Goal: Information Seeking & Learning: Learn about a topic

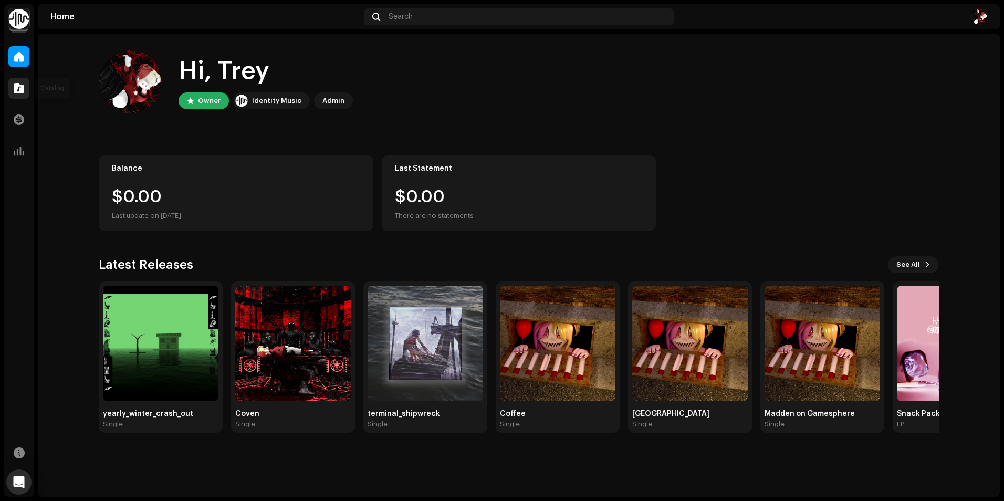
click at [12, 87] on div at bounding box center [18, 88] width 21 height 21
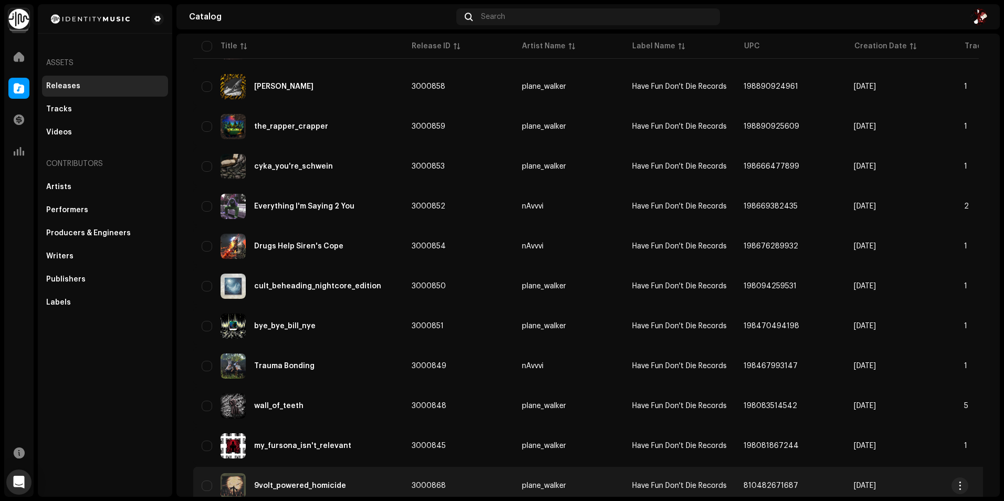
scroll to position [657, 0]
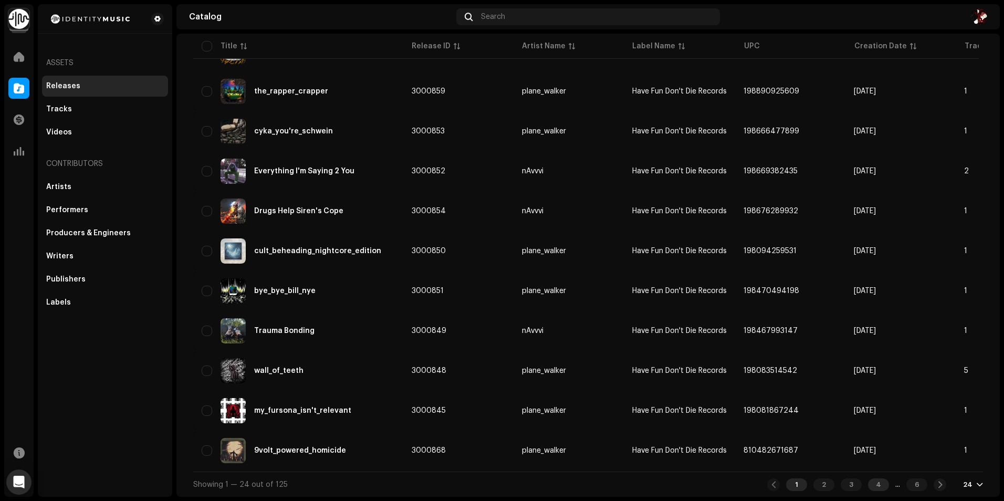
click at [868, 484] on div "4" at bounding box center [878, 484] width 21 height 13
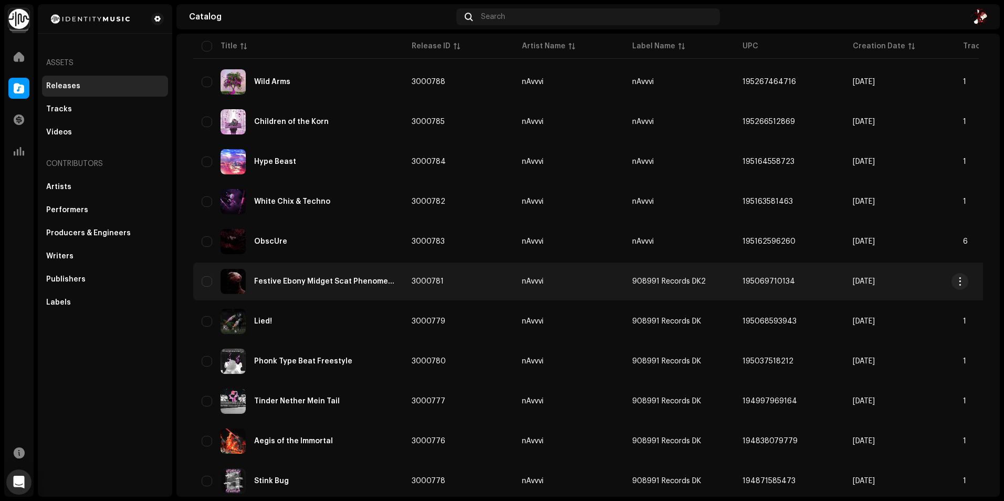
scroll to position [657, 0]
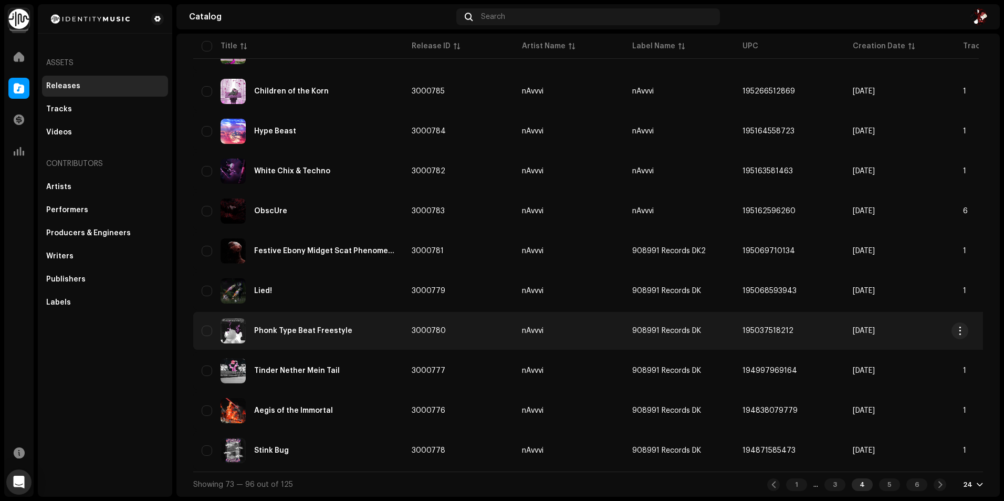
click at [607, 331] on td "nAvvvi" at bounding box center [569, 331] width 110 height 38
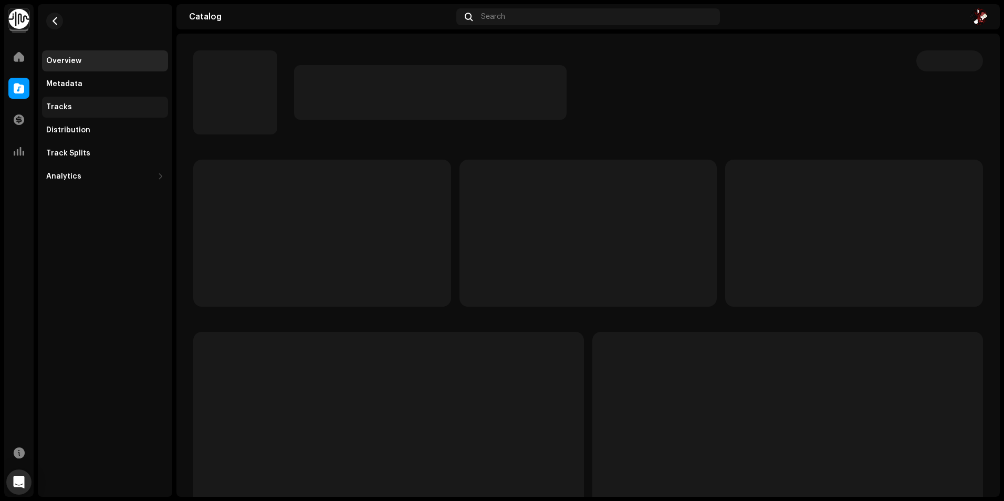
click at [61, 110] on div "Tracks" at bounding box center [59, 107] width 26 height 8
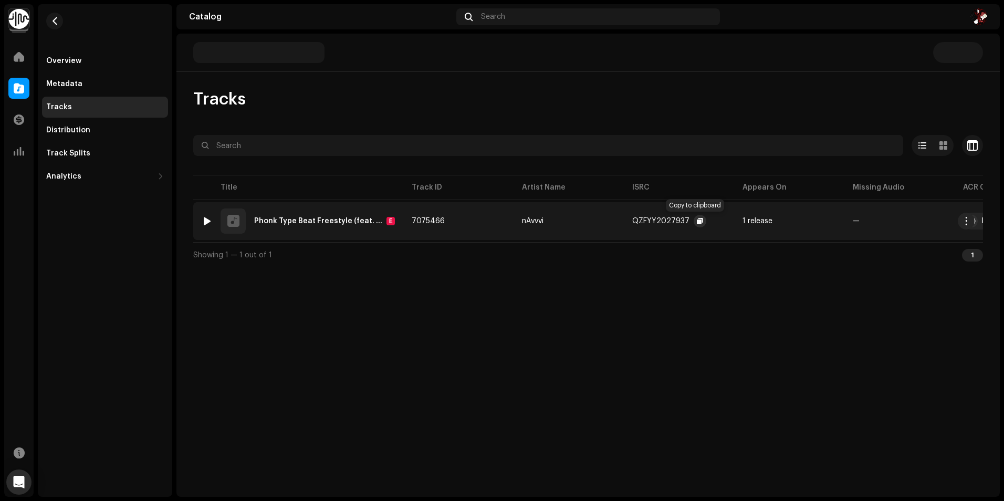
click at [697, 222] on span "button" at bounding box center [700, 221] width 6 height 8
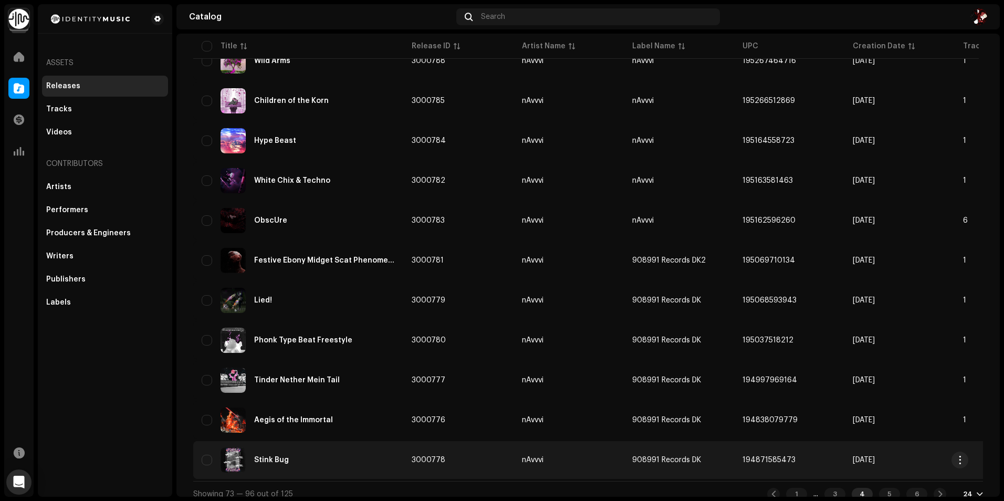
scroll to position [657, 0]
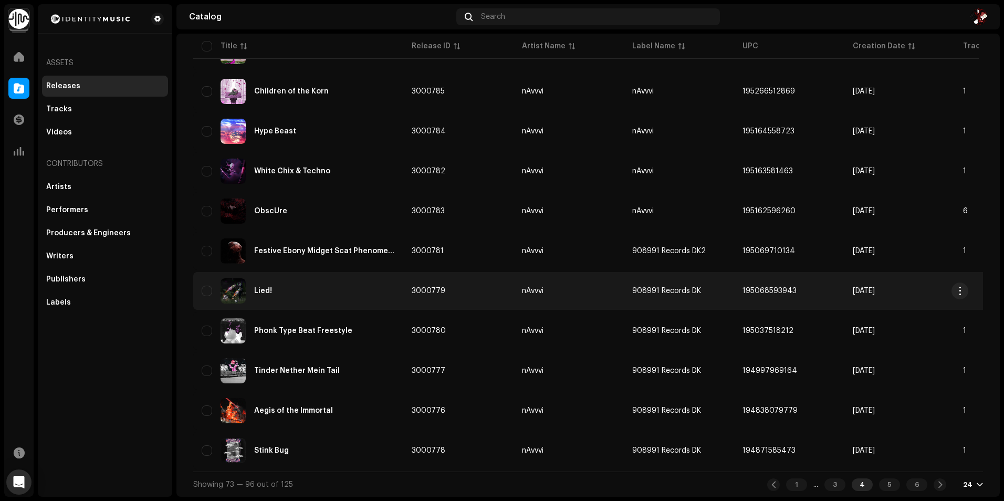
click at [299, 283] on div "Lied!" at bounding box center [298, 290] width 193 height 25
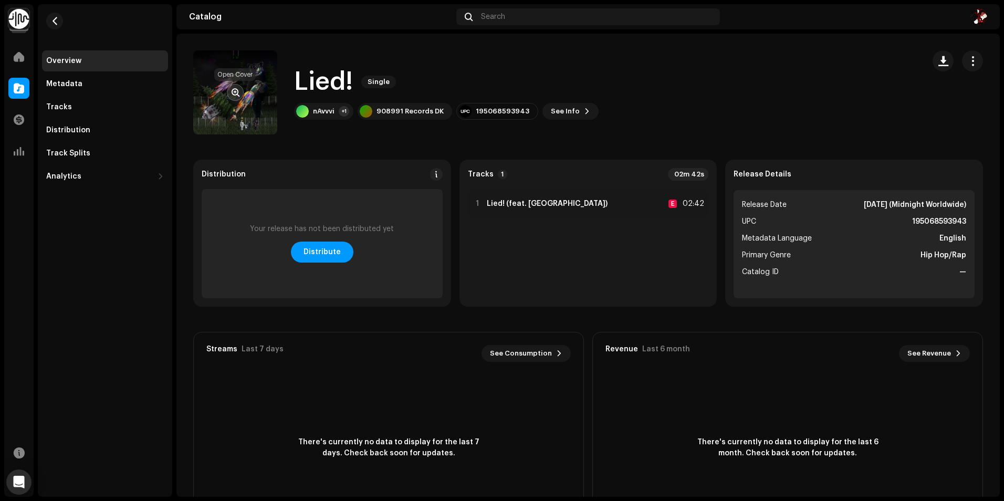
click at [240, 90] on button "button" at bounding box center [235, 92] width 17 height 17
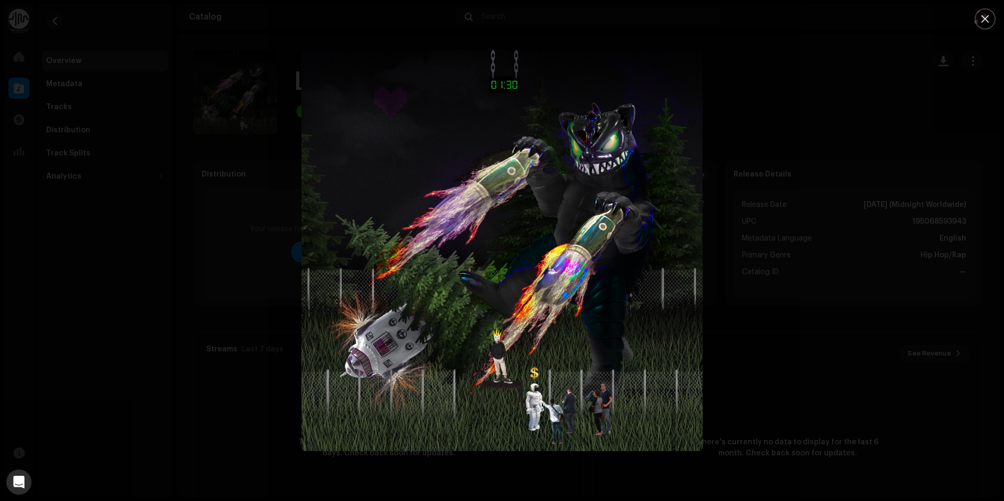
click at [789, 295] on div at bounding box center [502, 250] width 1004 height 501
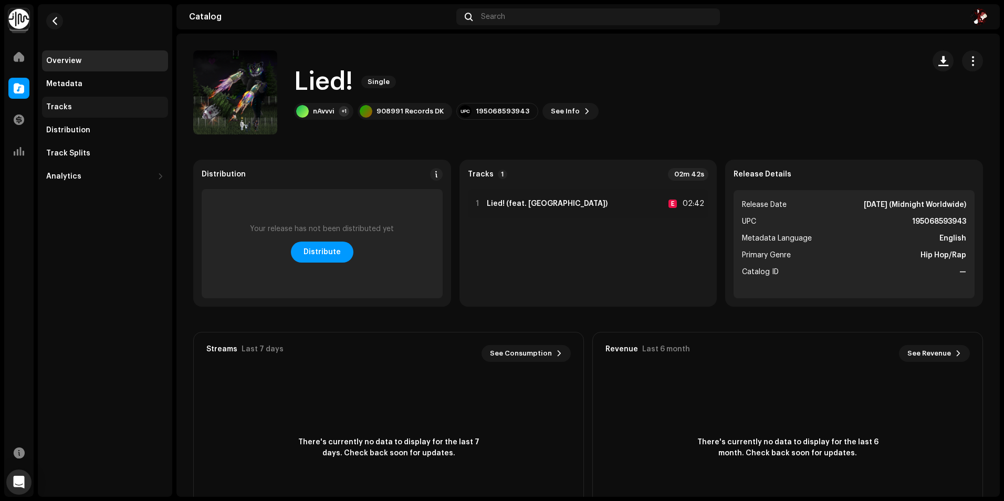
click at [70, 108] on div "Tracks" at bounding box center [105, 107] width 118 height 8
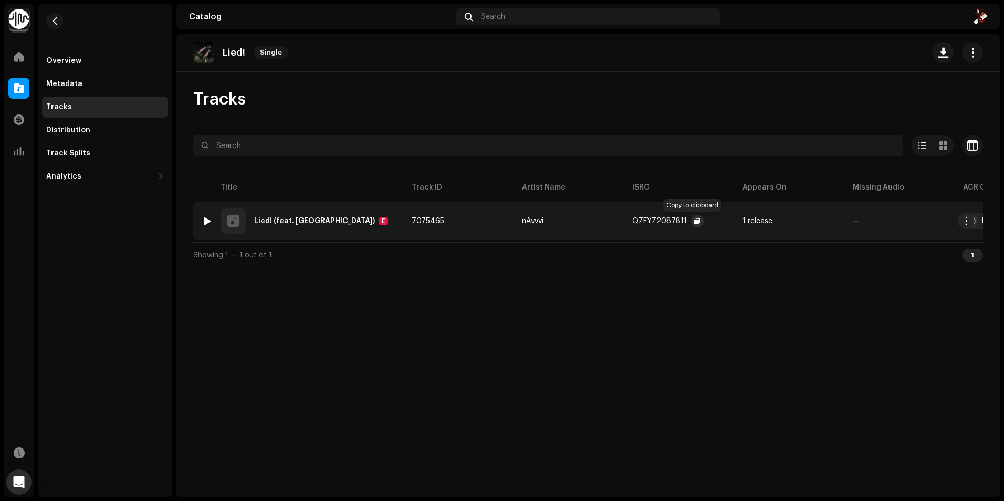
click at [694, 220] on span "button" at bounding box center [697, 221] width 6 height 8
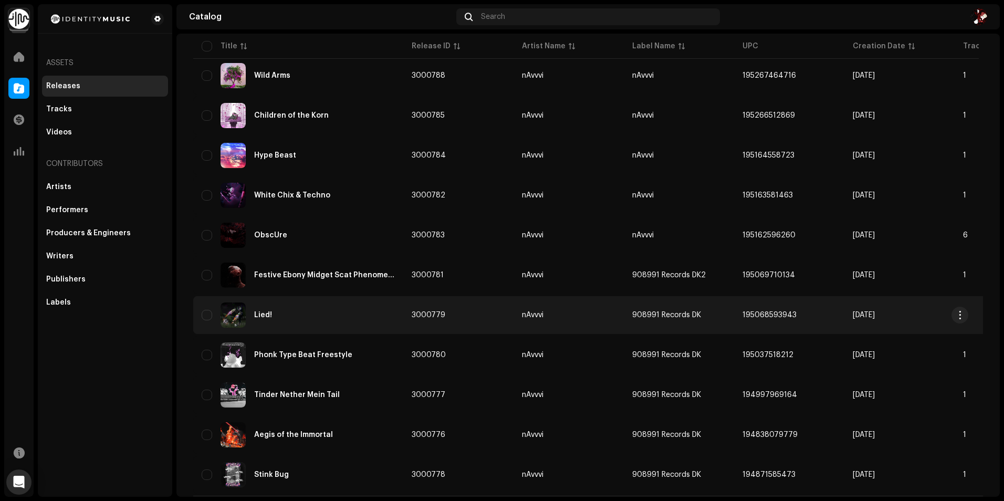
scroll to position [604, 0]
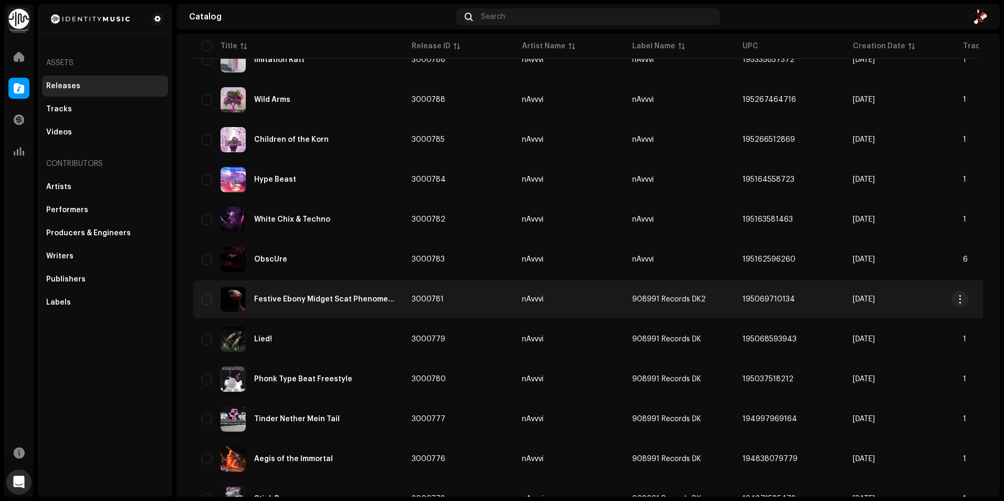
click at [476, 301] on td "3000781" at bounding box center [458, 299] width 110 height 38
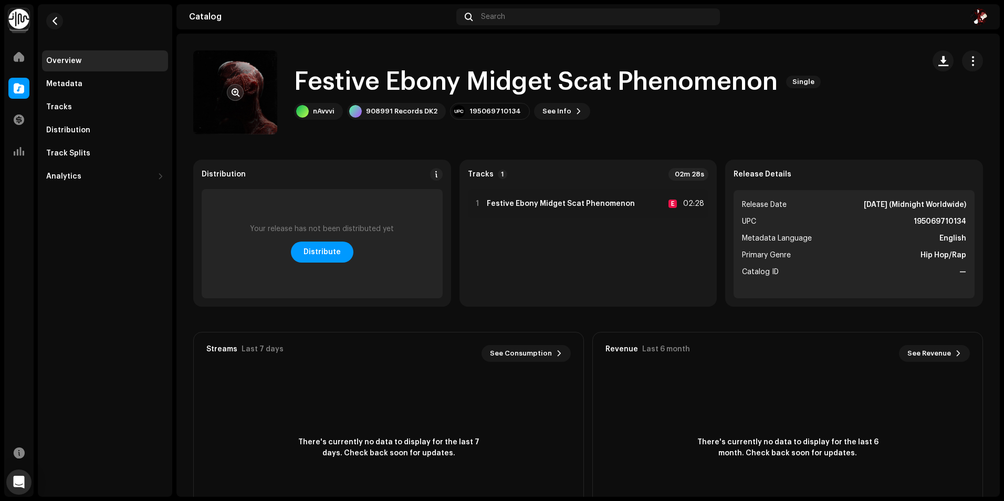
click at [236, 94] on span "button" at bounding box center [236, 92] width 8 height 8
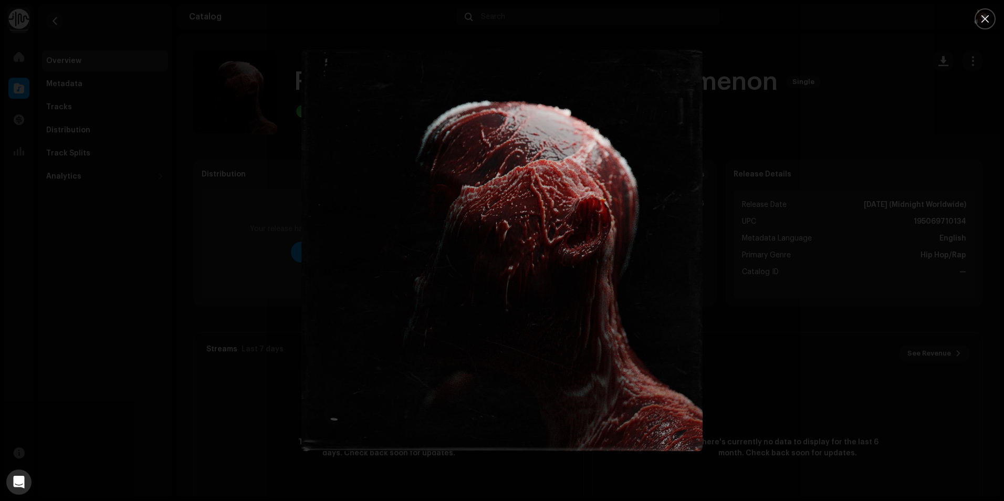
click at [120, 103] on div at bounding box center [502, 250] width 1004 height 501
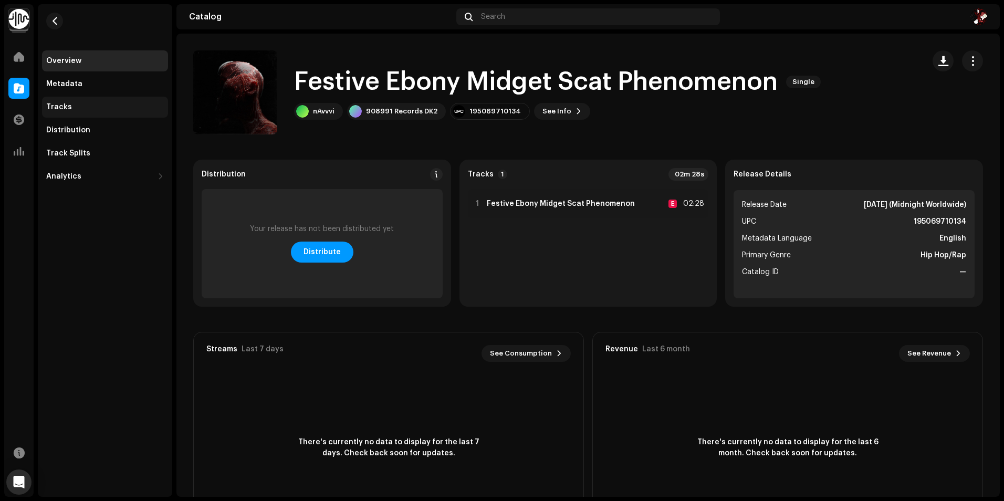
click at [67, 106] on div "Tracks" at bounding box center [59, 107] width 26 height 8
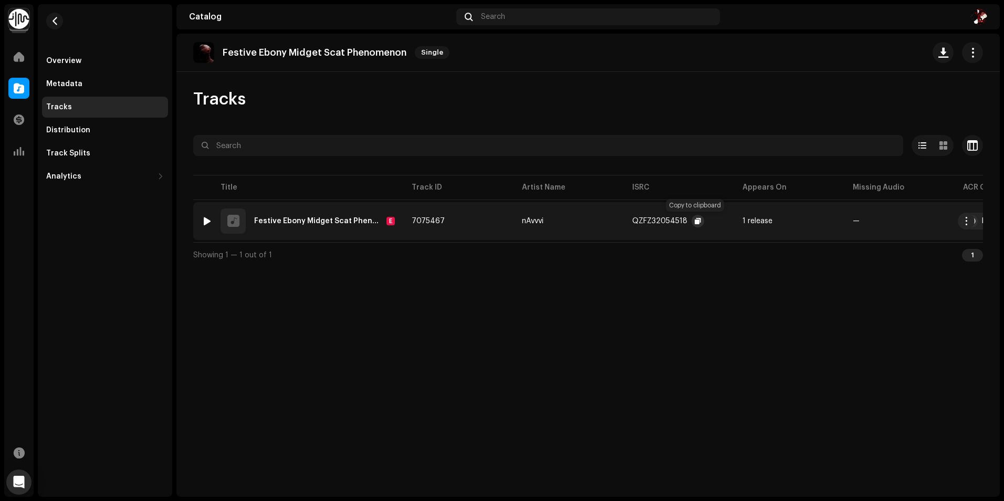
click at [699, 221] on button "button" at bounding box center [698, 221] width 13 height 13
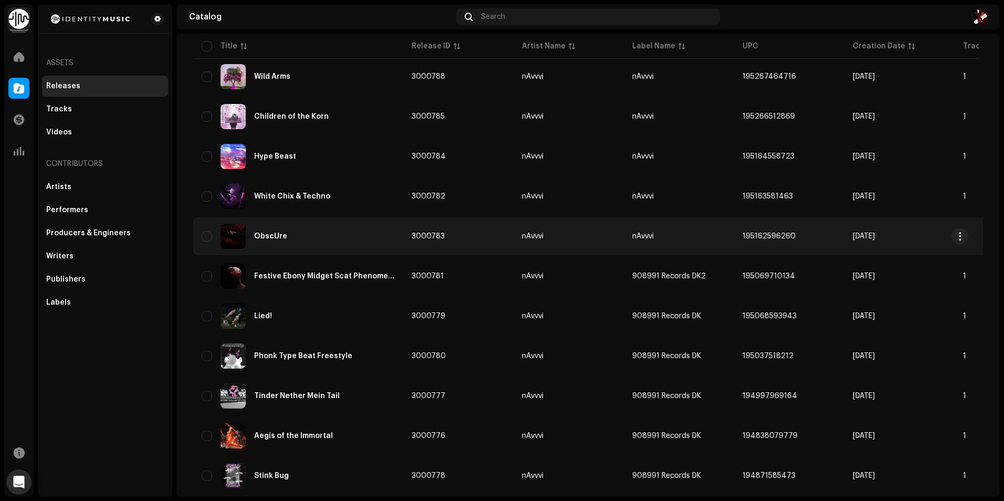
scroll to position [630, 0]
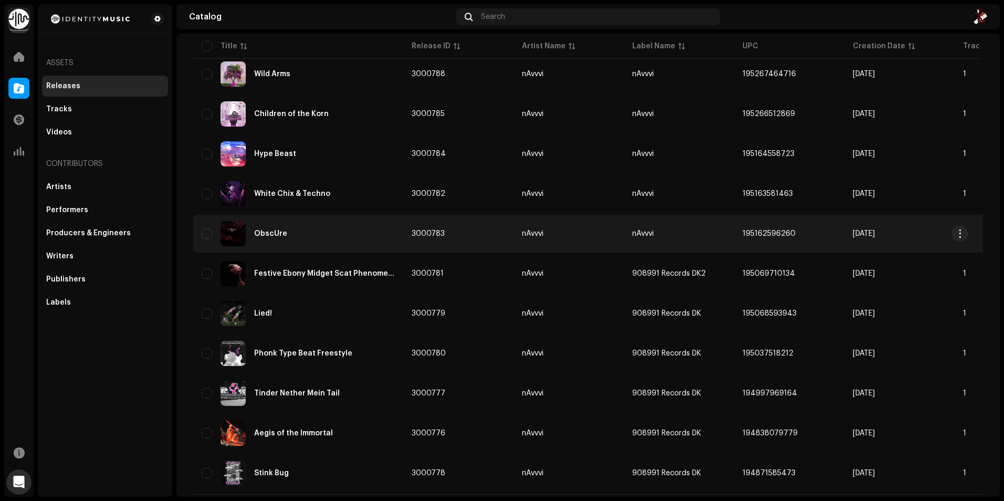
click at [301, 236] on div "ObscÜre" at bounding box center [298, 233] width 193 height 25
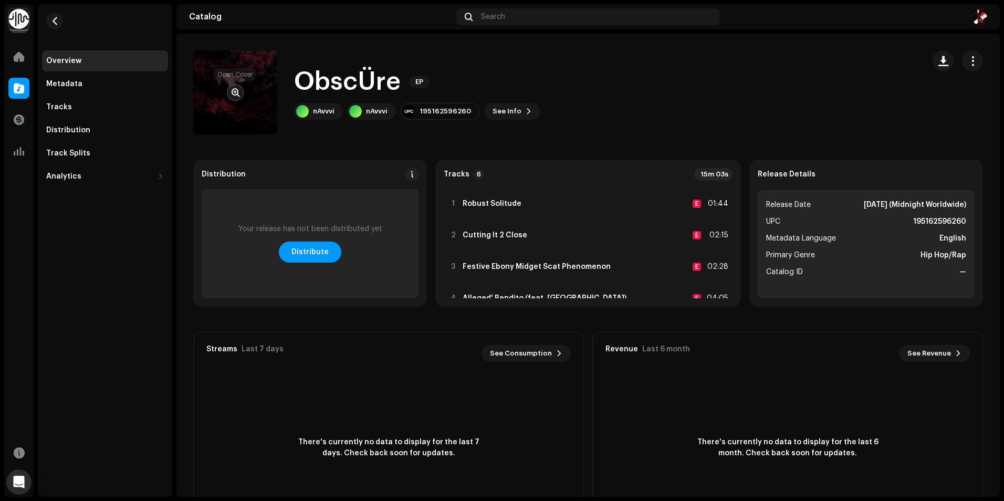
click at [232, 90] on span "button" at bounding box center [236, 92] width 8 height 8
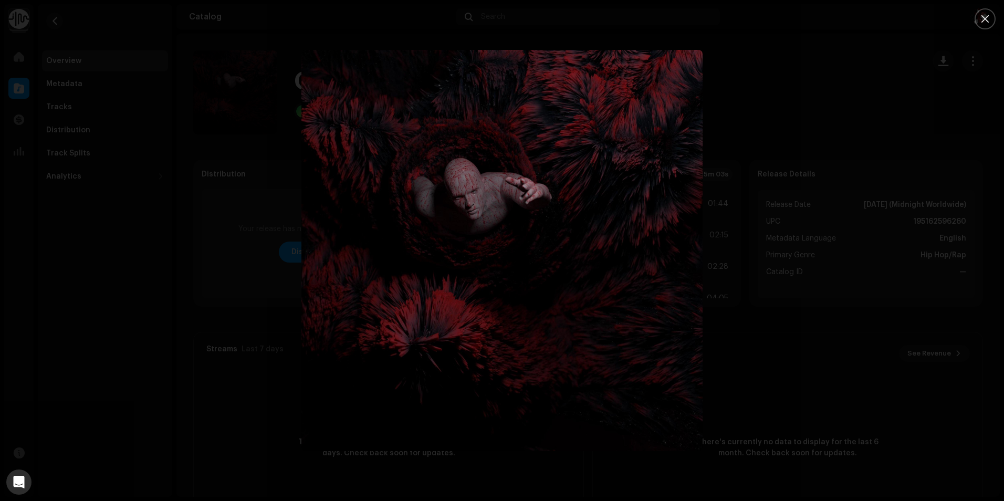
click at [266, 238] on div at bounding box center [502, 250] width 1004 height 501
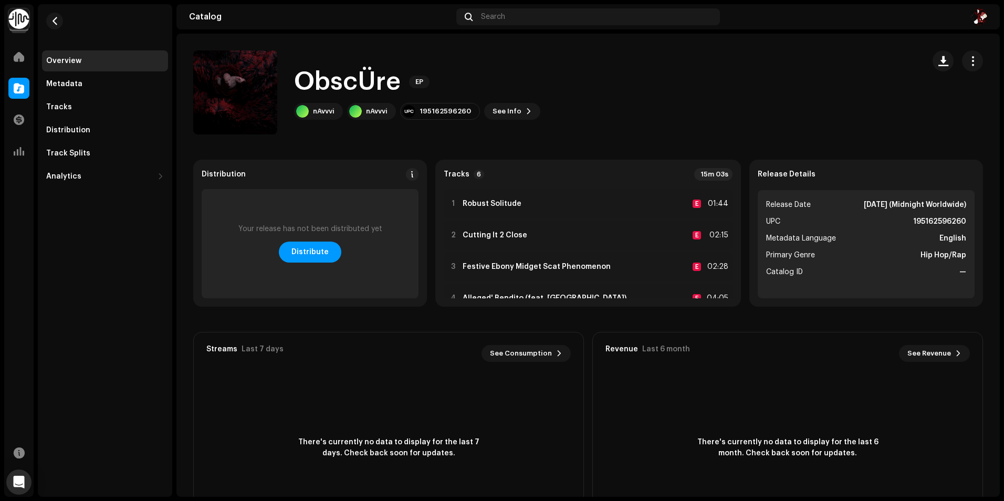
click at [82, 96] on div "Overview Metadata Tracks Distribution Track Splits Analytics Consumption Engage…" at bounding box center [105, 118] width 126 height 137
click at [79, 106] on div "Tracks" at bounding box center [105, 107] width 118 height 8
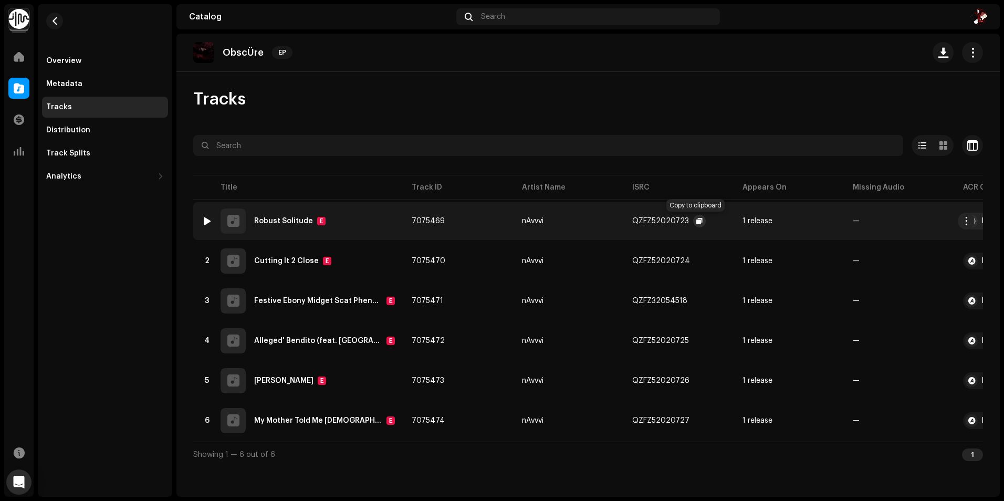
click at [696, 225] on span "button" at bounding box center [699, 221] width 6 height 8
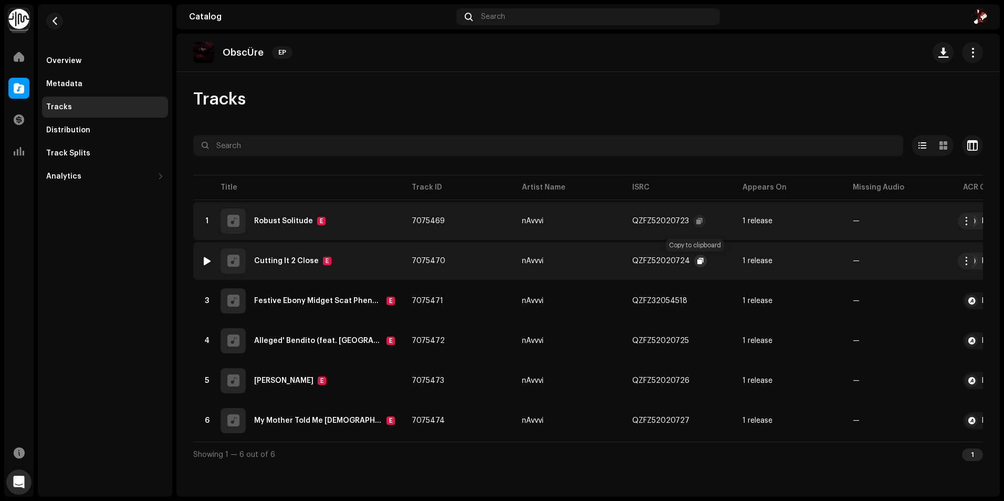
click at [698, 263] on span "button" at bounding box center [700, 261] width 6 height 8
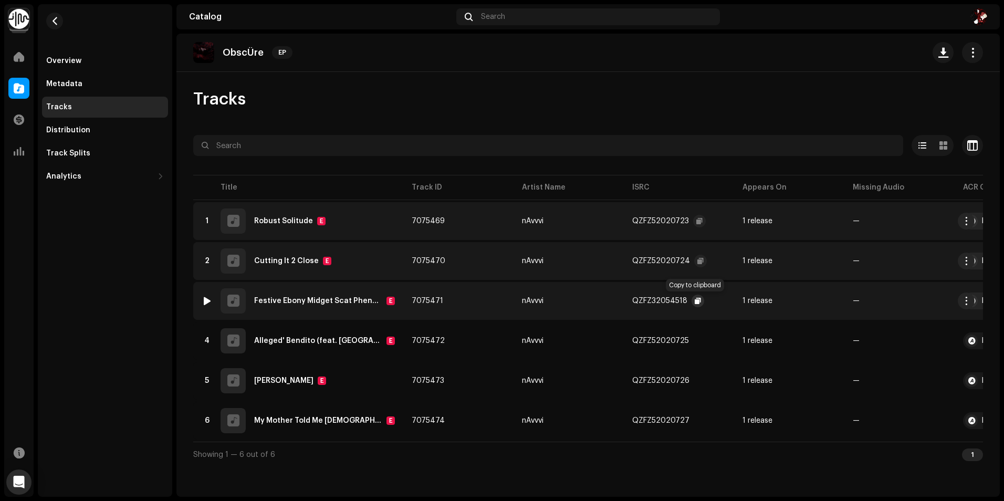
click at [695, 301] on span "button" at bounding box center [698, 301] width 6 height 8
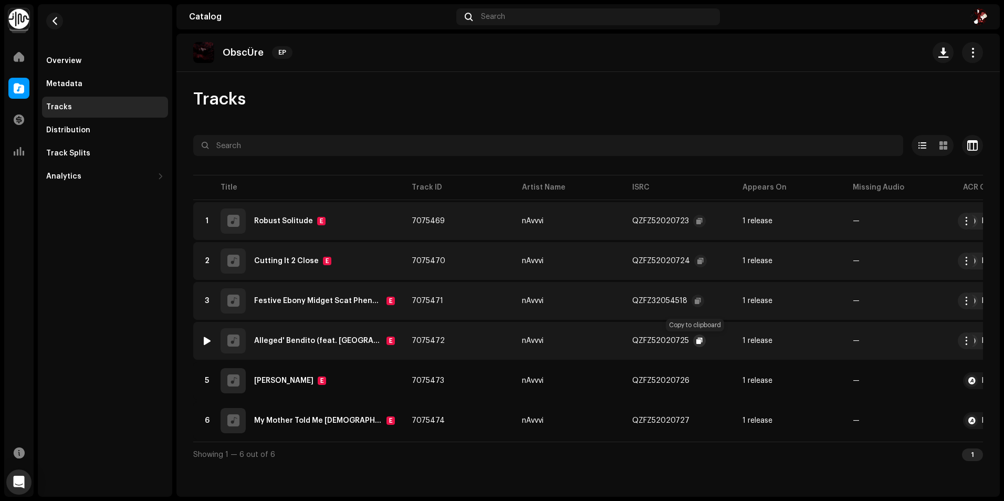
click at [697, 340] on span "button" at bounding box center [699, 341] width 6 height 8
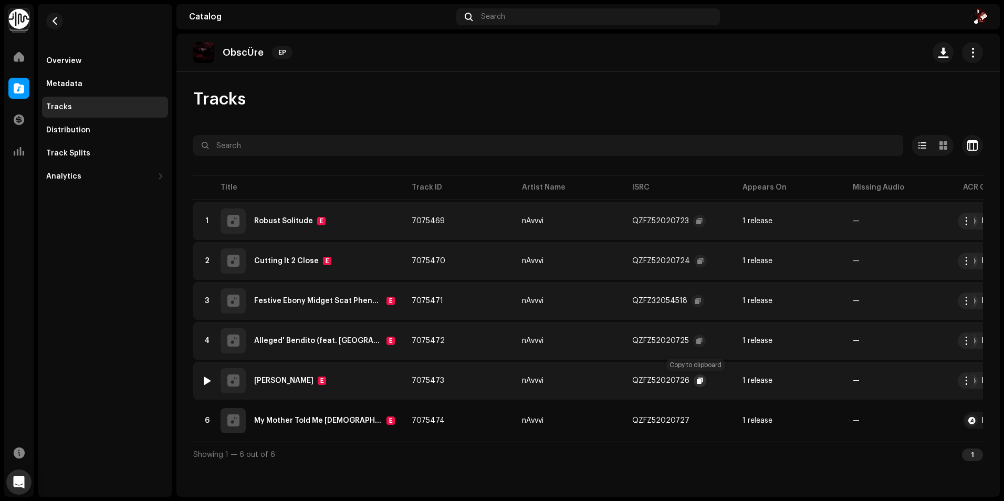
click at [697, 385] on button "button" at bounding box center [700, 380] width 13 height 13
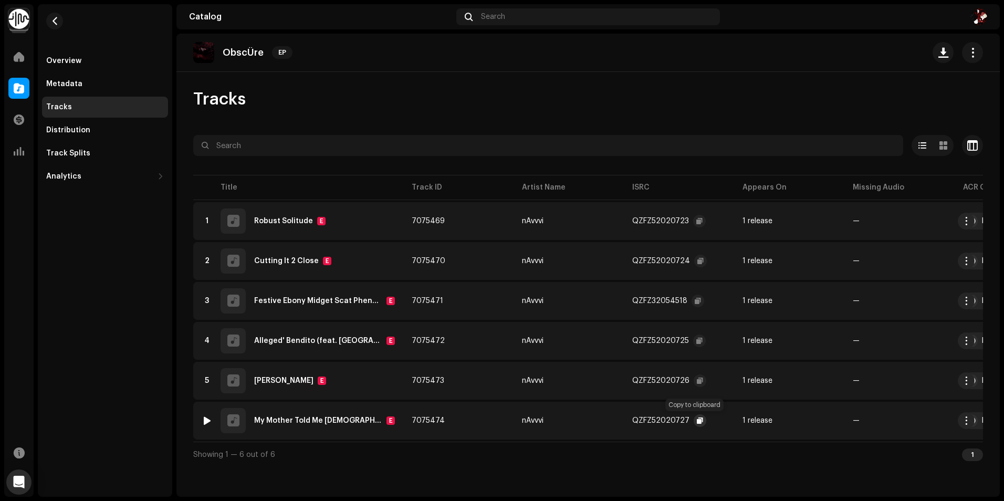
click at [697, 423] on span "button" at bounding box center [700, 420] width 6 height 8
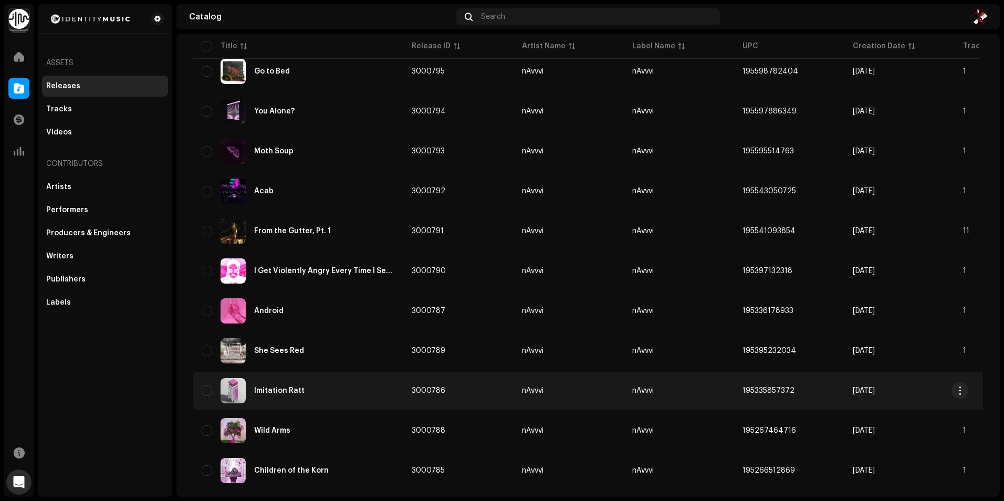
scroll to position [420, 0]
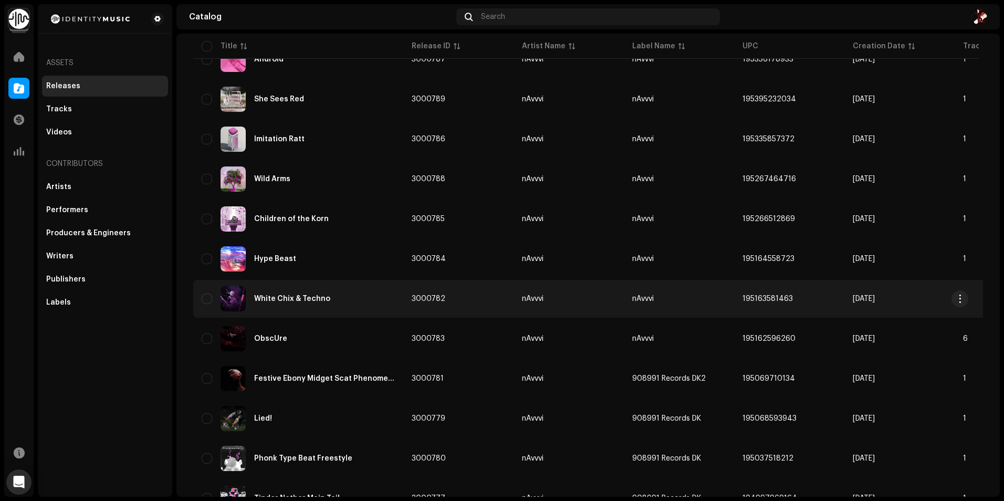
click at [313, 301] on div "White Chix & Techno" at bounding box center [292, 298] width 76 height 7
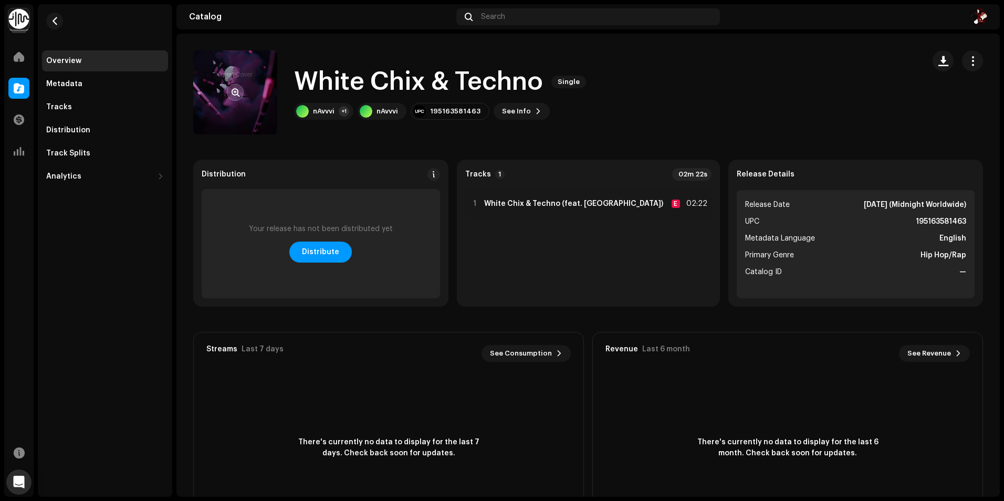
click at [233, 94] on span "button" at bounding box center [236, 92] width 8 height 8
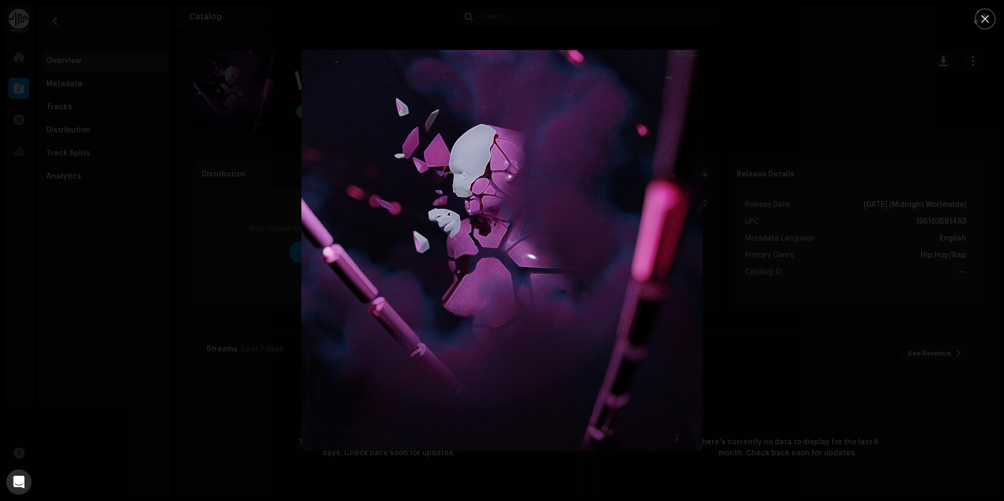
click at [190, 183] on div at bounding box center [502, 250] width 1004 height 501
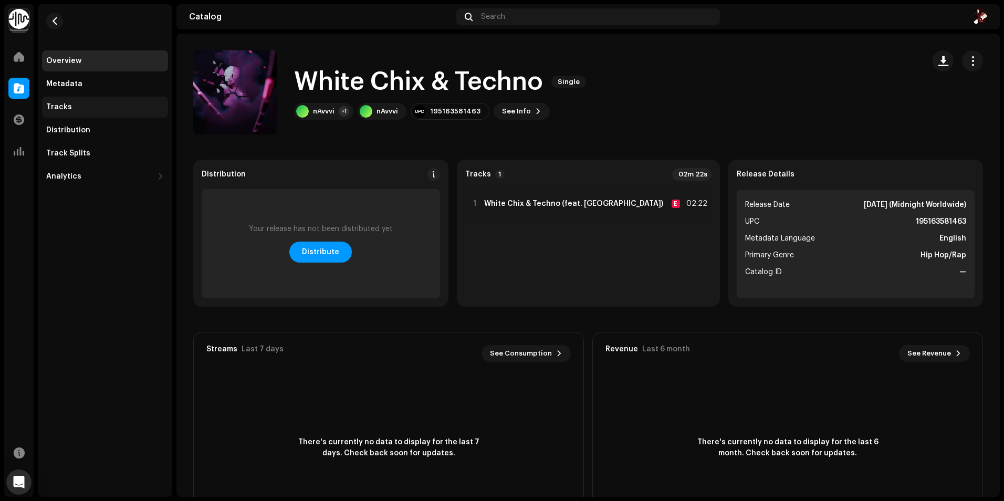
click at [63, 107] on div "Tracks" at bounding box center [59, 107] width 26 height 8
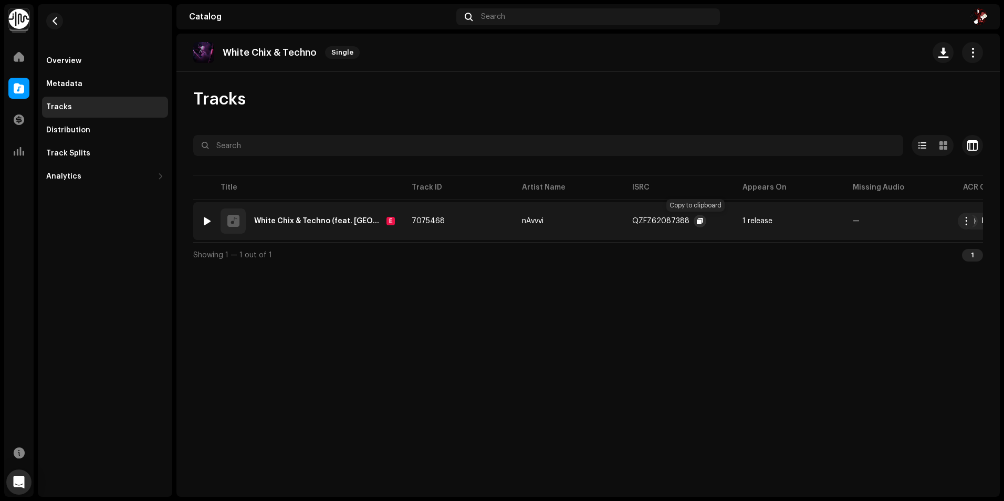
click at [697, 222] on span "button" at bounding box center [700, 221] width 6 height 8
click at [58, 24] on span "button" at bounding box center [55, 21] width 8 height 8
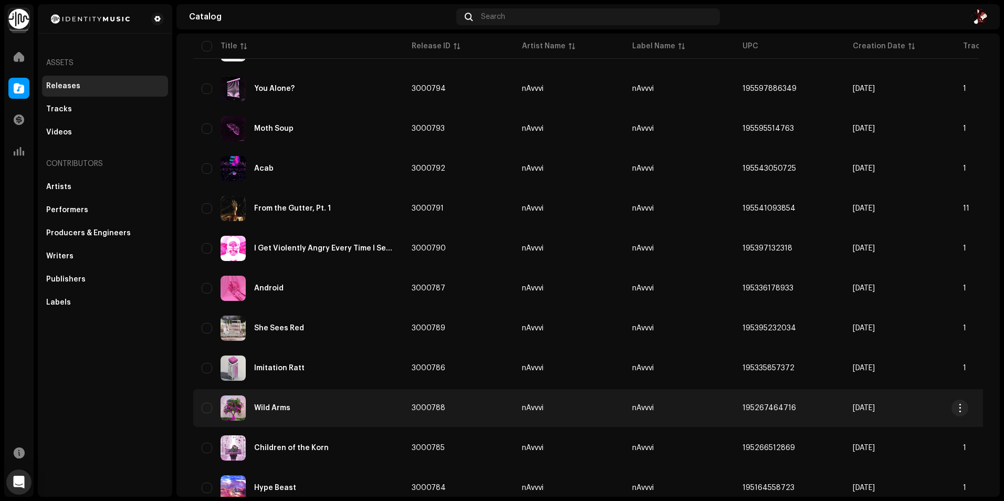
scroll to position [315, 0]
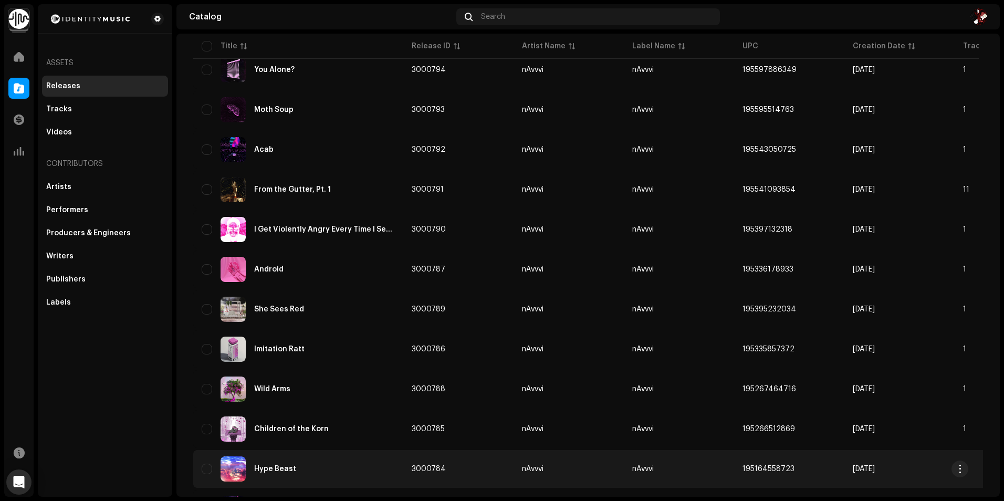
click at [307, 466] on div "Hype Beast" at bounding box center [298, 468] width 193 height 25
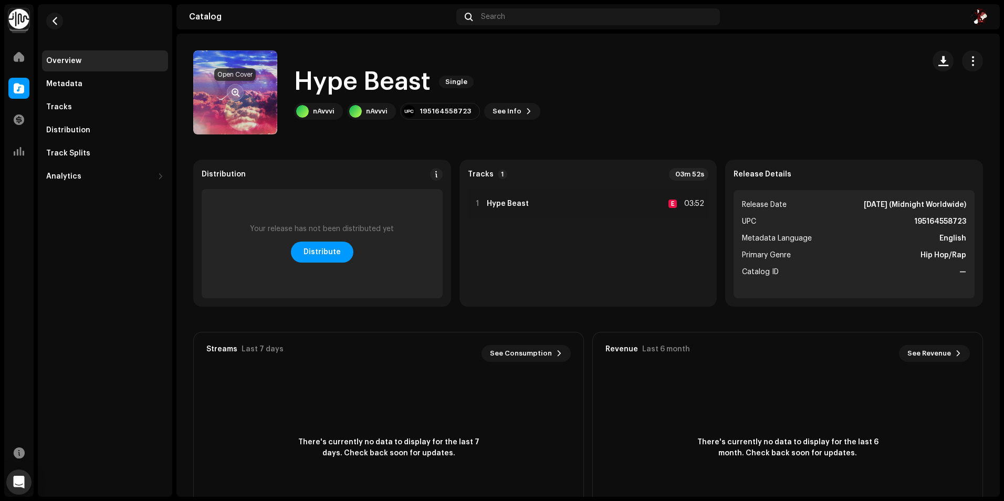
click at [233, 96] on span "button" at bounding box center [236, 92] width 8 height 8
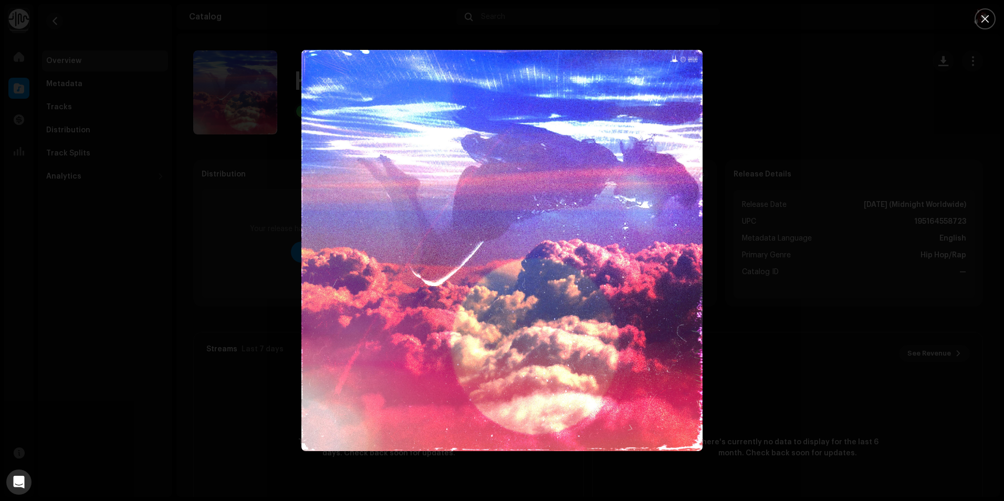
click at [206, 208] on div at bounding box center [502, 250] width 1004 height 501
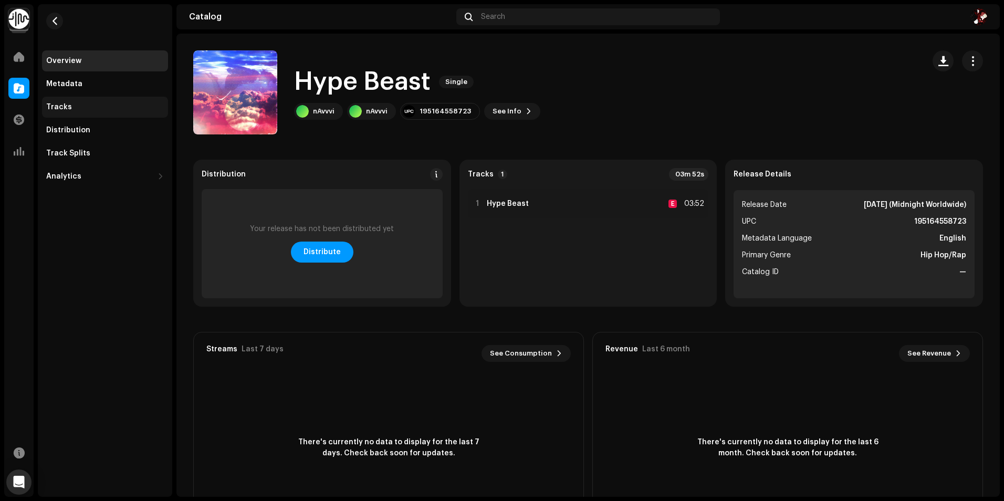
click at [78, 109] on div "Tracks" at bounding box center [105, 107] width 118 height 8
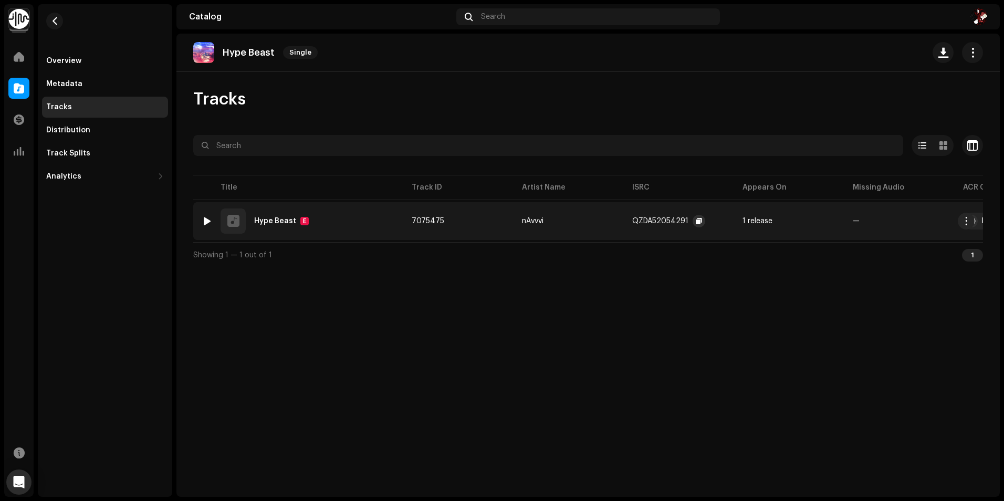
click at [696, 223] on span "button" at bounding box center [699, 221] width 6 height 8
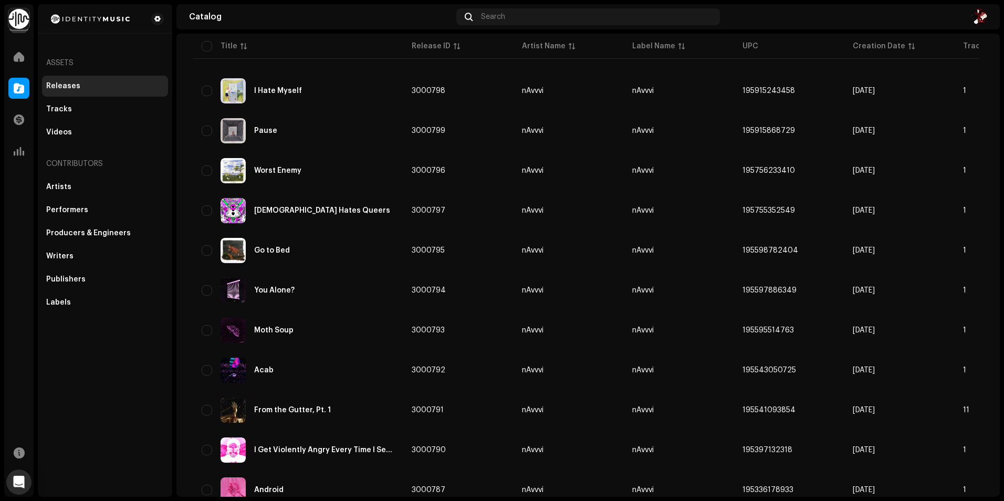
scroll to position [210, 0]
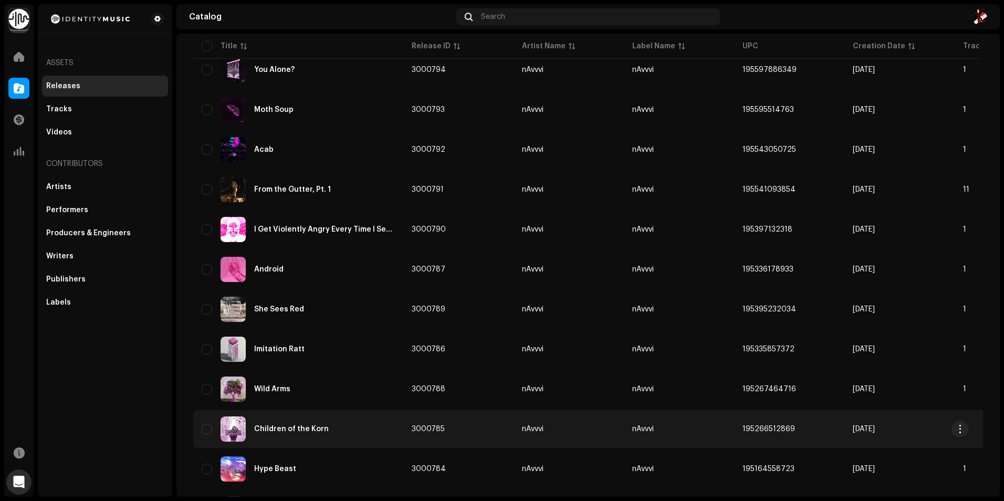
click at [316, 432] on div "Children of the Korn" at bounding box center [291, 428] width 75 height 7
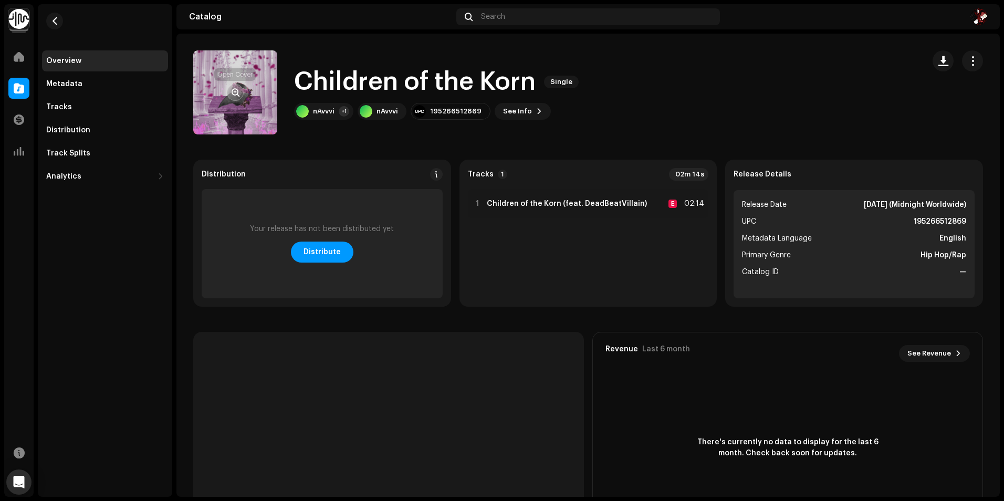
click at [243, 94] on button "button" at bounding box center [235, 92] width 17 height 17
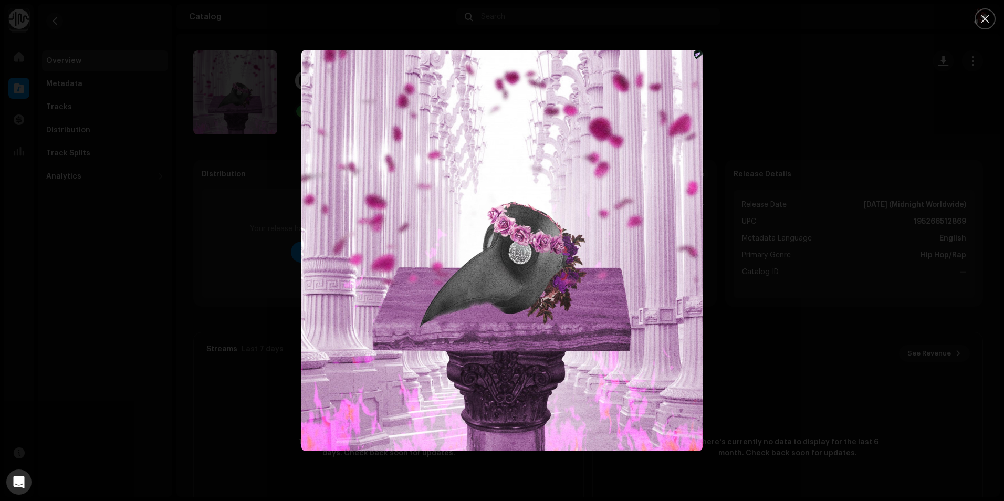
drag, startPoint x: 232, startPoint y: 229, endPoint x: 217, endPoint y: 216, distance: 19.7
click at [232, 229] on div at bounding box center [502, 250] width 1004 height 501
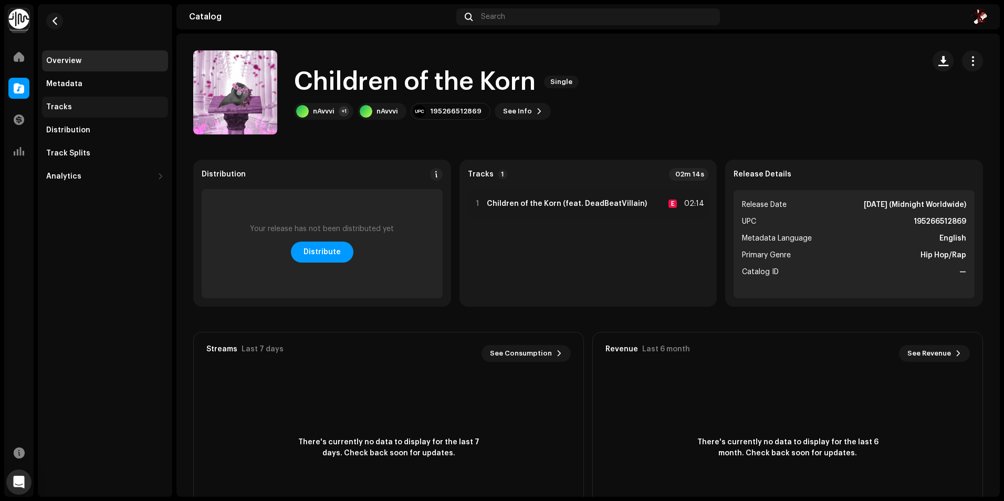
click at [90, 112] on div "Tracks" at bounding box center [105, 107] width 126 height 21
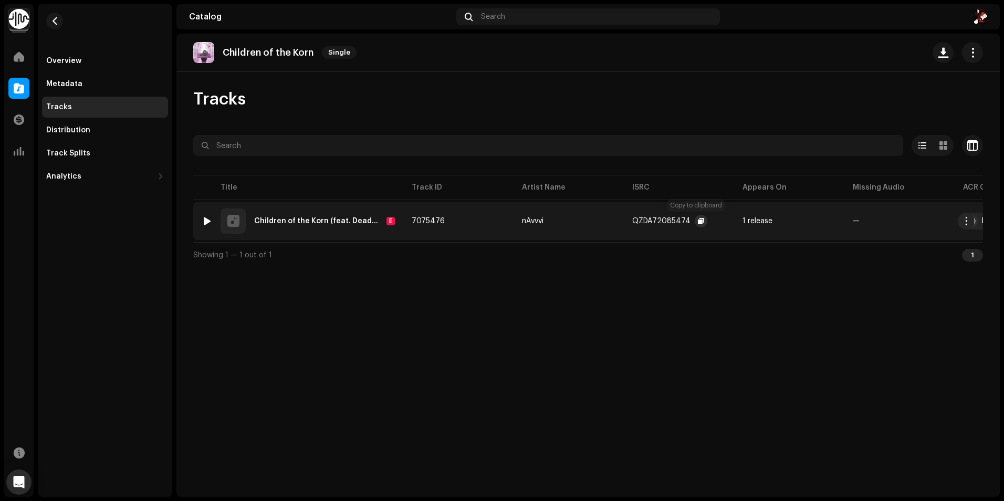
click at [702, 224] on button "button" at bounding box center [701, 221] width 13 height 13
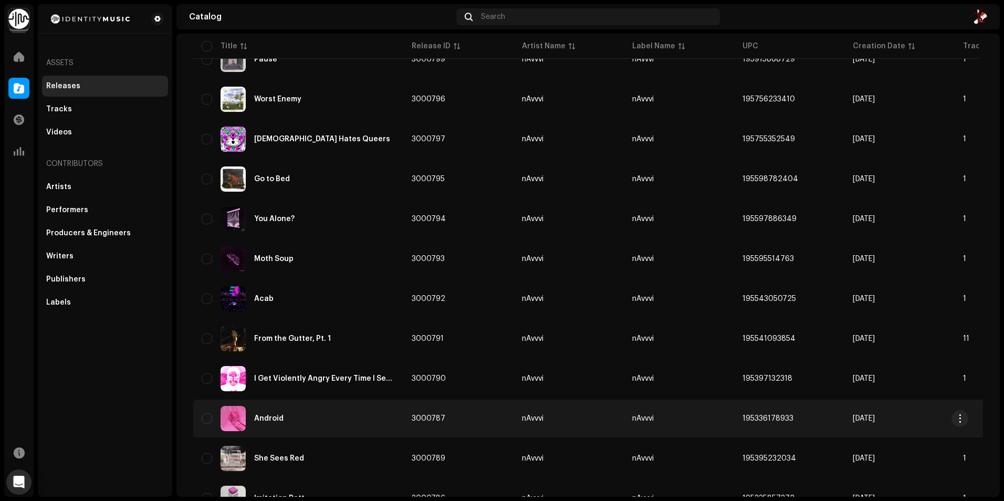
scroll to position [263, 0]
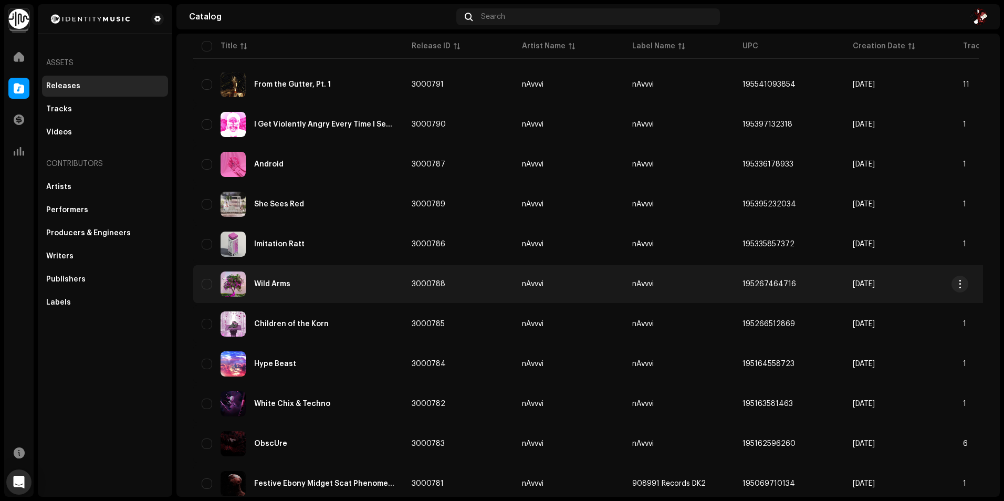
click at [287, 289] on div "Wild Arms" at bounding box center [298, 283] width 193 height 25
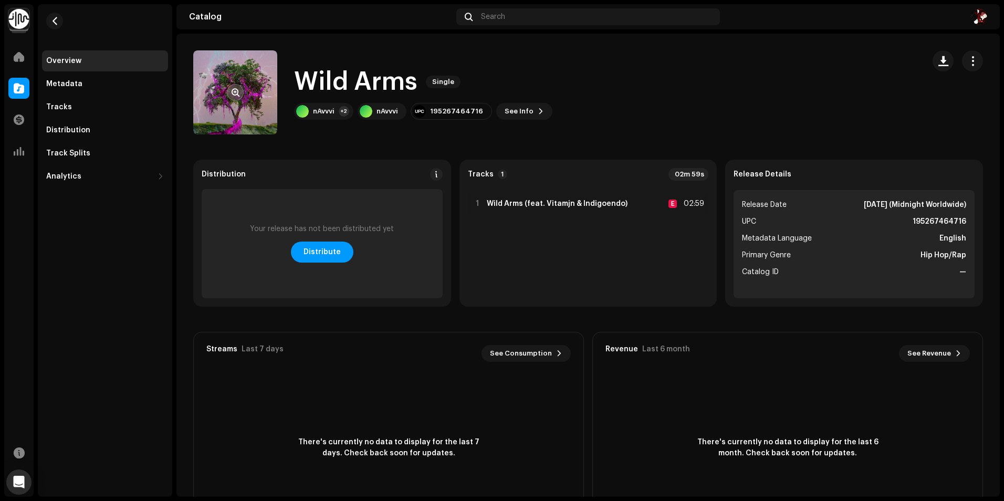
click at [235, 93] on span "button" at bounding box center [236, 92] width 8 height 8
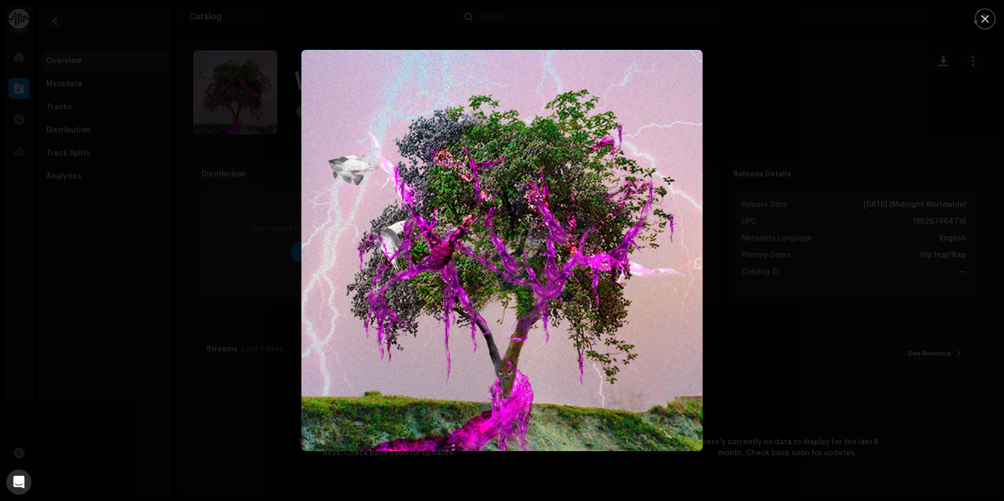
click at [151, 180] on div at bounding box center [502, 250] width 1004 height 501
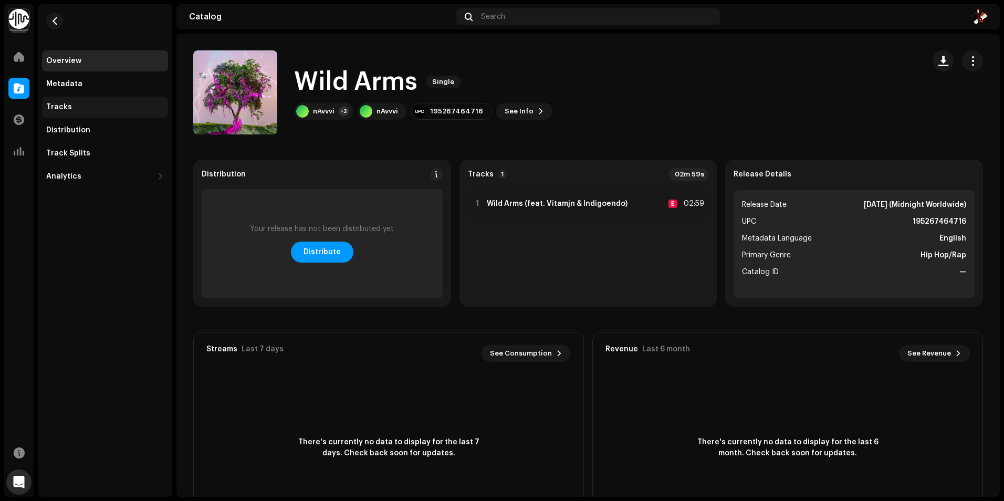
click at [62, 108] on div "Tracks" at bounding box center [59, 107] width 26 height 8
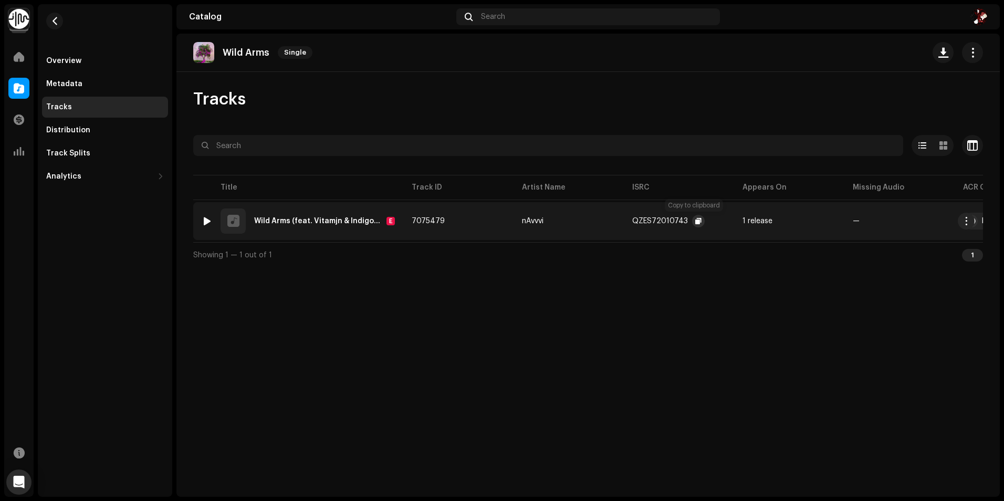
click at [695, 224] on span "button" at bounding box center [698, 221] width 6 height 8
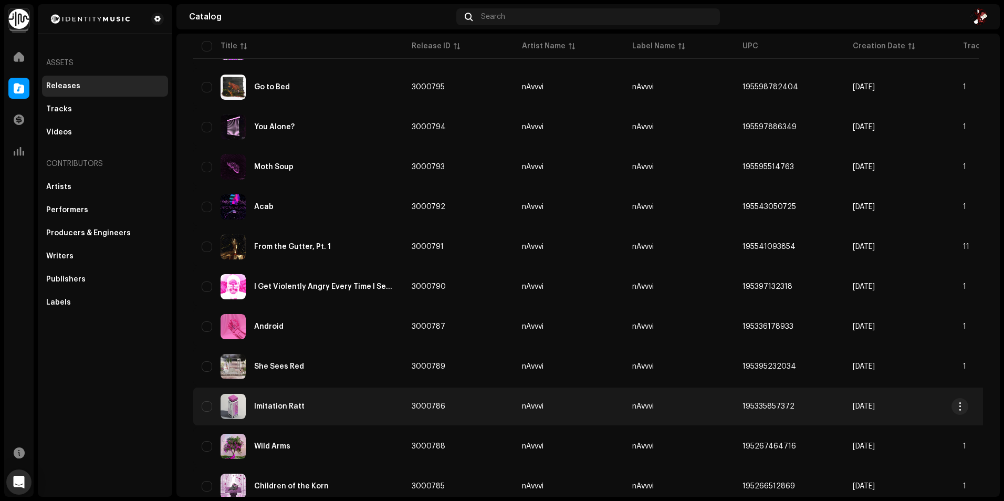
scroll to position [315, 0]
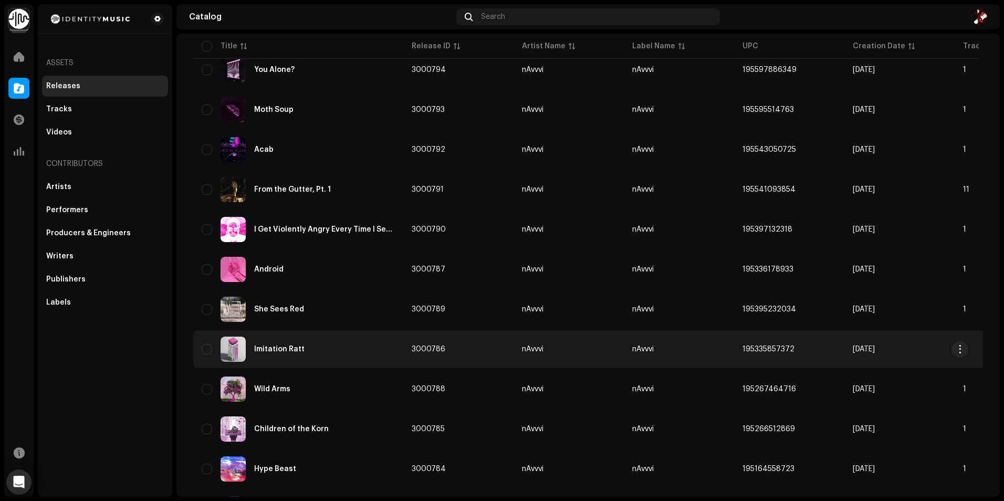
click at [294, 349] on div "Imitation Ratt" at bounding box center [279, 349] width 50 height 7
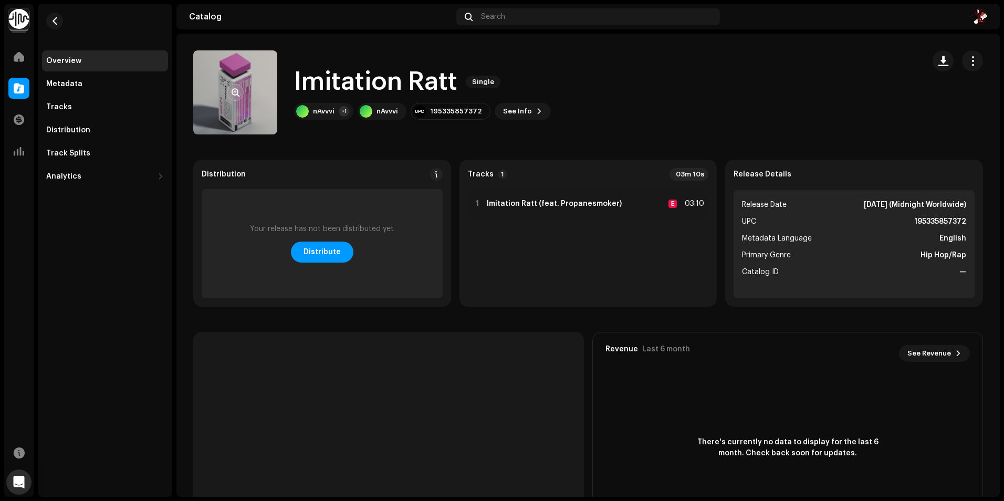
click at [234, 101] on re-a-cover at bounding box center [235, 92] width 84 height 84
click at [238, 95] on span "button" at bounding box center [236, 92] width 8 height 8
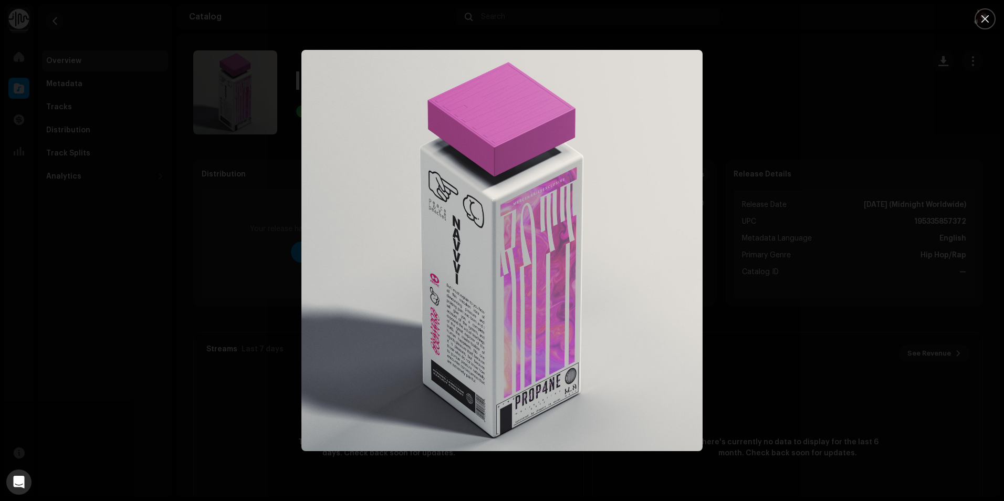
click at [786, 372] on div at bounding box center [502, 250] width 1004 height 501
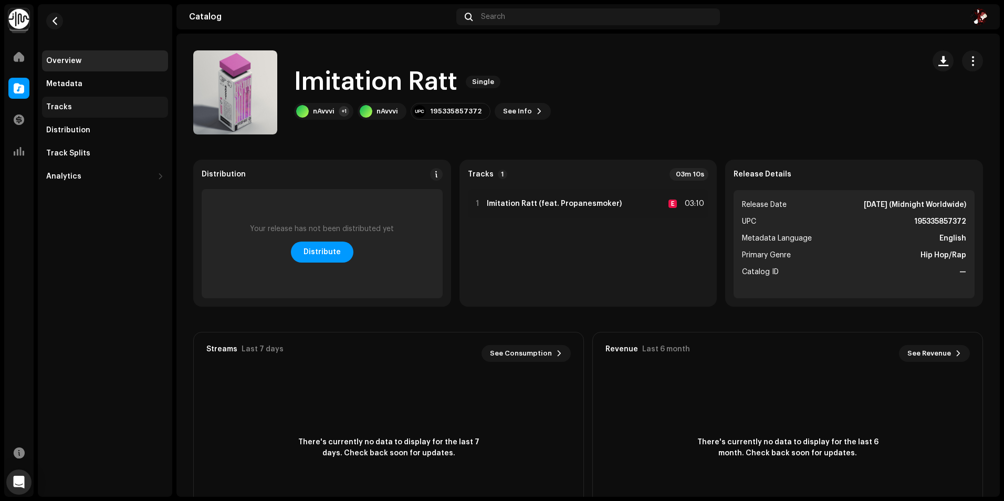
click at [77, 107] on div "Tracks" at bounding box center [105, 107] width 118 height 8
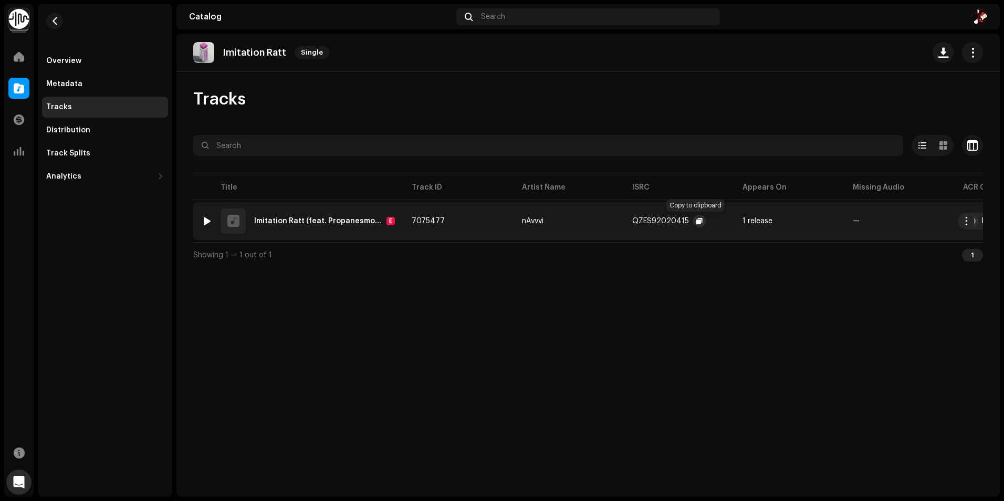
click at [693, 223] on button "button" at bounding box center [699, 221] width 13 height 13
click at [52, 18] on span "button" at bounding box center [55, 21] width 8 height 8
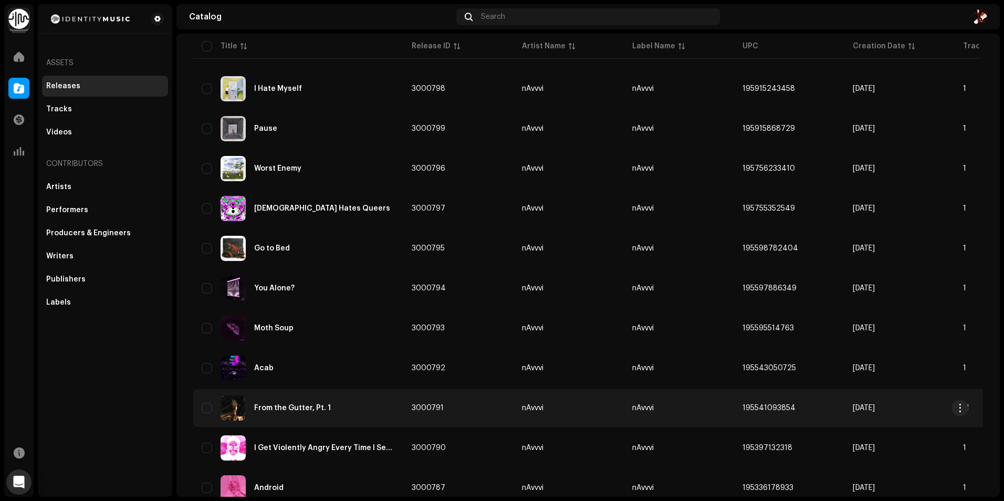
scroll to position [210, 0]
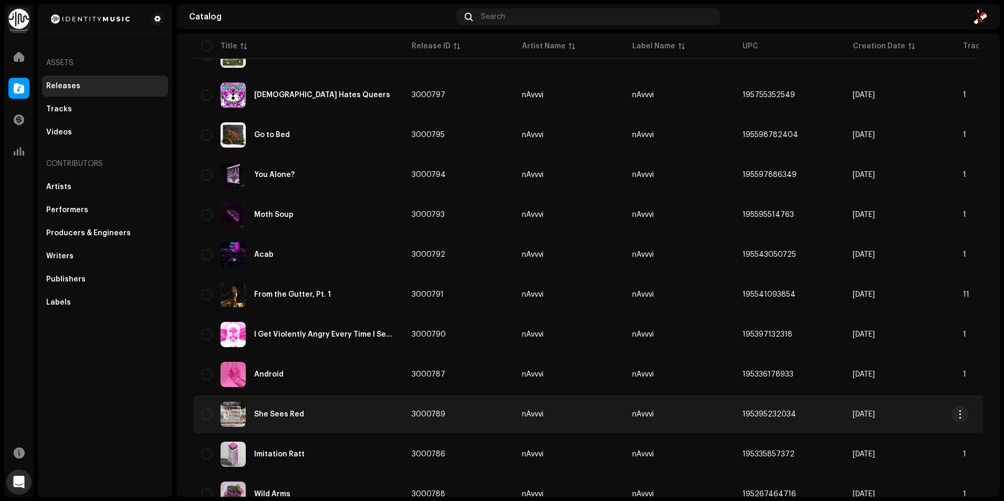
click at [318, 411] on div "She Sees Red" at bounding box center [298, 414] width 193 height 25
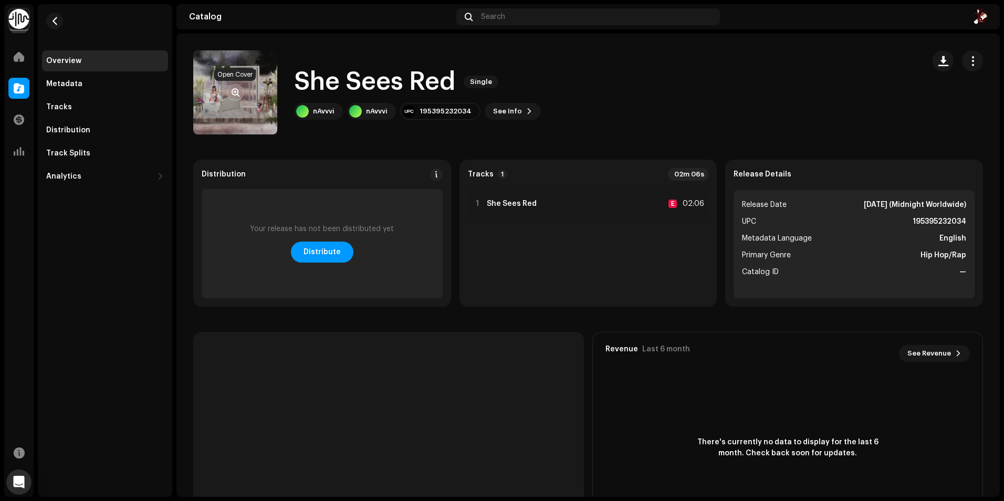
click at [237, 96] on span "button" at bounding box center [236, 92] width 8 height 8
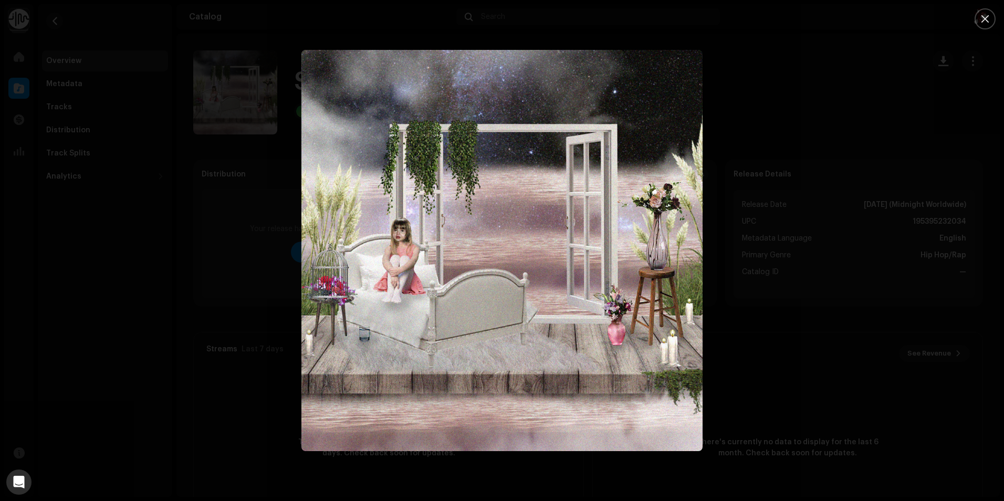
click at [255, 213] on div at bounding box center [502, 250] width 1004 height 501
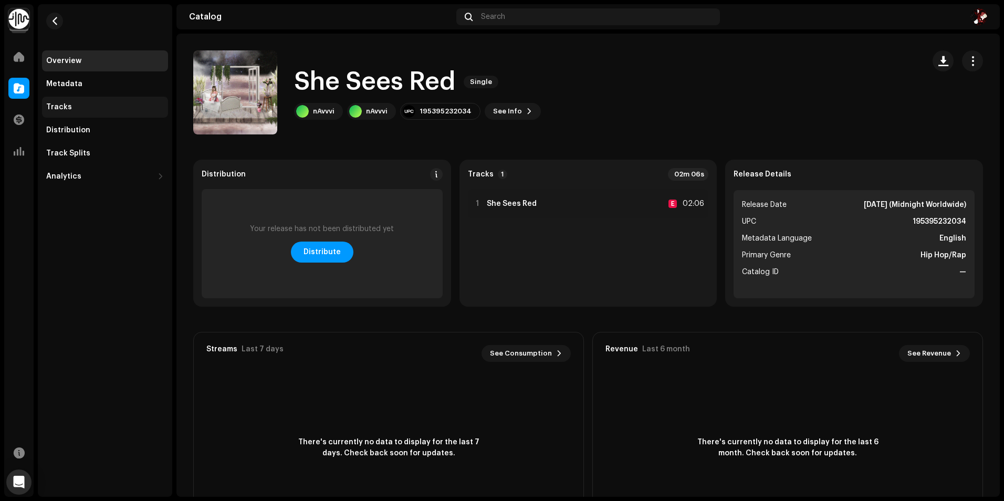
click at [83, 113] on div "Tracks" at bounding box center [105, 107] width 126 height 21
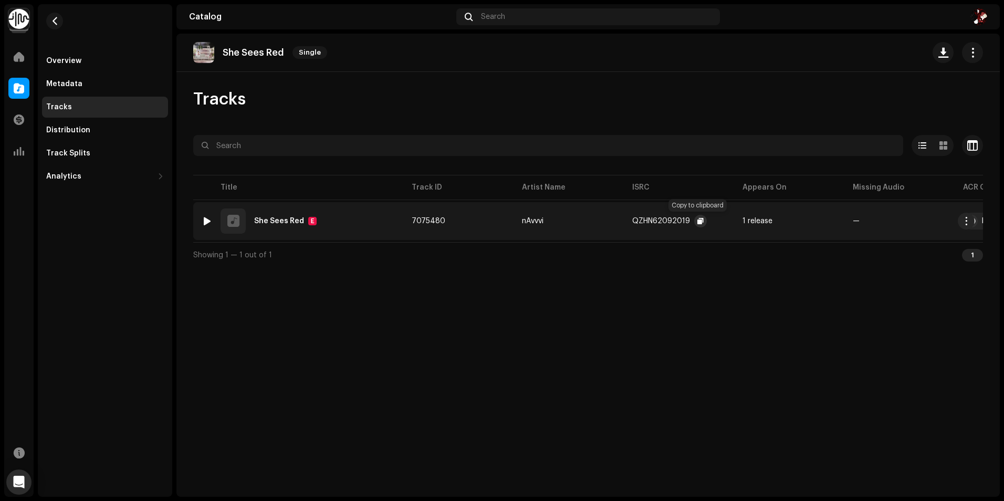
click at [697, 224] on span "button" at bounding box center [700, 221] width 6 height 8
click at [48, 18] on button "button" at bounding box center [54, 21] width 17 height 17
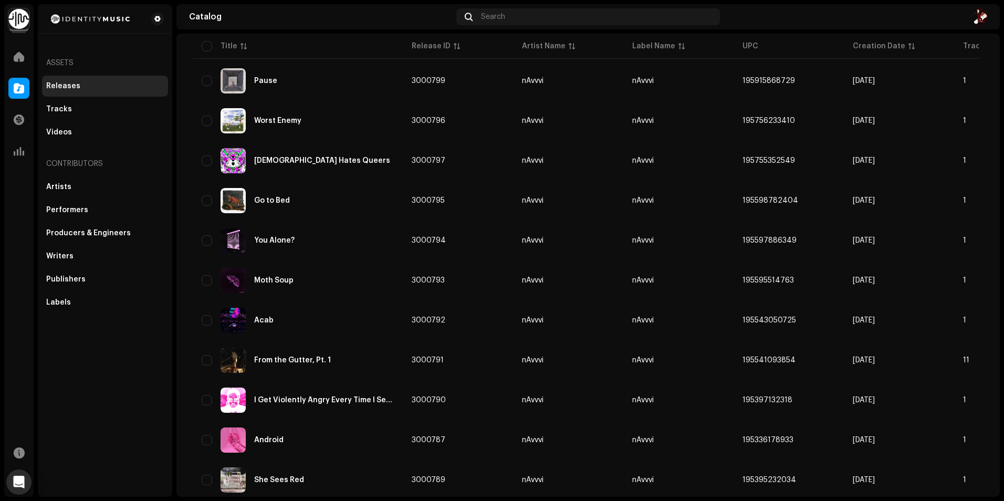
scroll to position [210, 0]
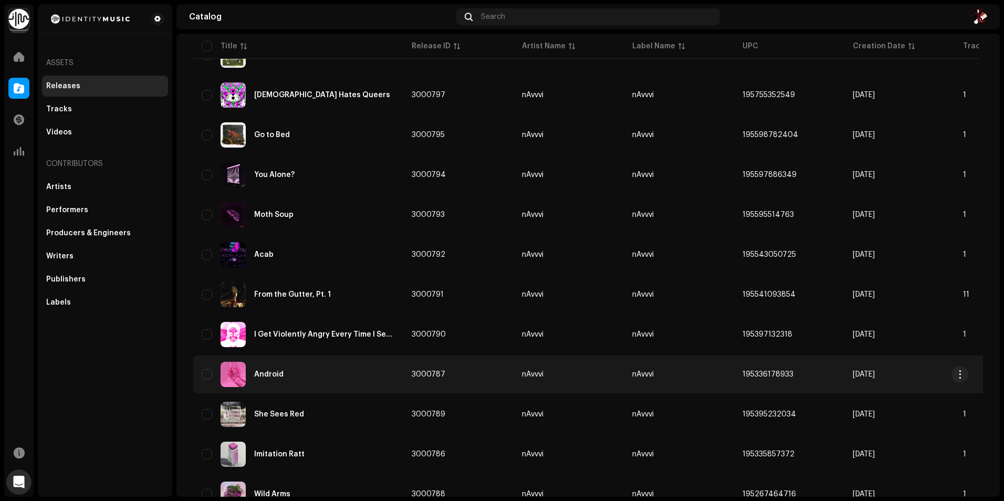
click at [326, 377] on div "Android" at bounding box center [298, 374] width 193 height 25
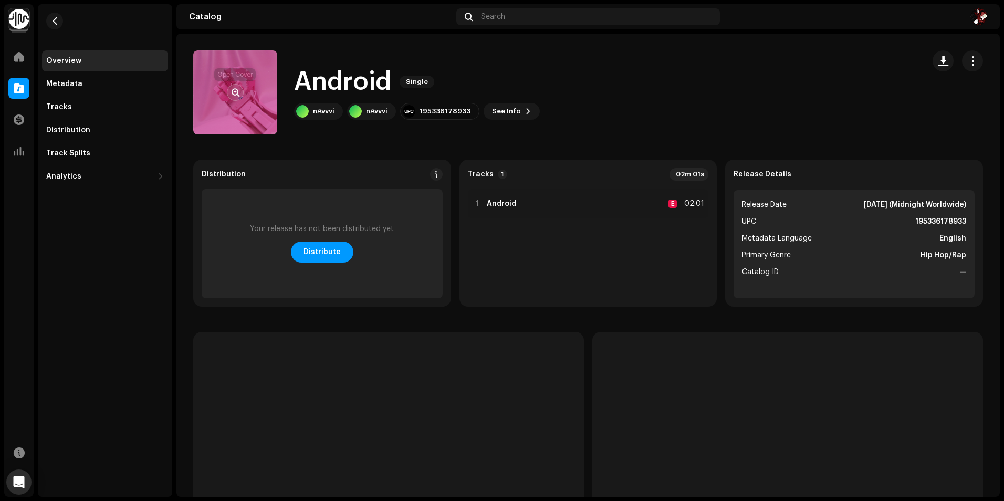
click at [237, 86] on button "button" at bounding box center [235, 92] width 17 height 17
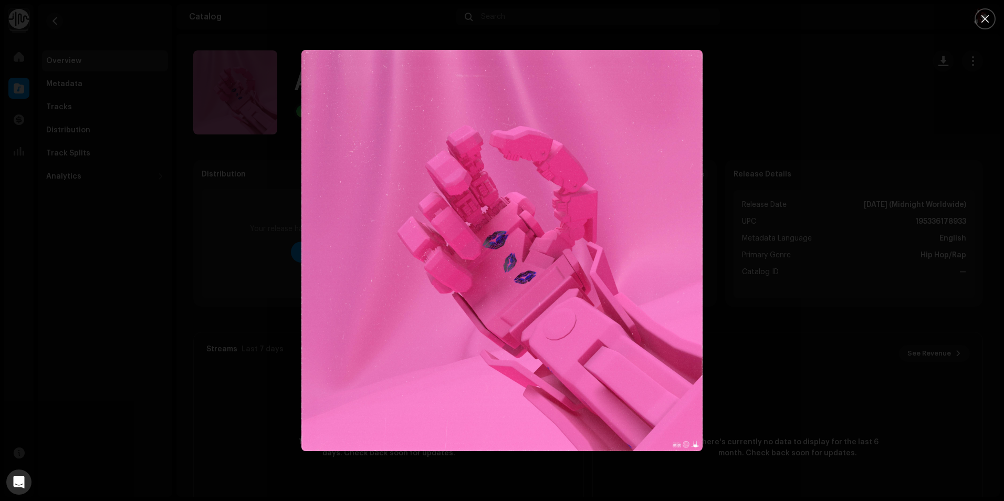
drag, startPoint x: 193, startPoint y: 180, endPoint x: 187, endPoint y: 176, distance: 7.3
click at [192, 180] on div at bounding box center [502, 250] width 1004 height 501
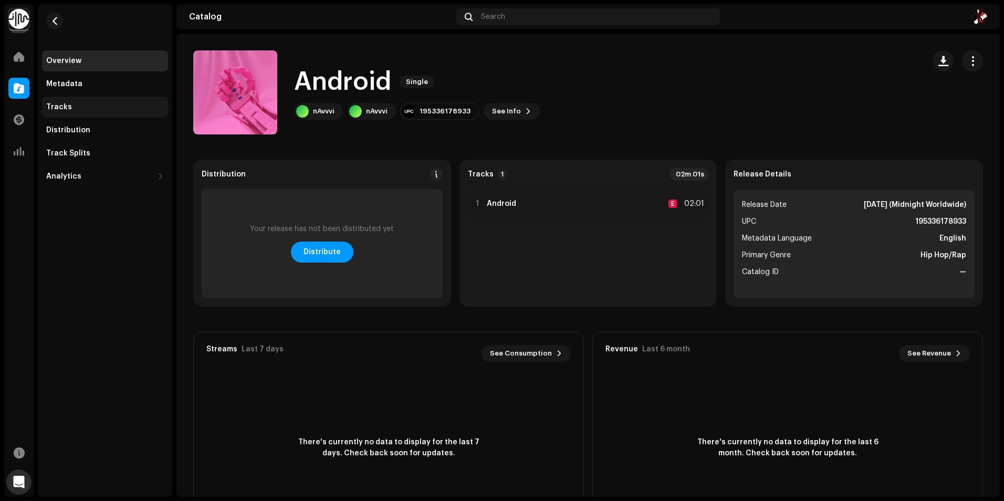
click at [74, 112] on div "Tracks" at bounding box center [105, 107] width 126 height 21
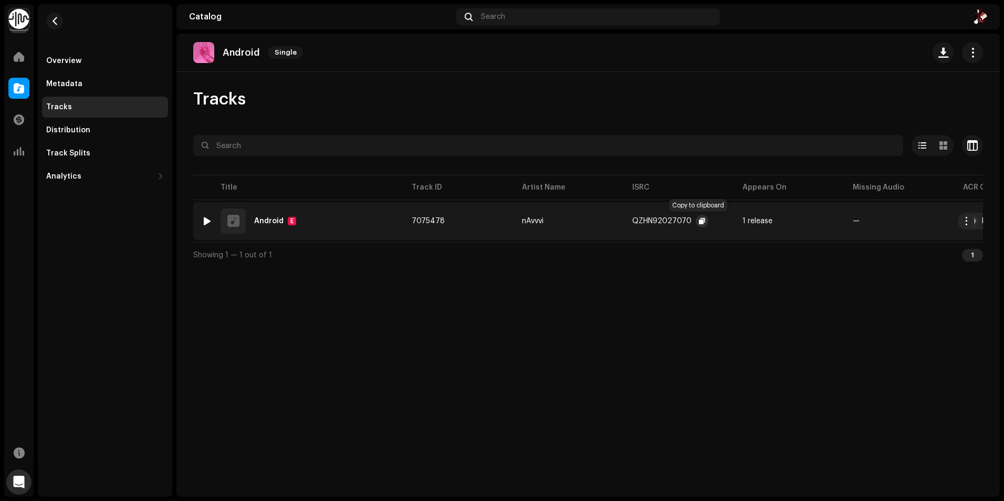
click at [701, 217] on span "button" at bounding box center [702, 221] width 6 height 8
click at [54, 18] on span "button" at bounding box center [55, 21] width 8 height 8
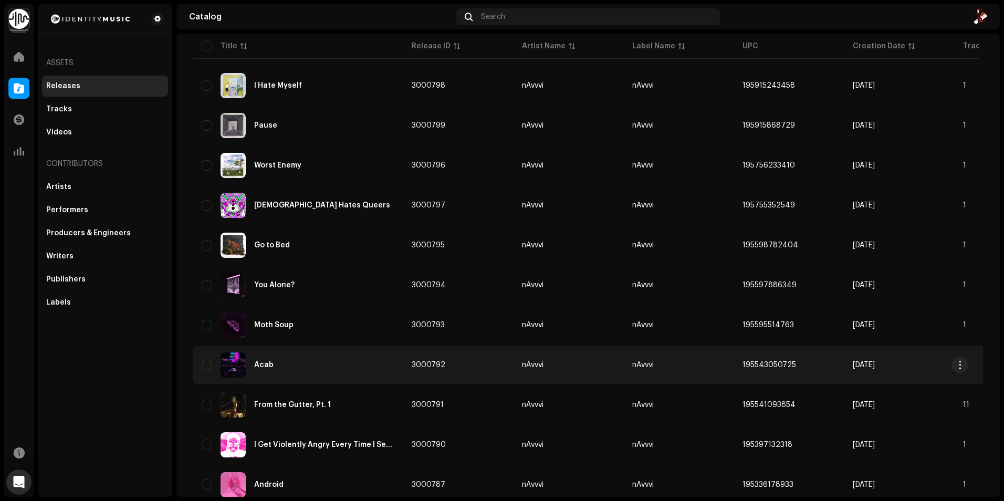
scroll to position [158, 0]
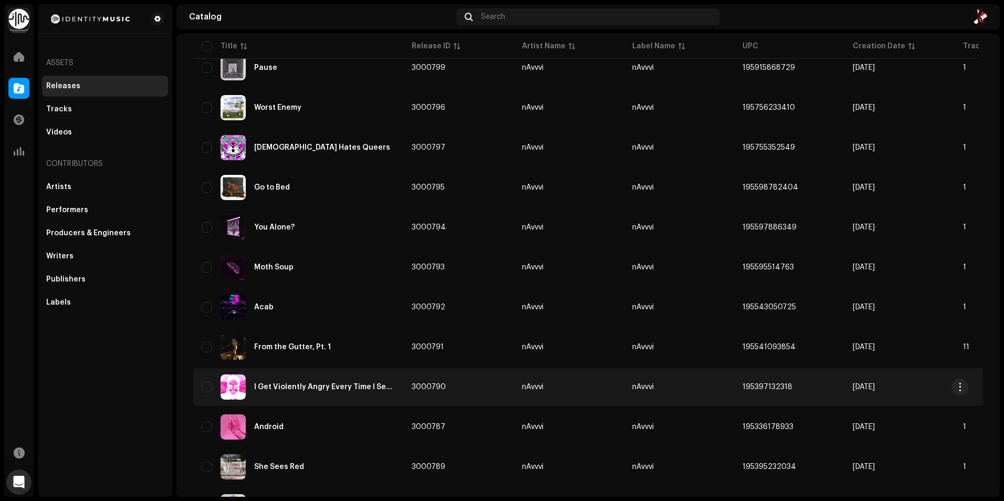
click at [355, 385] on div "I Get Violently Angry Every Time I See [PERSON_NAME], His Face Is So Punchable …" at bounding box center [324, 386] width 141 height 7
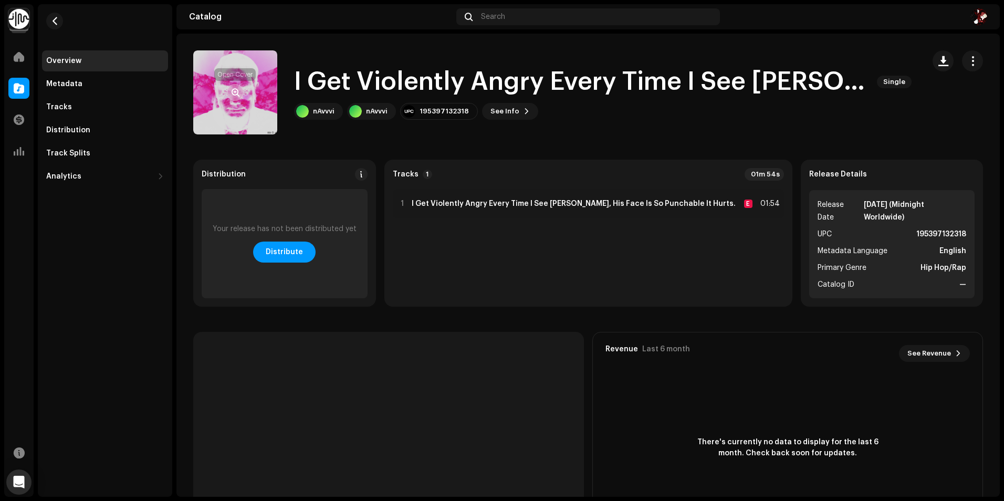
click at [233, 92] on span "button" at bounding box center [236, 92] width 8 height 8
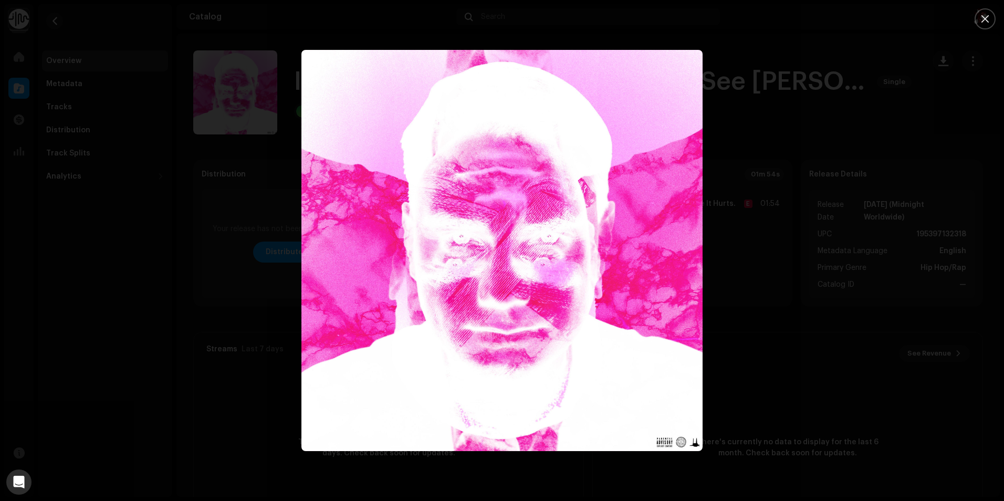
click at [186, 65] on div at bounding box center [502, 250] width 1004 height 501
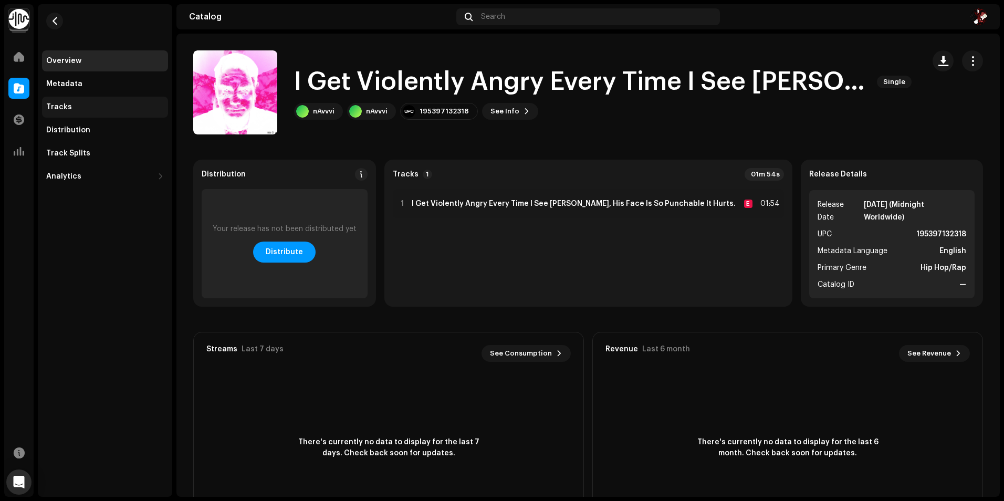
click at [87, 106] on div "Tracks" at bounding box center [105, 107] width 118 height 8
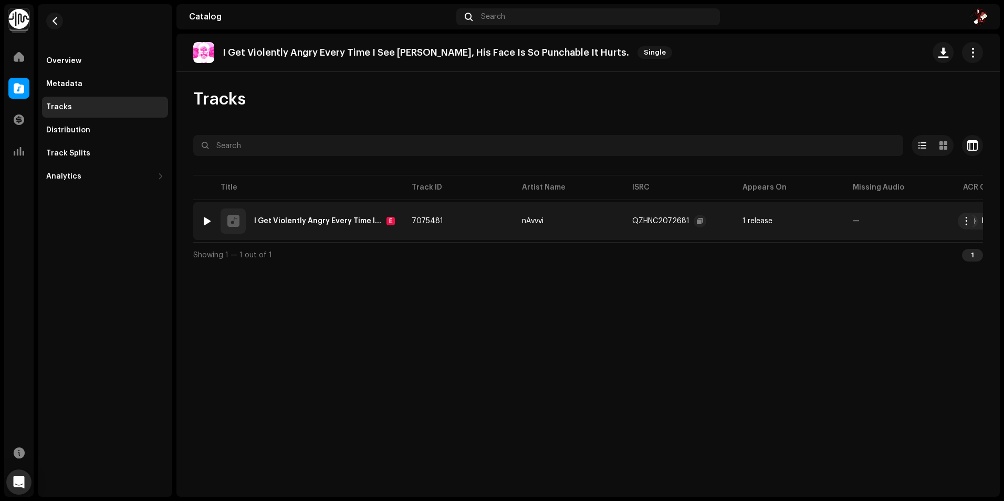
click at [704, 224] on re-a-clipboard-btn at bounding box center [700, 221] width 13 height 13
click at [699, 223] on span "button" at bounding box center [700, 221] width 6 height 8
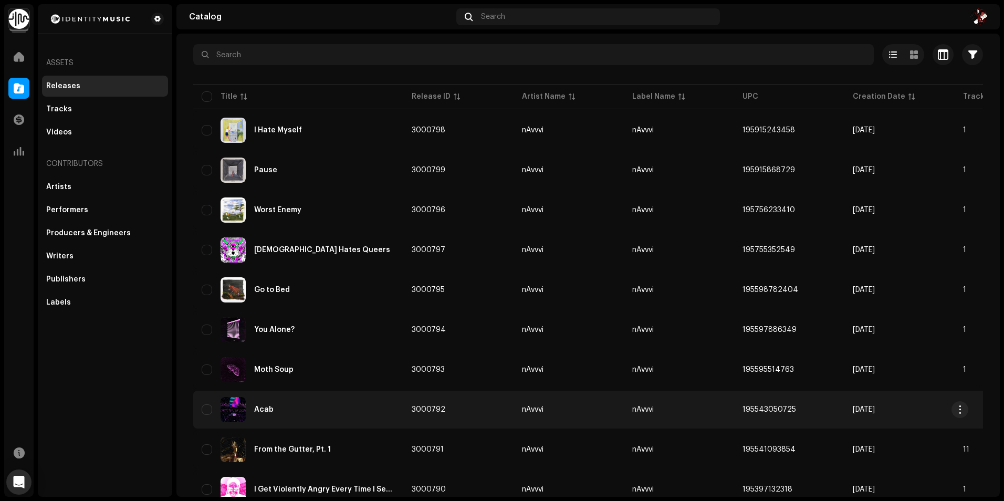
scroll to position [105, 0]
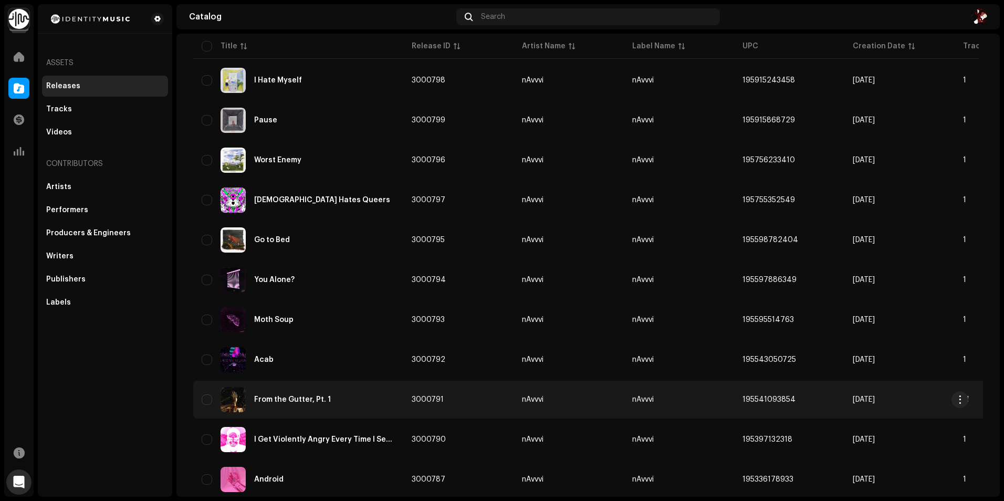
click at [319, 406] on div "From the Gutter, Pt. 1" at bounding box center [298, 399] width 193 height 25
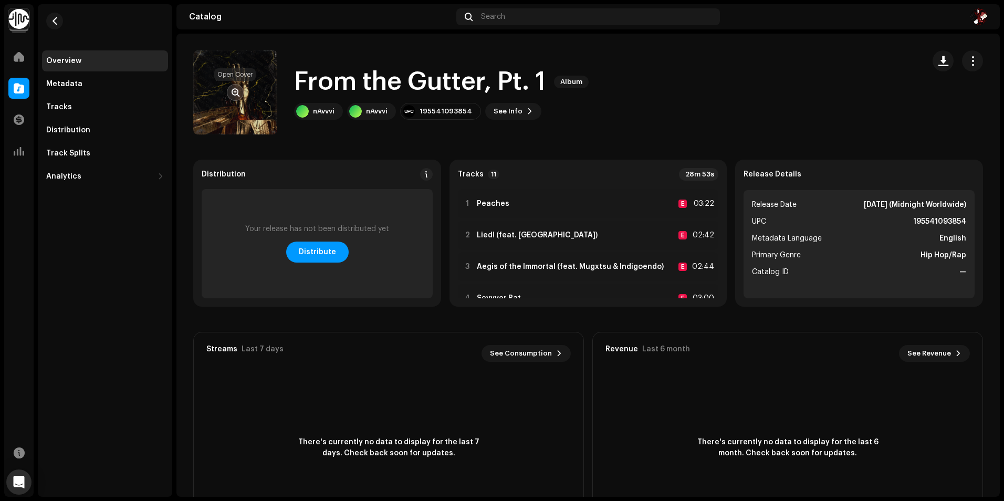
click at [235, 91] on span "button" at bounding box center [236, 92] width 8 height 8
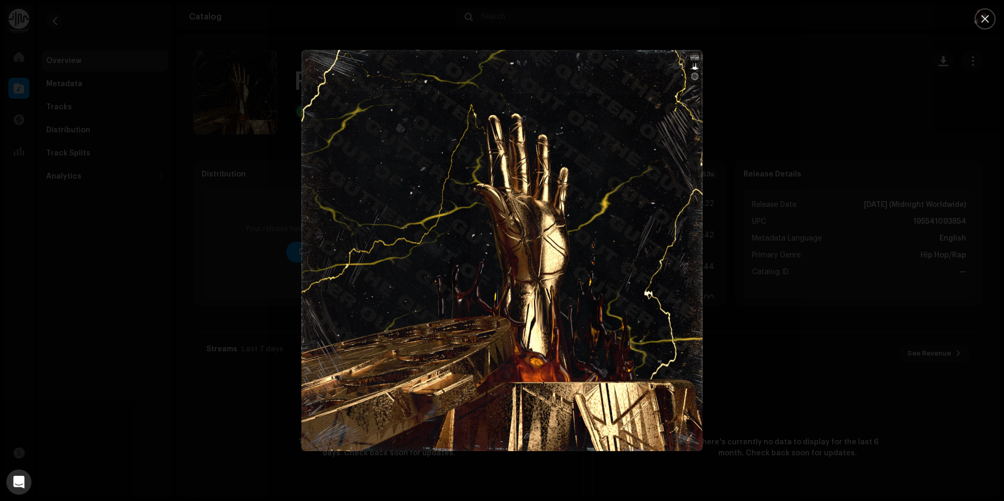
click at [169, 127] on div at bounding box center [502, 250] width 1004 height 501
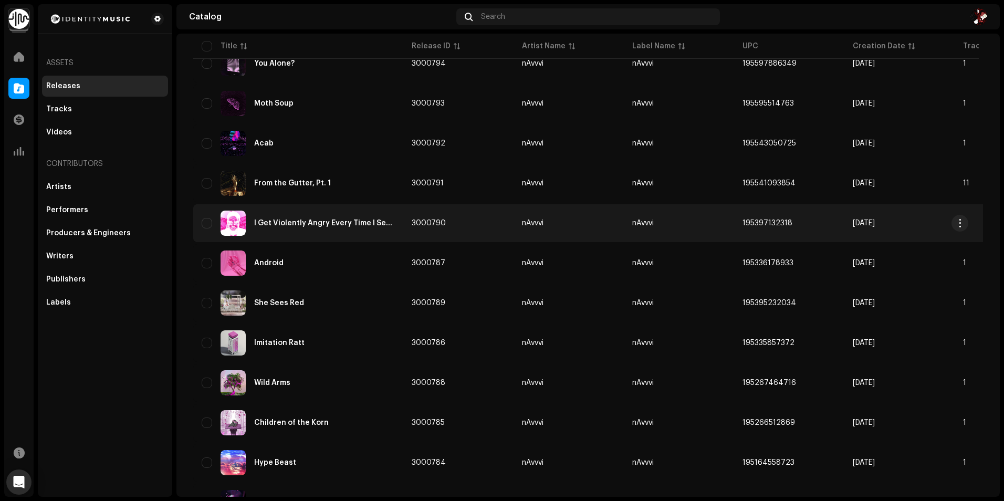
scroll to position [315, 0]
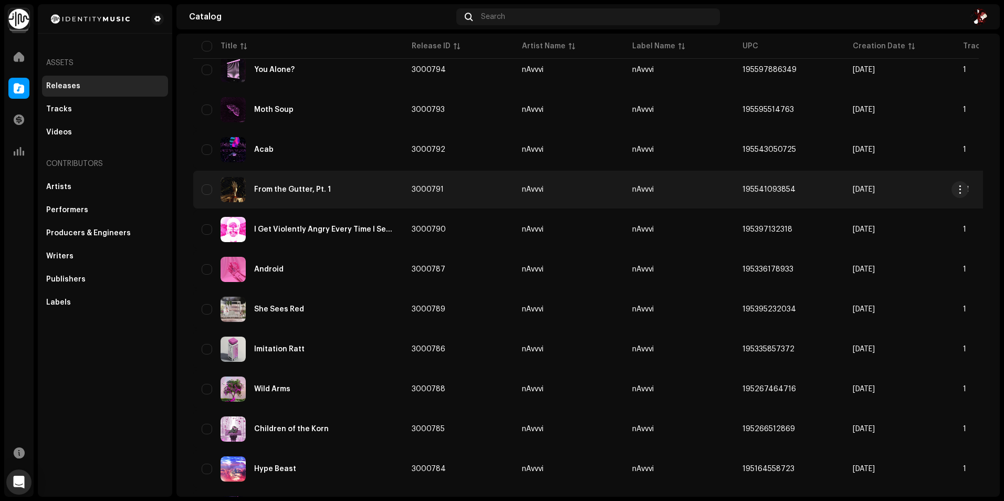
click at [503, 194] on td "3000791" at bounding box center [458, 190] width 110 height 38
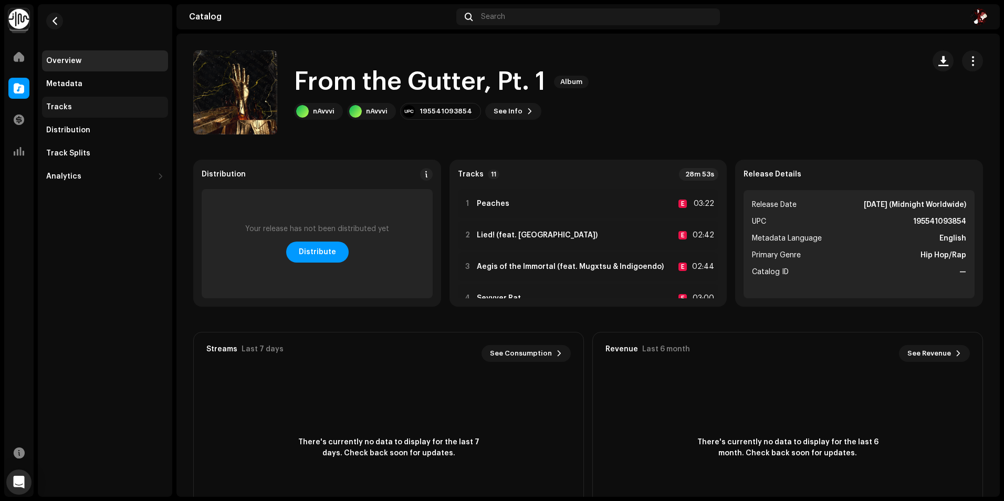
click at [83, 111] on div "Tracks" at bounding box center [105, 107] width 126 height 21
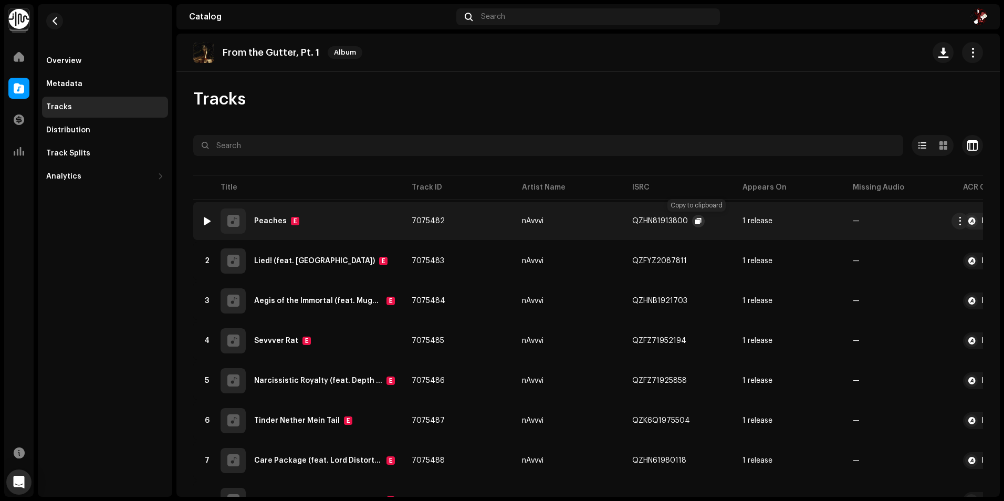
click at [695, 223] on span "button" at bounding box center [698, 221] width 6 height 8
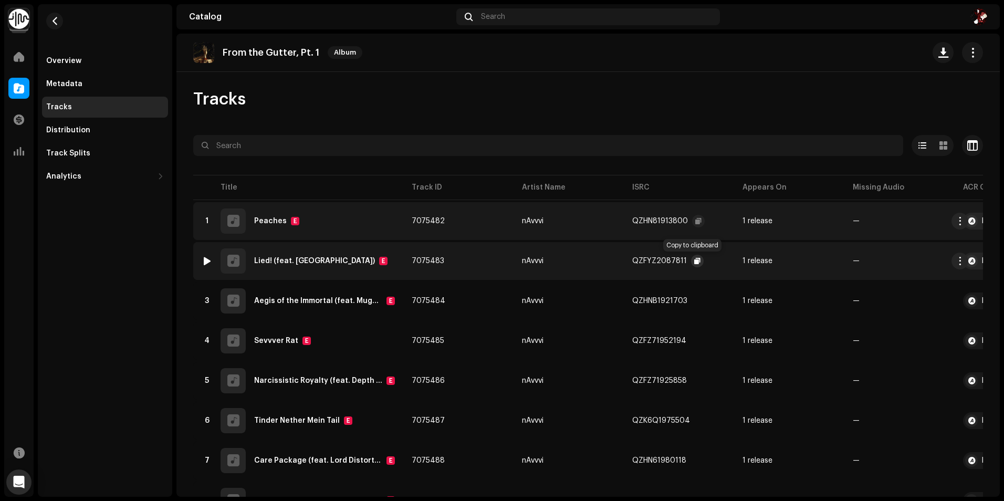
click at [694, 259] on span "button" at bounding box center [697, 261] width 6 height 8
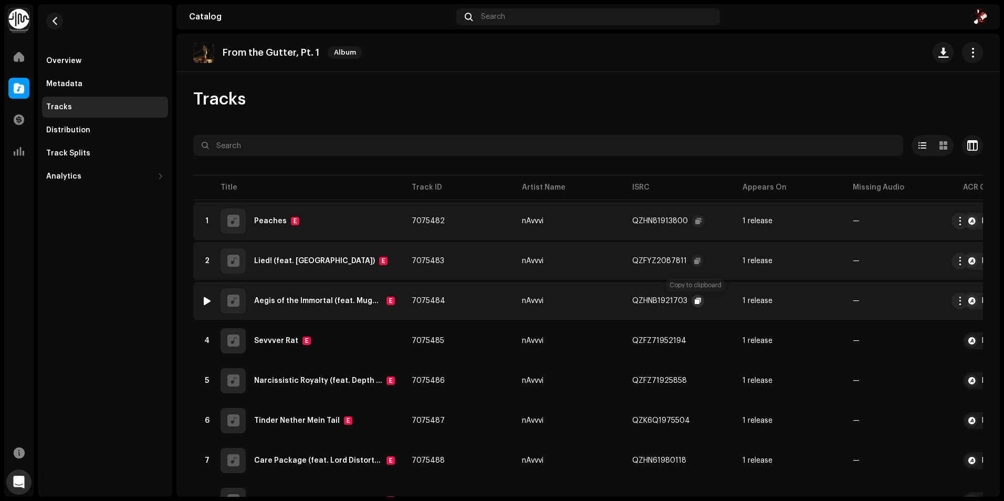
click at [694, 306] on button "button" at bounding box center [698, 301] width 13 height 13
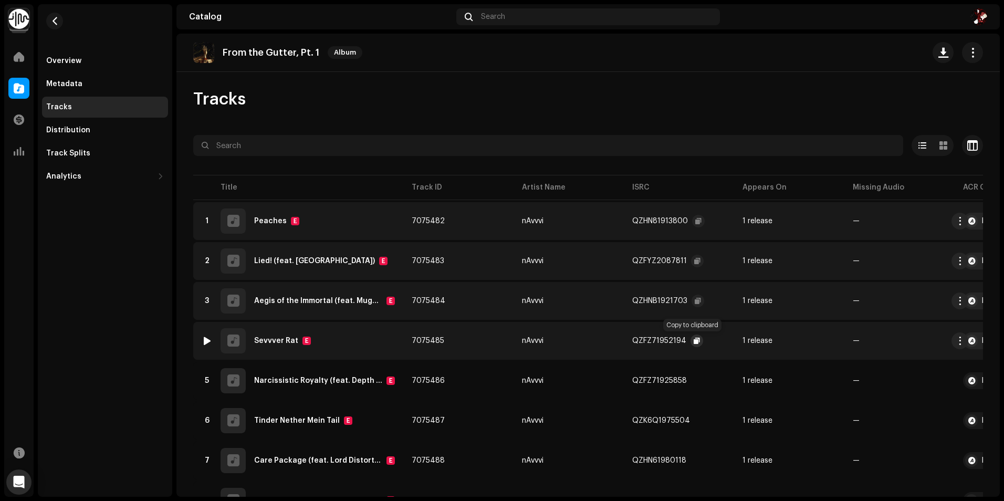
click at [695, 341] on span "button" at bounding box center [697, 341] width 6 height 8
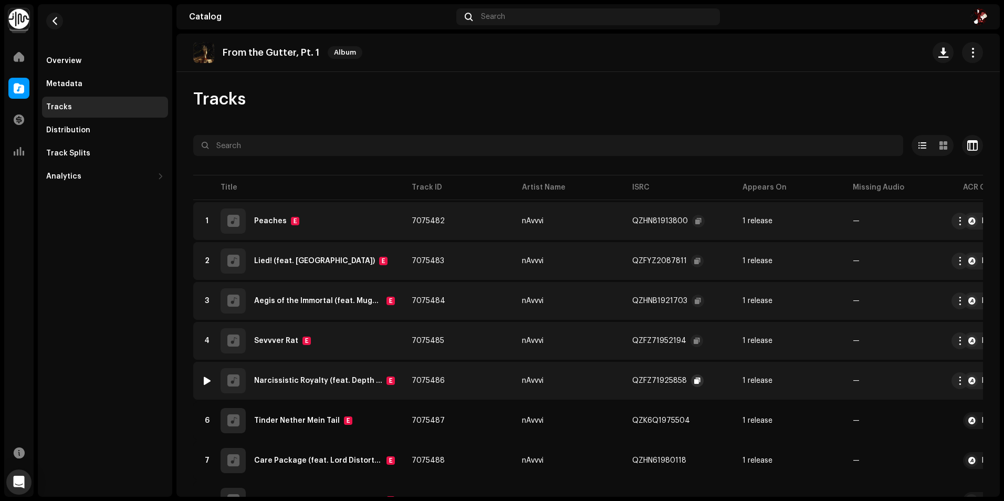
click at [699, 382] on button "button" at bounding box center [697, 380] width 13 height 13
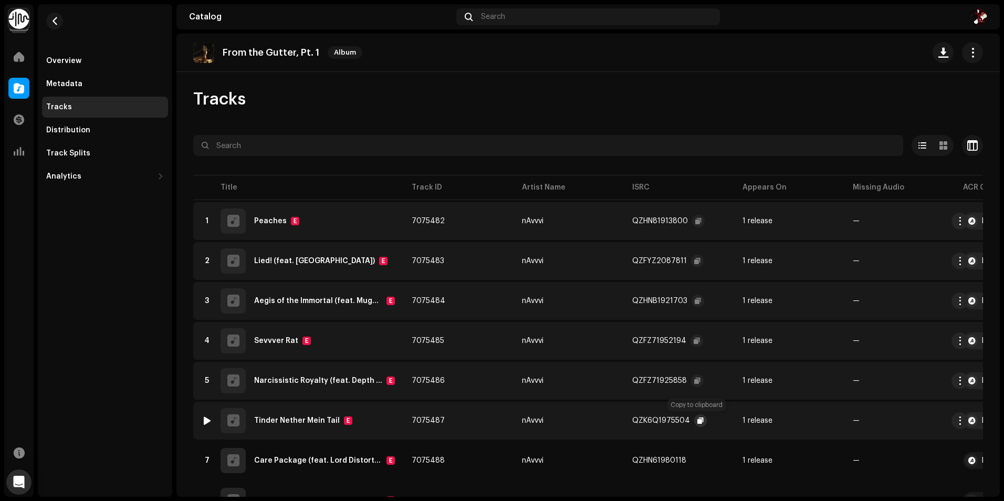
click at [697, 421] on span "button" at bounding box center [700, 420] width 6 height 8
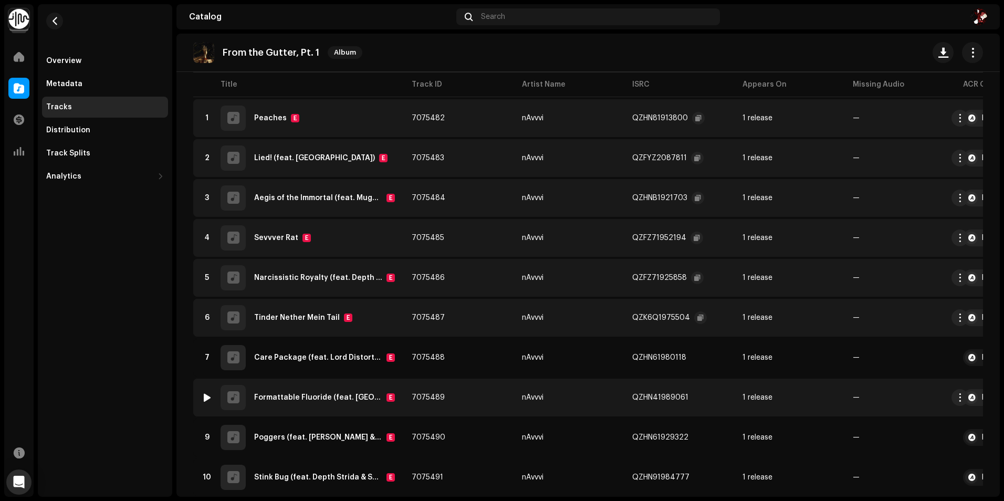
scroll to position [105, 0]
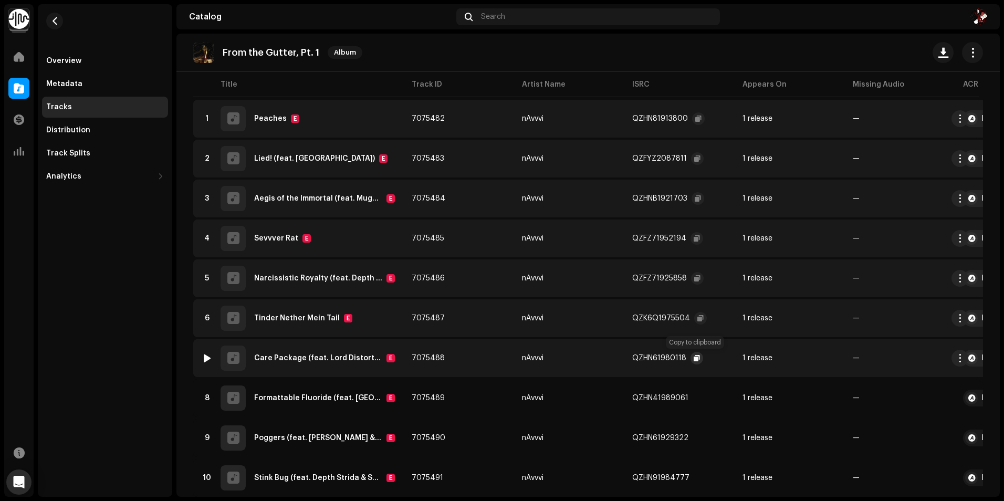
click at [698, 358] on button "button" at bounding box center [697, 358] width 13 height 13
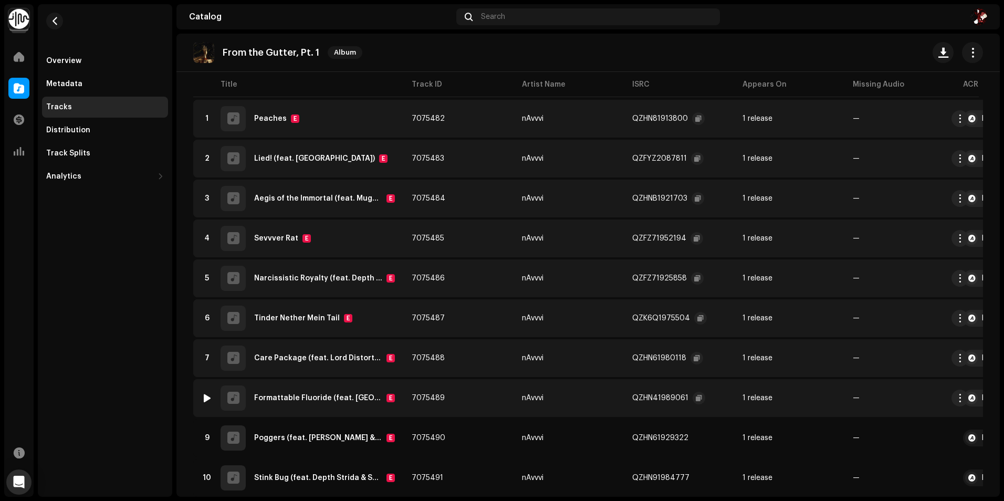
click at [703, 399] on re-a-clipboard-btn at bounding box center [699, 398] width 13 height 13
click at [701, 400] on button "button" at bounding box center [699, 398] width 13 height 13
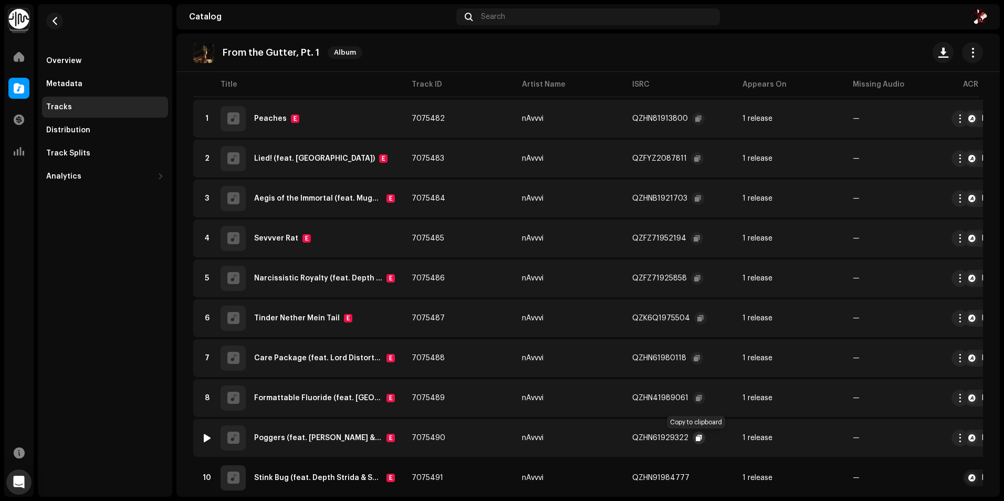
click at [699, 440] on span "button" at bounding box center [699, 438] width 6 height 8
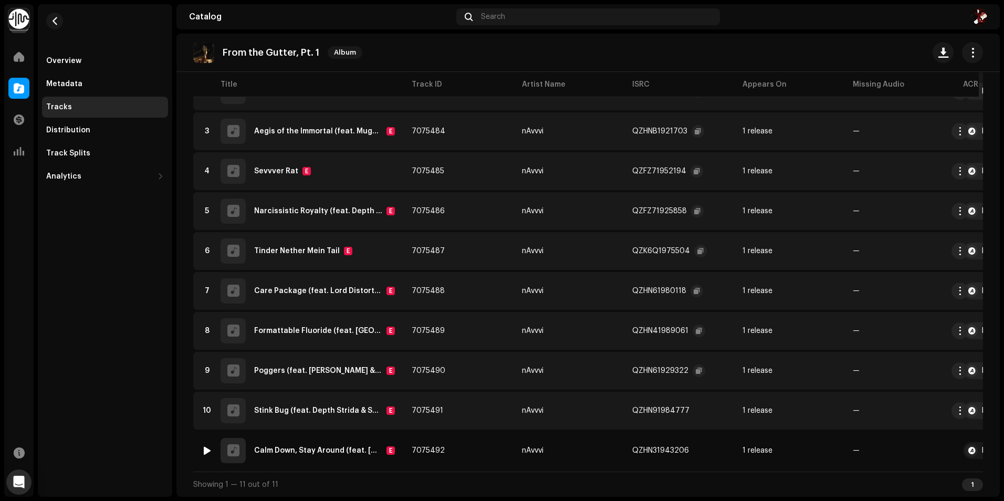
scroll to position [176, 0]
click at [697, 408] on span "button" at bounding box center [700, 410] width 6 height 8
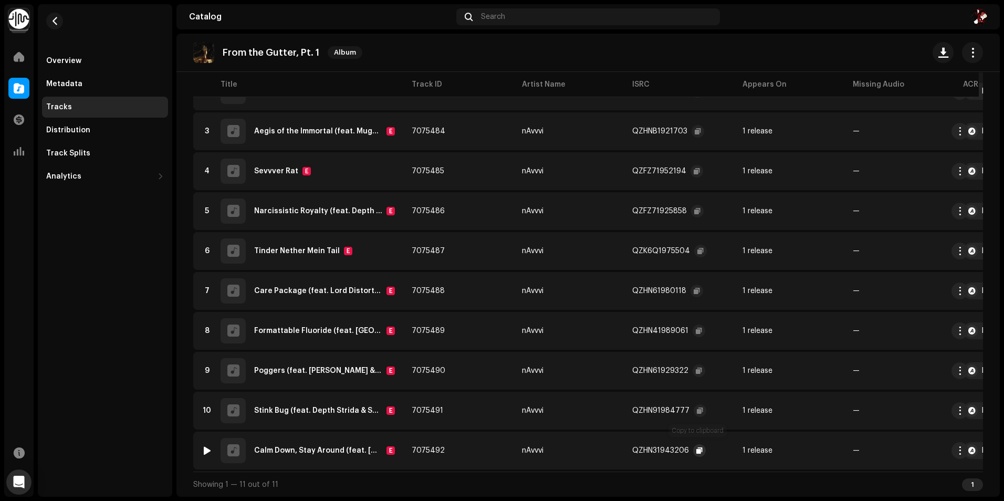
click at [701, 448] on button "button" at bounding box center [699, 450] width 13 height 13
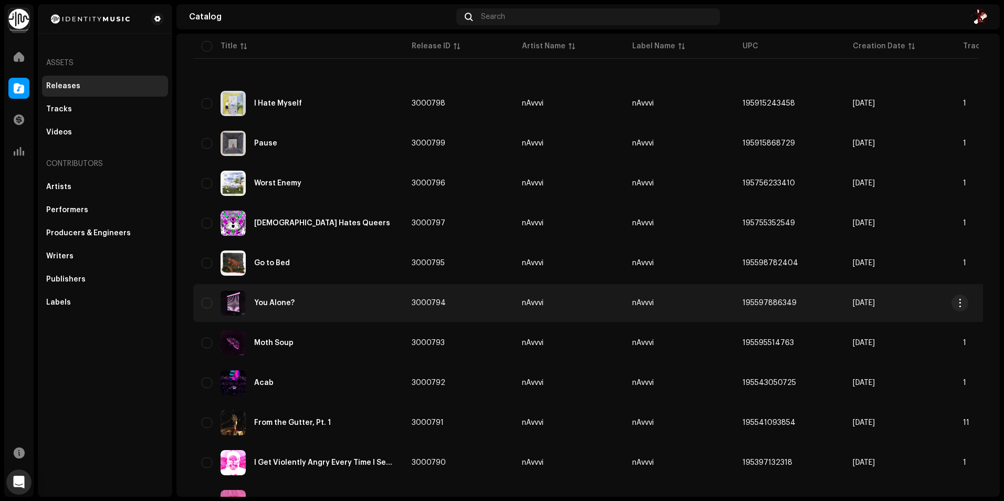
scroll to position [158, 0]
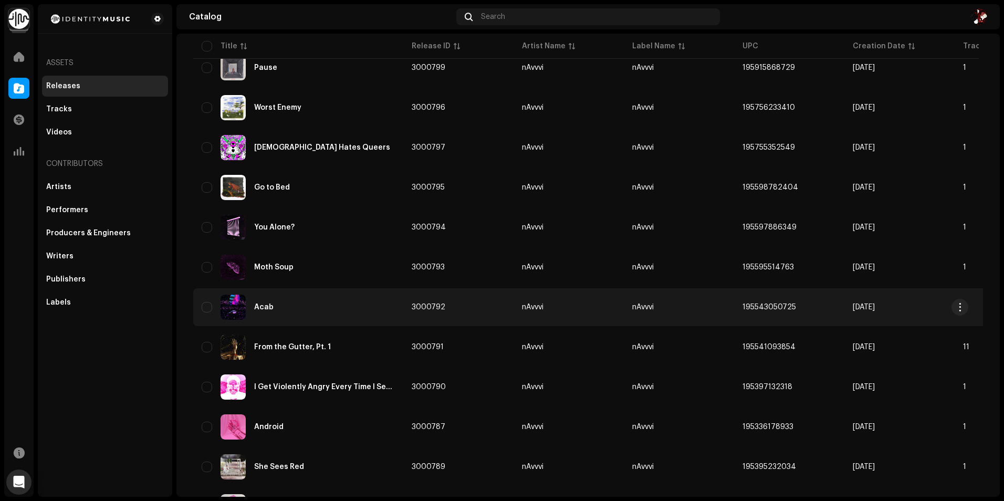
click at [270, 307] on div "Acab" at bounding box center [263, 307] width 19 height 7
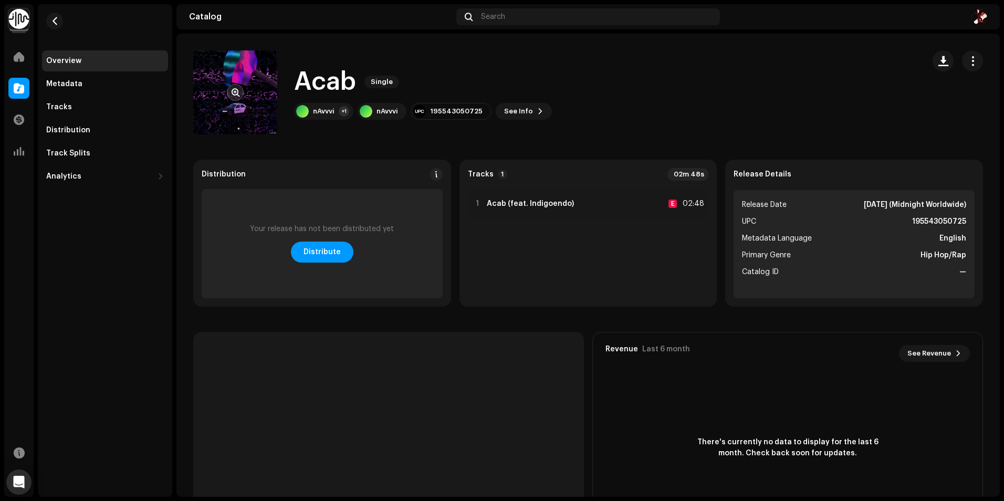
click at [236, 88] on span "button" at bounding box center [236, 92] width 8 height 8
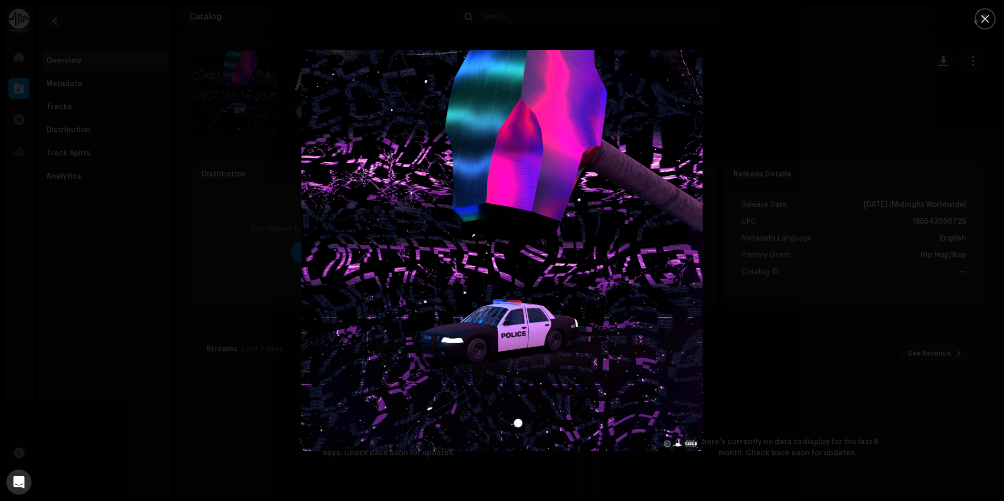
click at [166, 209] on div at bounding box center [502, 250] width 1004 height 501
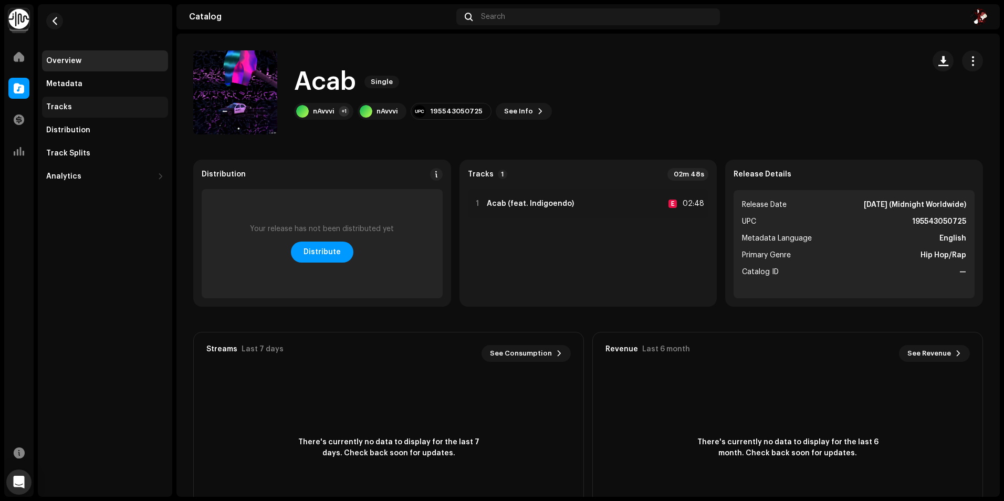
click at [88, 109] on div "Tracks" at bounding box center [105, 107] width 118 height 8
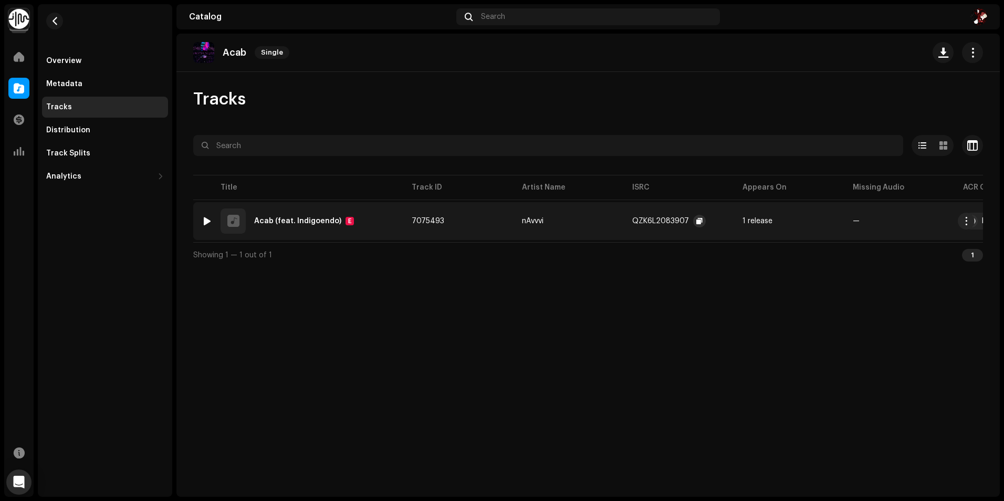
click at [698, 224] on span "button" at bounding box center [699, 221] width 6 height 8
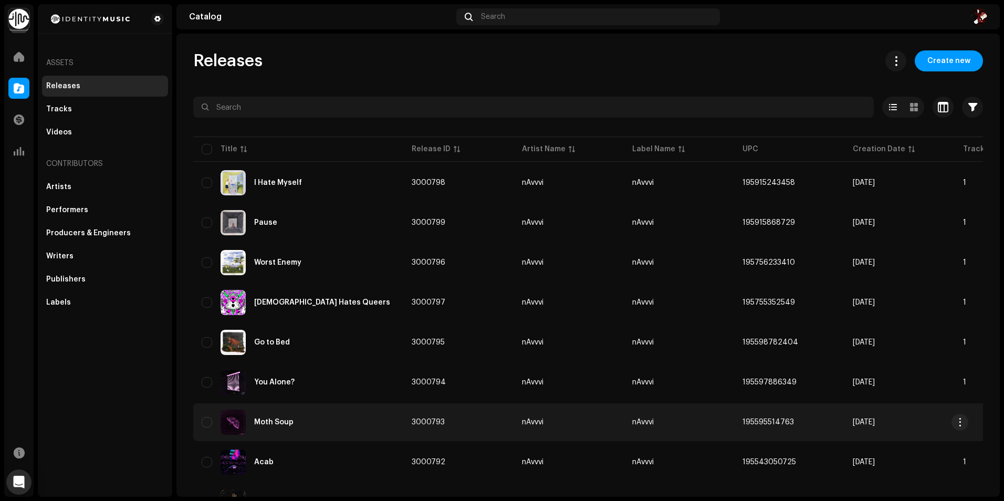
click at [460, 432] on td "3000793" at bounding box center [458, 422] width 110 height 38
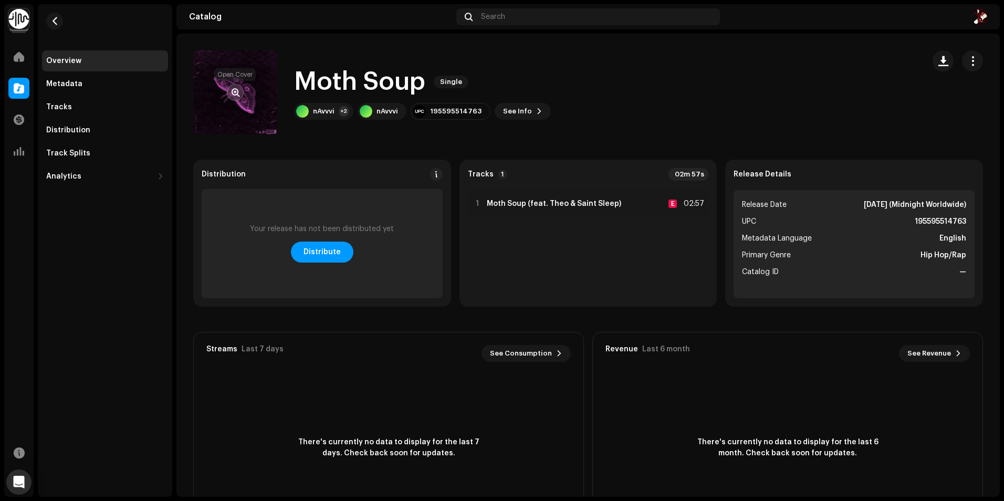
click at [239, 89] on span "button" at bounding box center [236, 92] width 8 height 8
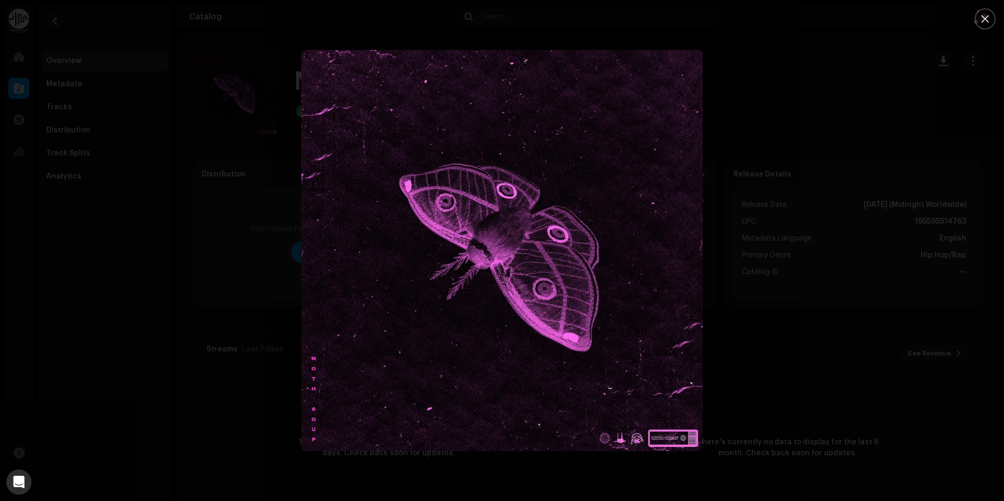
click at [729, 263] on div at bounding box center [502, 250] width 1004 height 501
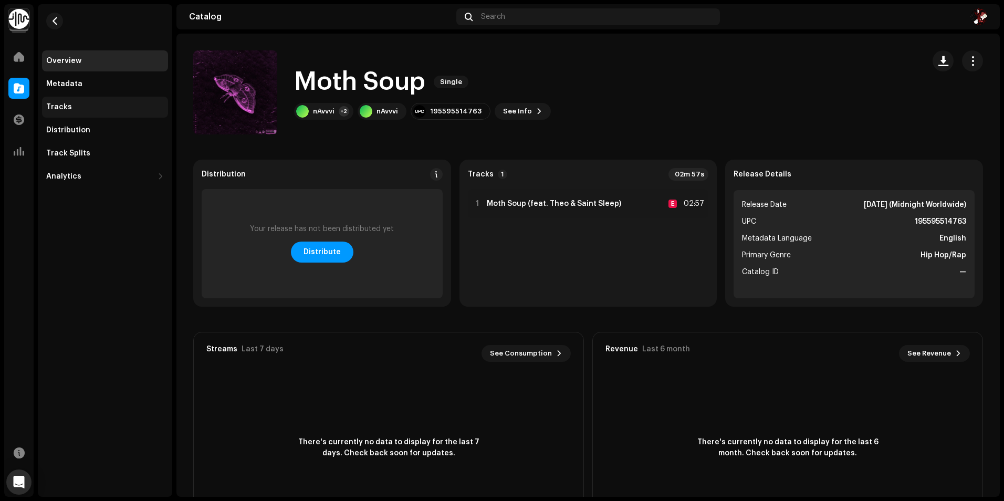
click at [81, 105] on div "Tracks" at bounding box center [105, 107] width 118 height 8
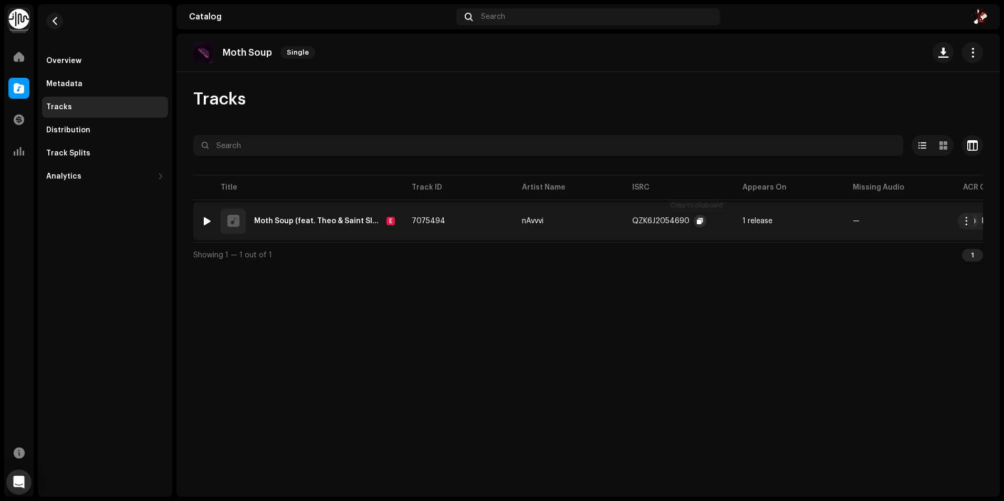
click at [694, 223] on button "button" at bounding box center [700, 221] width 13 height 13
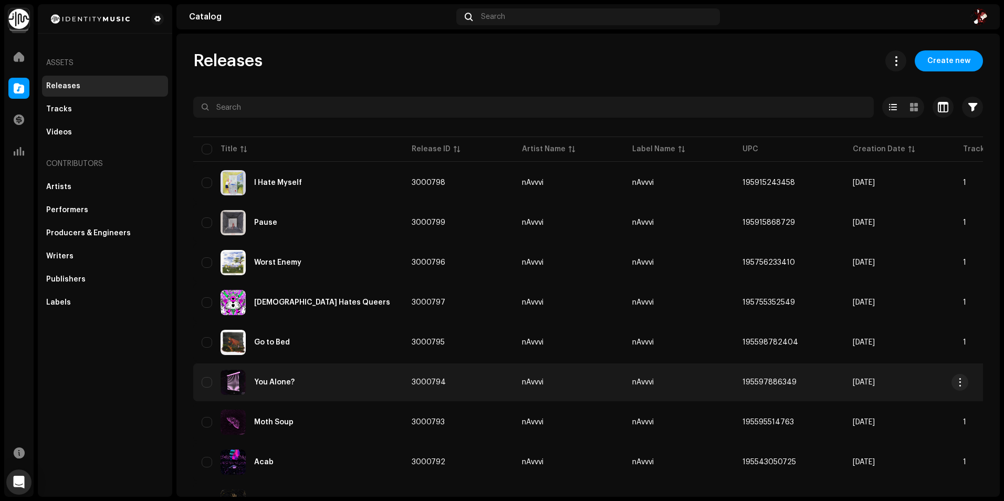
click at [325, 380] on div "You Alone?" at bounding box center [298, 382] width 193 height 25
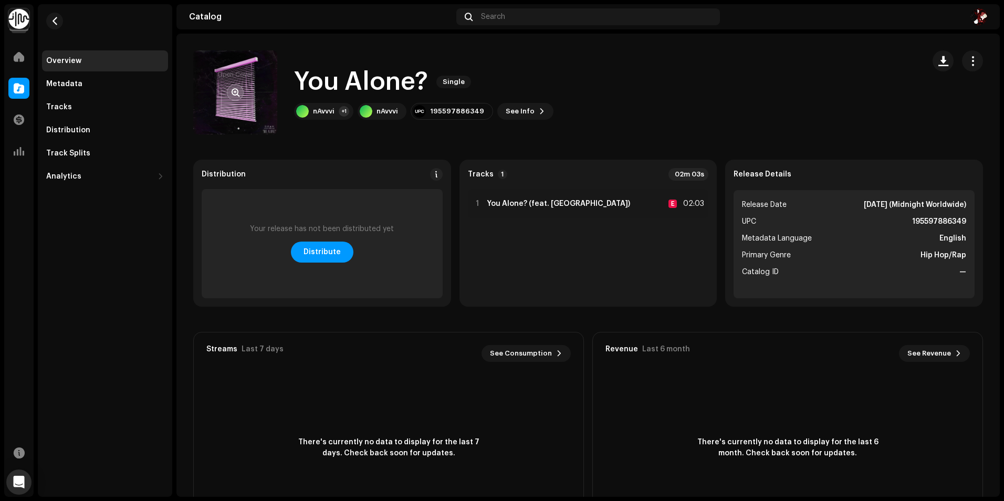
click at [234, 91] on span "button" at bounding box center [236, 92] width 8 height 8
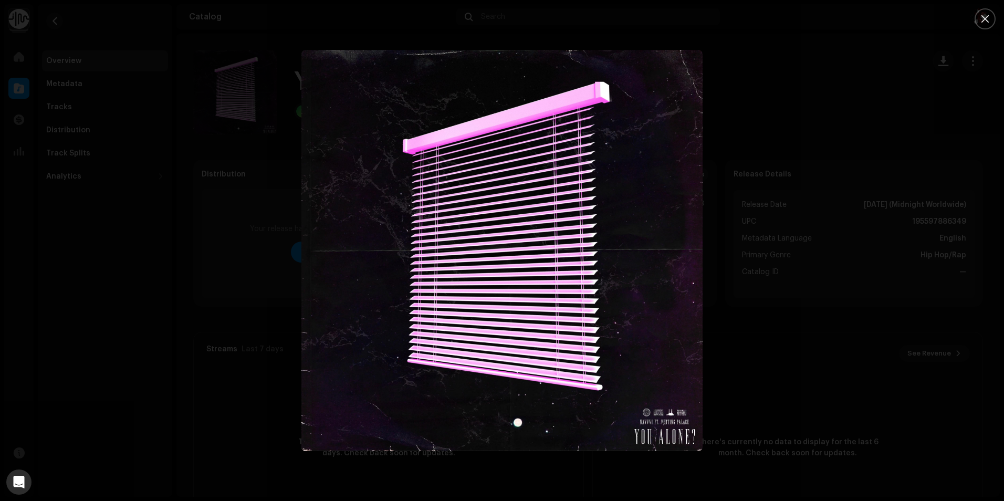
click at [753, 391] on div at bounding box center [502, 250] width 1004 height 501
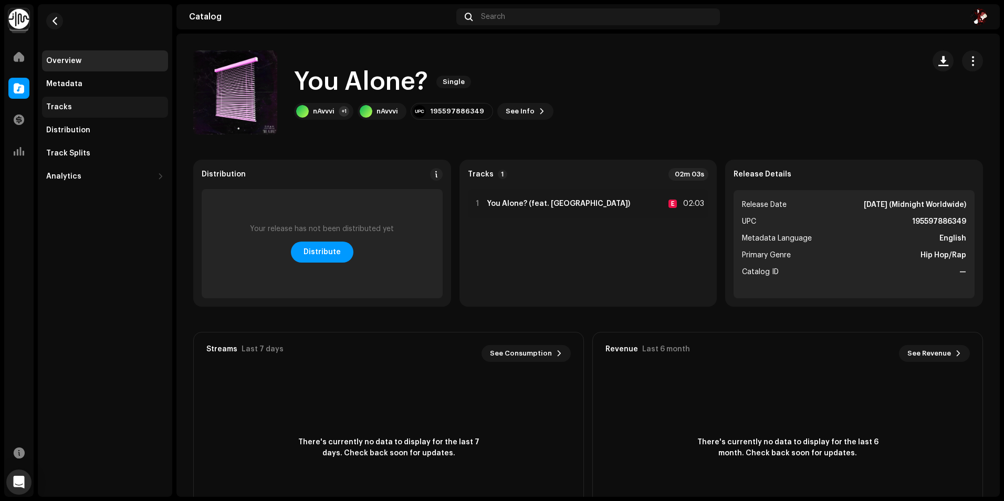
click at [83, 108] on div "Tracks" at bounding box center [105, 107] width 118 height 8
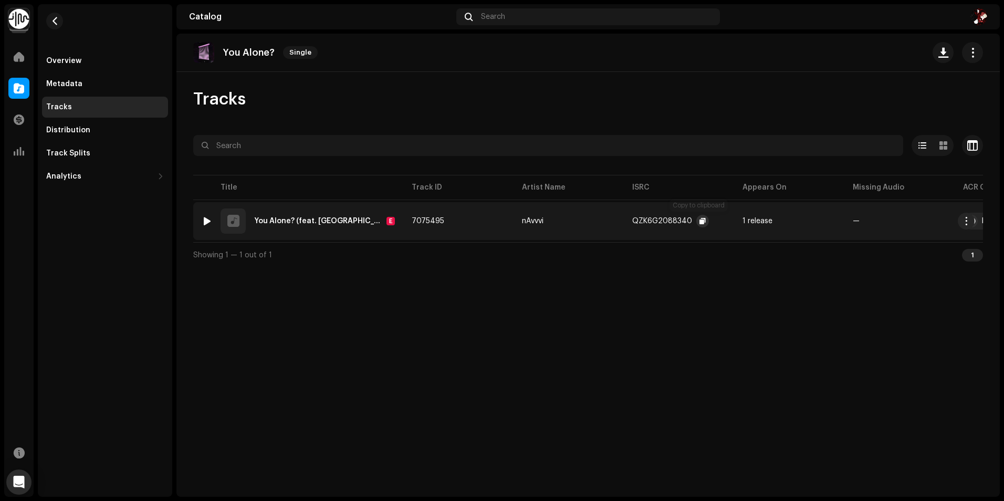
click at [700, 223] on span "button" at bounding box center [702, 221] width 6 height 8
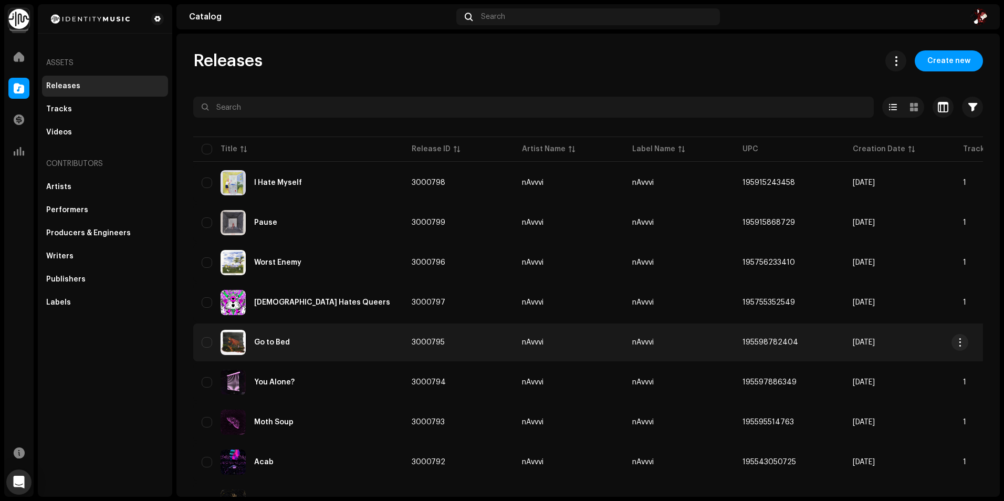
click at [340, 342] on div "Go to Bed" at bounding box center [298, 342] width 193 height 25
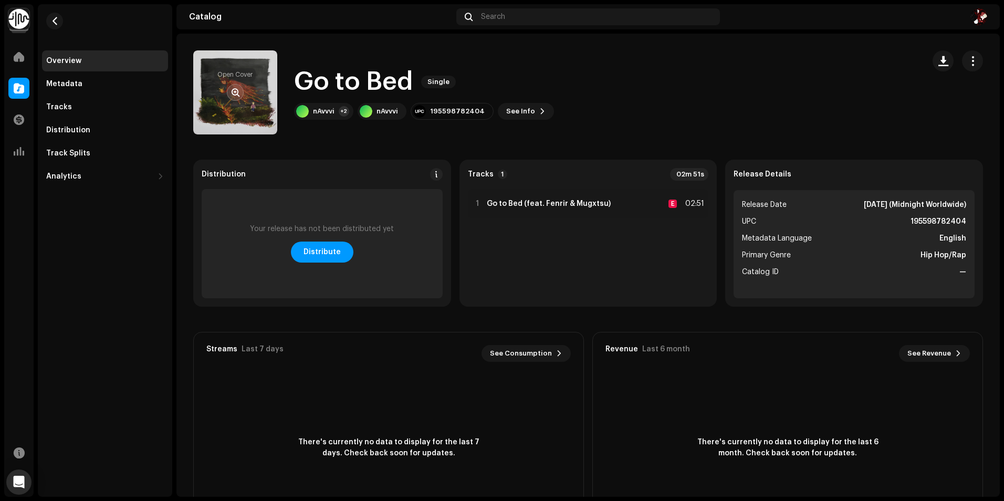
click at [235, 93] on span "button" at bounding box center [236, 92] width 8 height 8
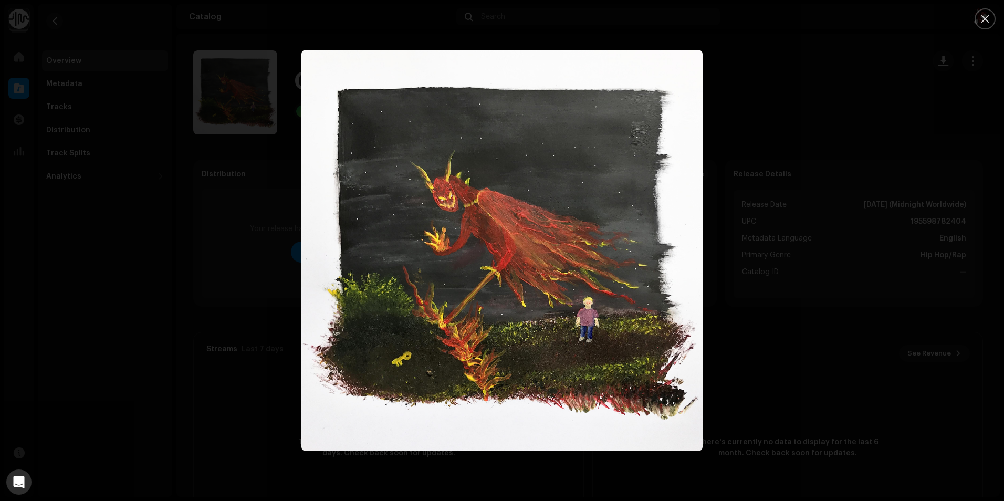
click at [726, 163] on div at bounding box center [502, 250] width 1004 height 501
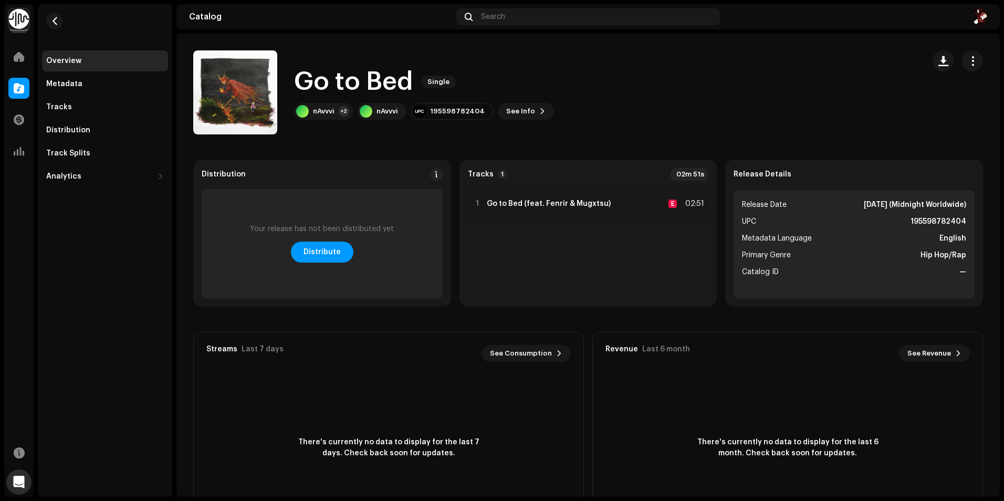
click at [64, 118] on div "Overview Metadata Tracks Distribution Track Splits Analytics Consumption Engage…" at bounding box center [105, 118] width 126 height 137
click at [64, 108] on div "Tracks" at bounding box center [59, 107] width 26 height 8
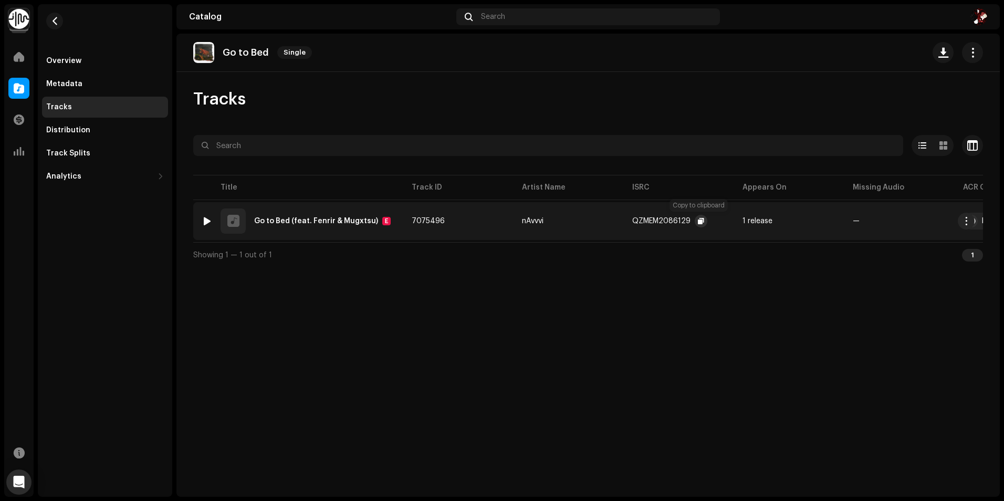
click at [698, 221] on span "button" at bounding box center [701, 221] width 6 height 8
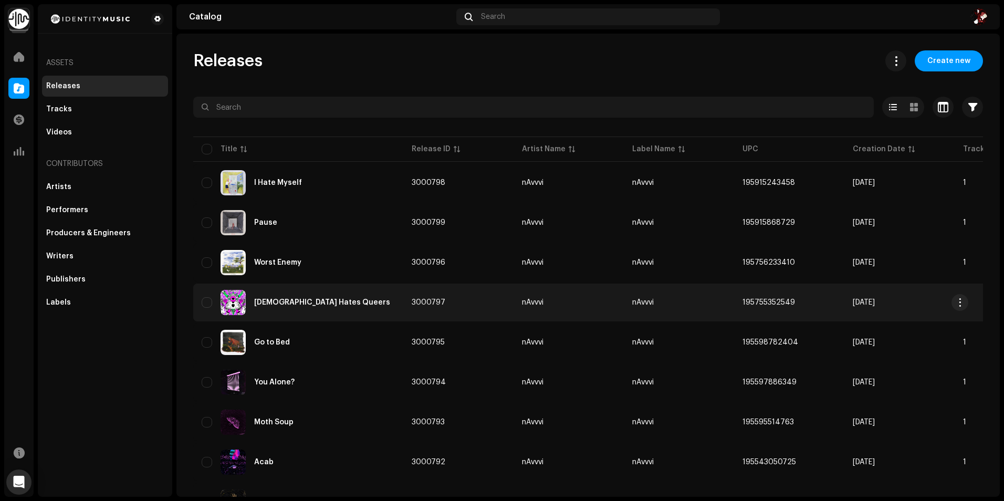
click at [330, 306] on div "[DEMOGRAPHIC_DATA] Hates Queers" at bounding box center [298, 302] width 193 height 25
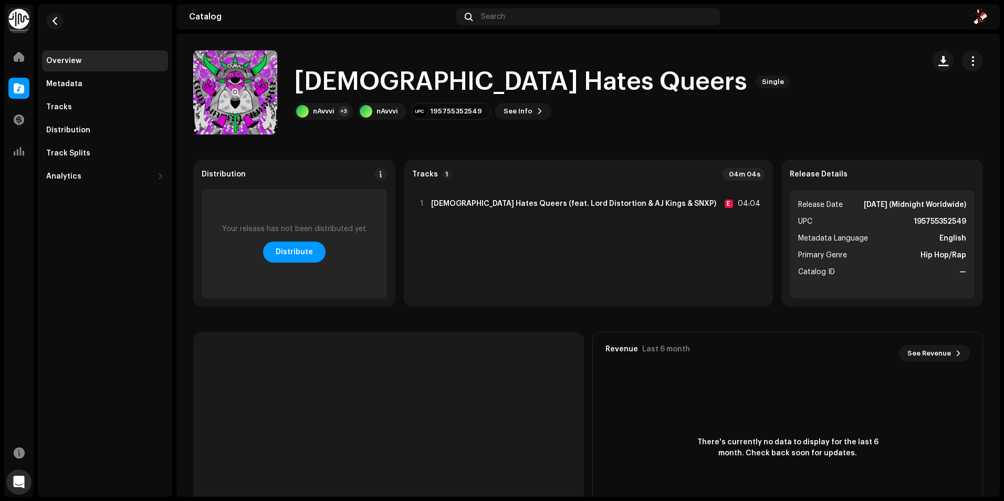
click at [234, 91] on span "button" at bounding box center [236, 92] width 8 height 8
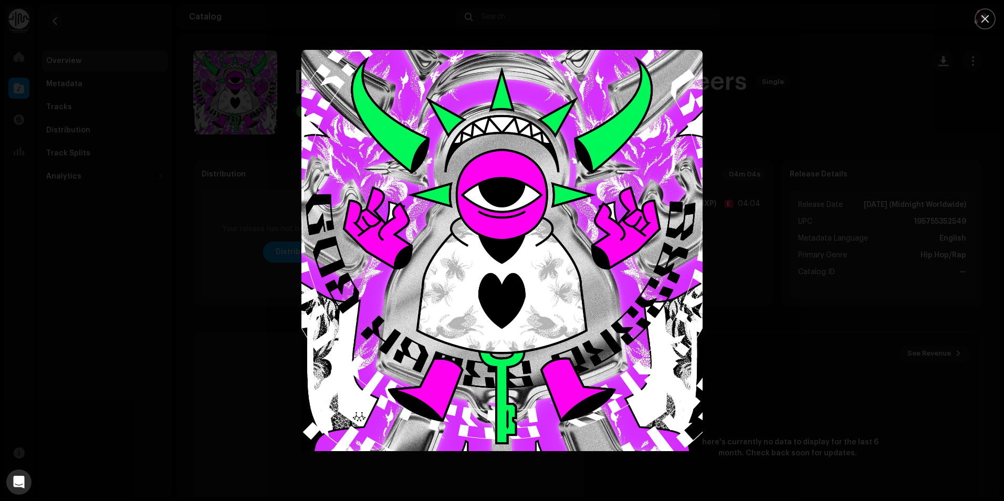
click at [474, 216] on img "1" at bounding box center [501, 250] width 401 height 401
click at [156, 244] on div at bounding box center [502, 250] width 1004 height 501
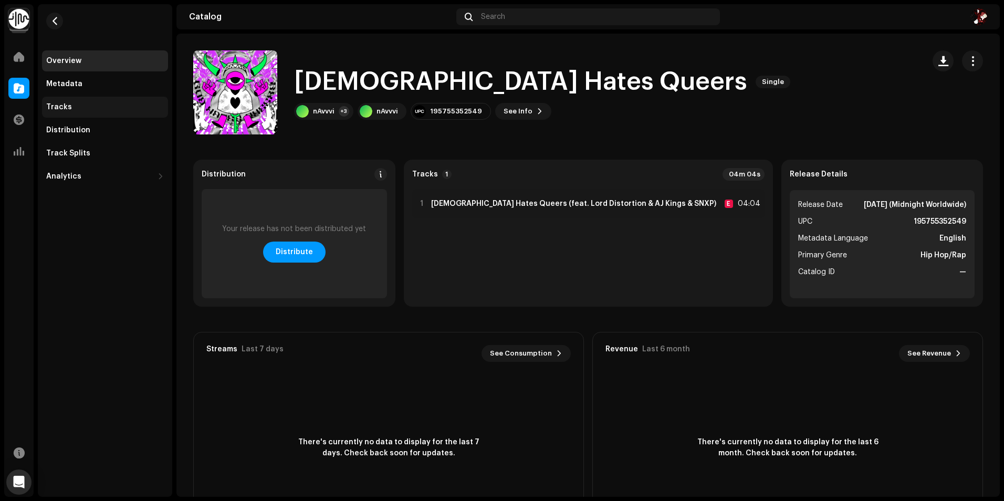
click at [75, 108] on div "Tracks" at bounding box center [105, 107] width 118 height 8
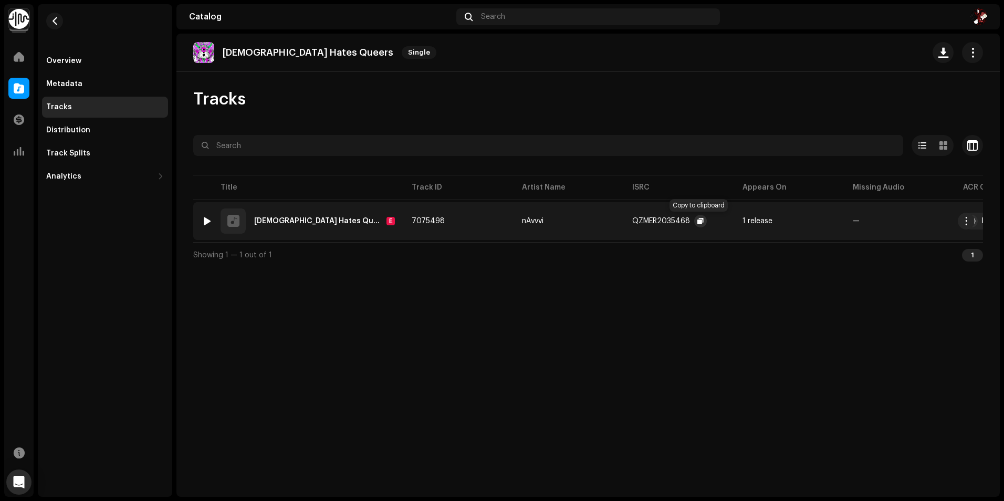
click at [703, 223] on button "button" at bounding box center [700, 221] width 13 height 13
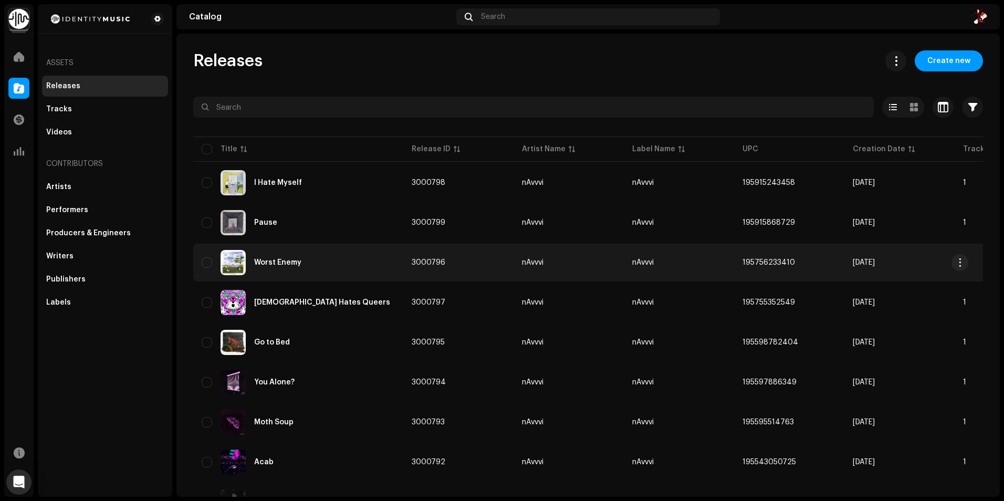
click at [298, 260] on div "Worst Enemy" at bounding box center [277, 262] width 47 height 7
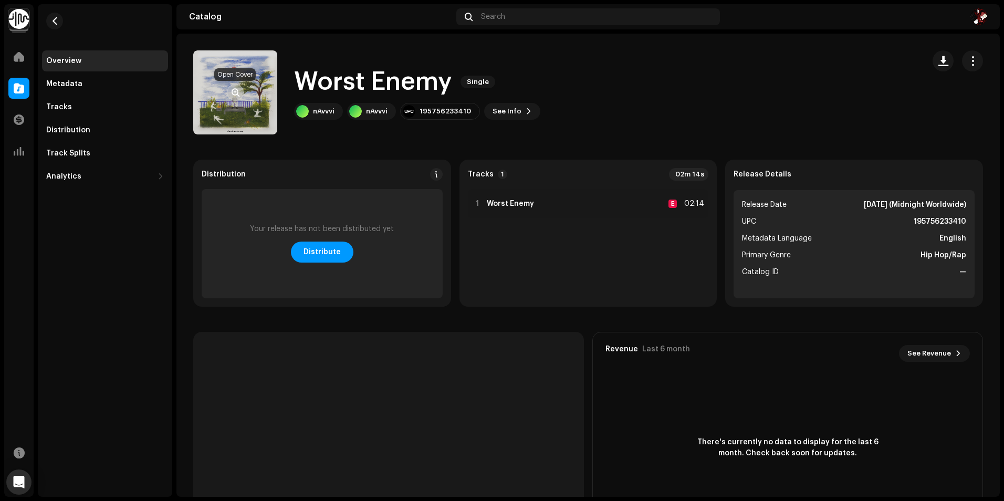
click at [233, 93] on span "button" at bounding box center [236, 92] width 8 height 8
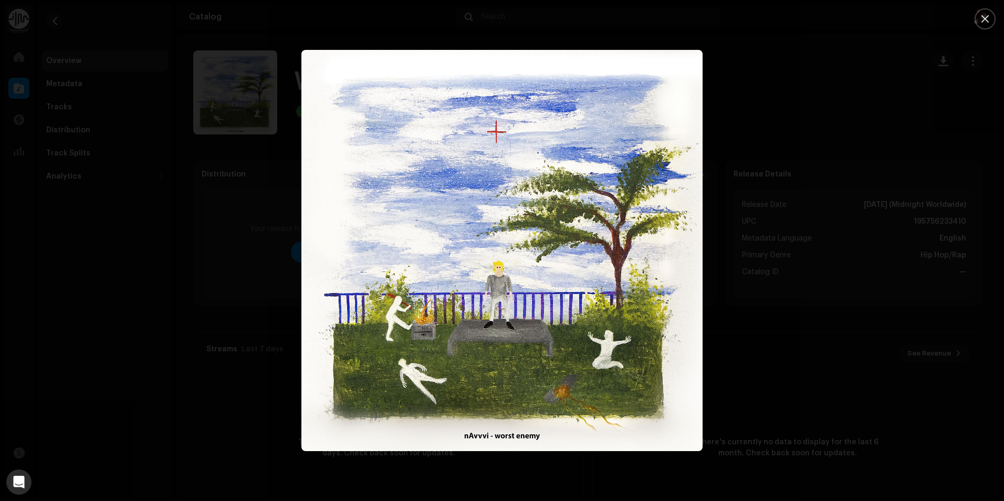
click at [88, 96] on div at bounding box center [502, 250] width 1004 height 501
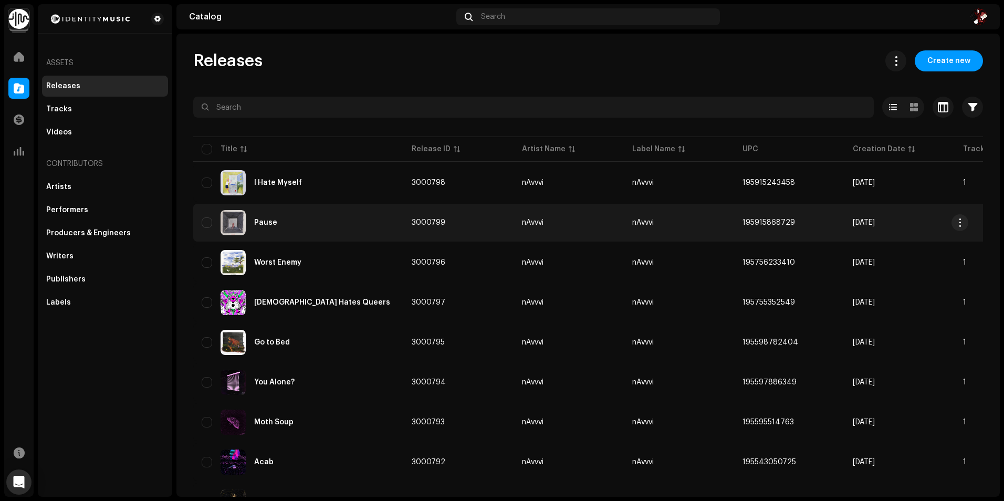
click at [289, 221] on div "Pause" at bounding box center [298, 222] width 193 height 25
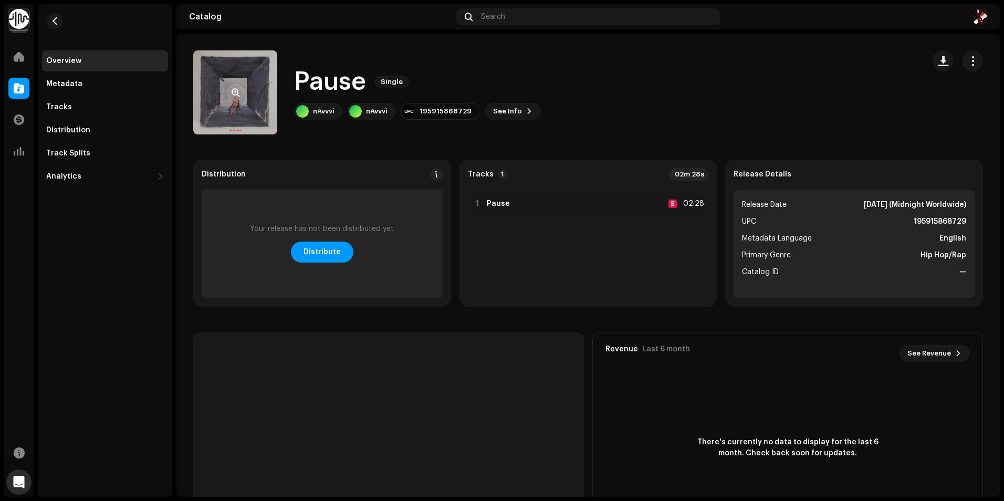
click at [239, 97] on button "button" at bounding box center [235, 92] width 17 height 17
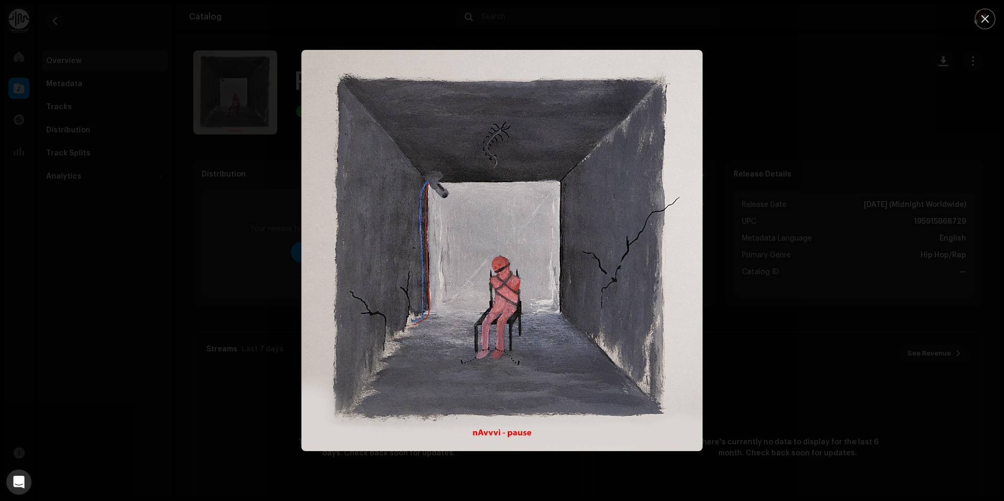
click at [590, 9] on div at bounding box center [502, 250] width 1004 height 501
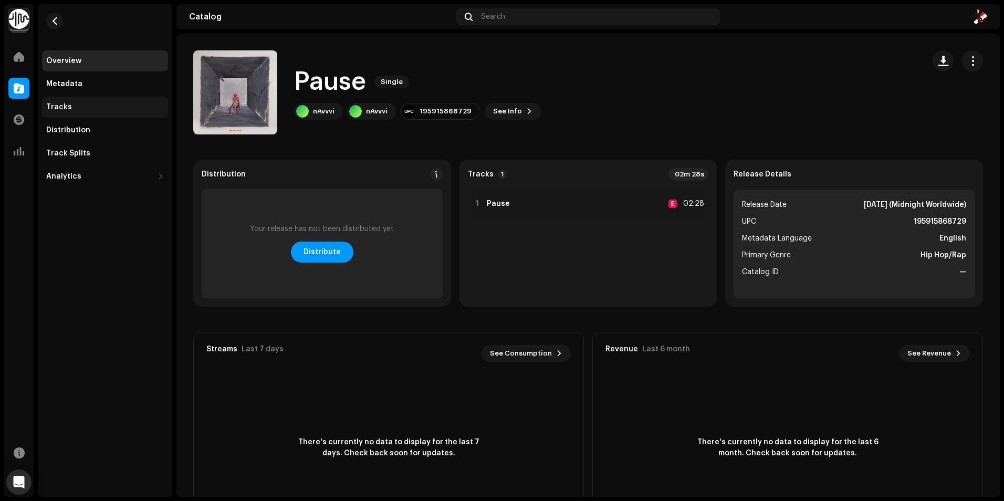
click at [95, 102] on div "Tracks" at bounding box center [105, 107] width 126 height 21
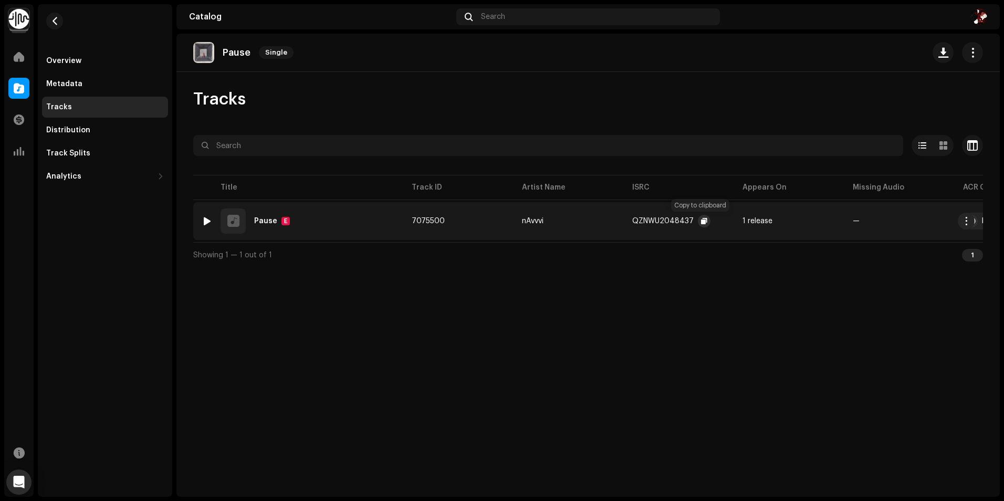
click at [701, 222] on span "button" at bounding box center [704, 221] width 6 height 8
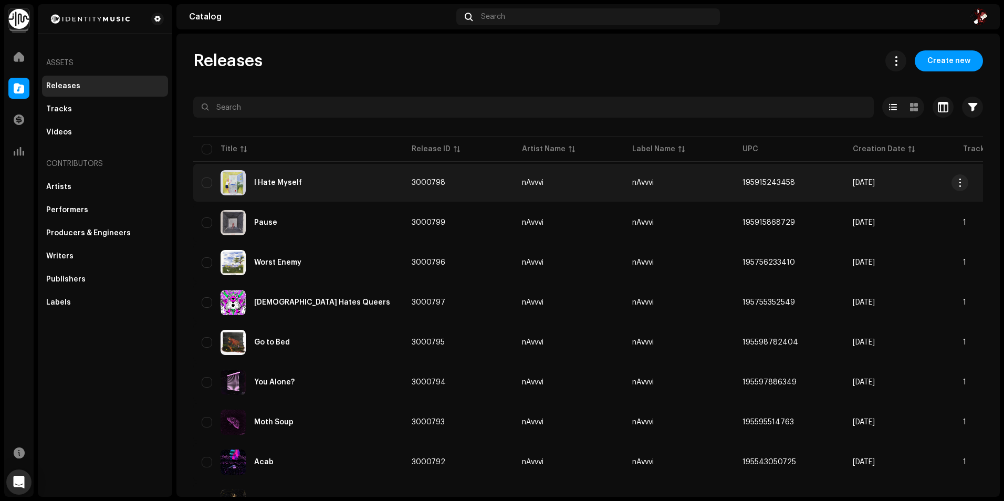
click at [364, 185] on div "I Hate Myself" at bounding box center [298, 182] width 193 height 25
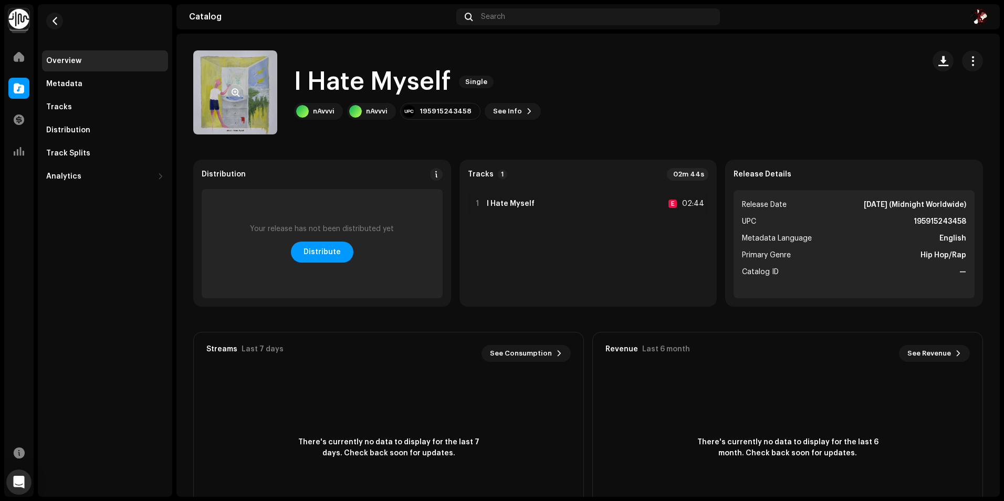
click at [249, 92] on re-a-cover at bounding box center [235, 92] width 84 height 84
click at [238, 96] on span "button" at bounding box center [236, 92] width 8 height 8
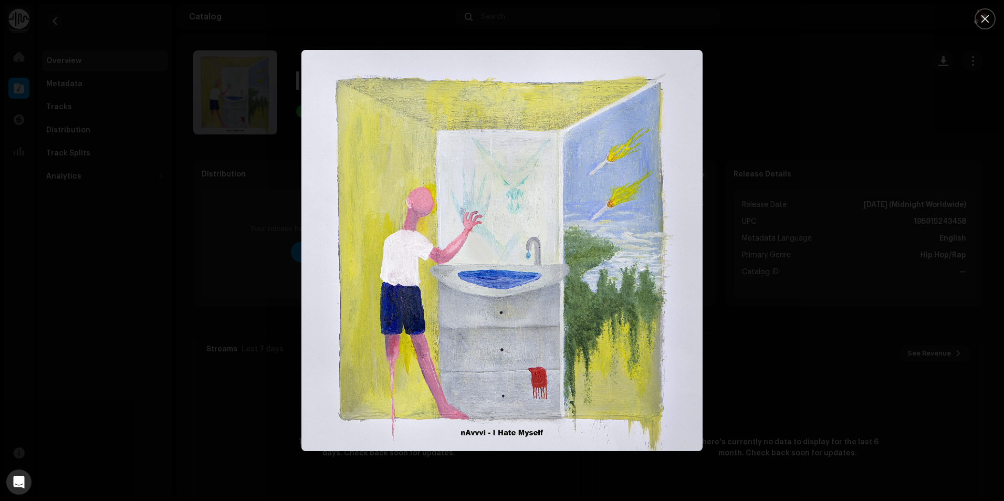
click at [223, 204] on div at bounding box center [502, 250] width 1004 height 501
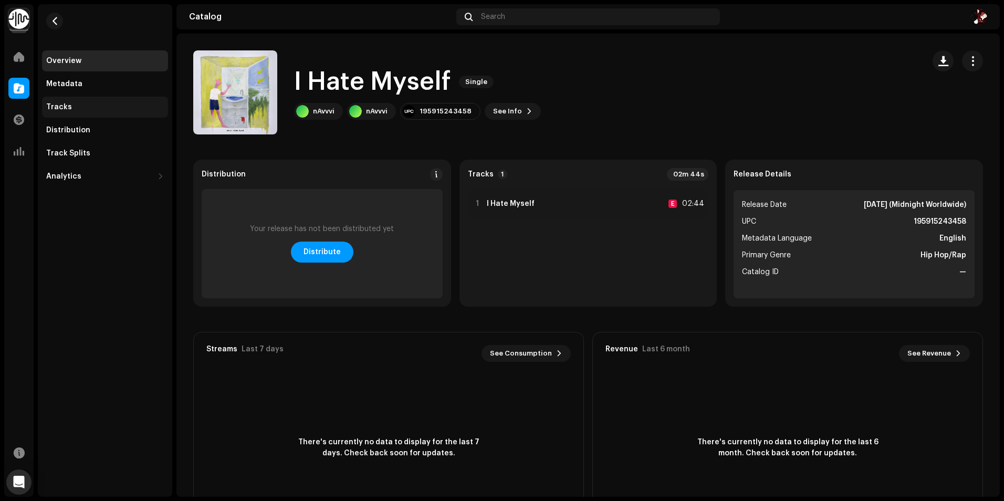
click at [61, 106] on div "Tracks" at bounding box center [59, 107] width 26 height 8
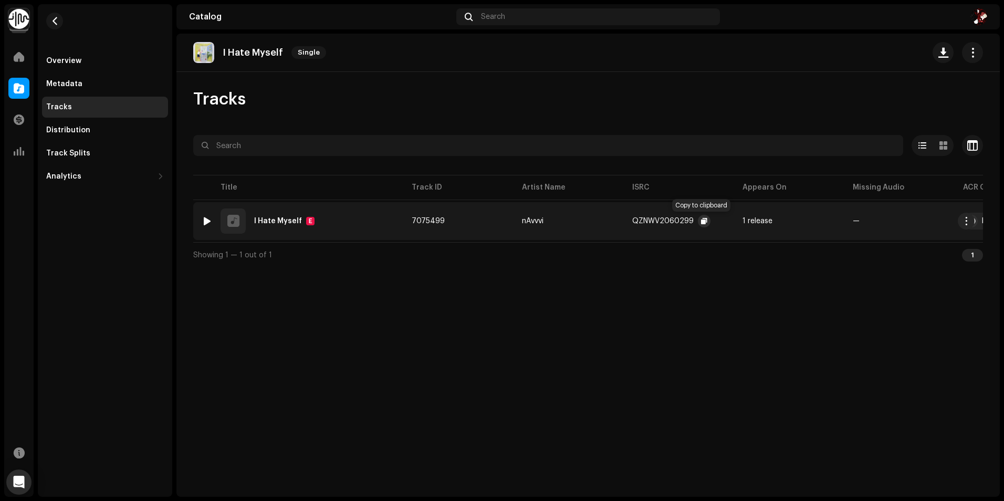
click at [702, 225] on span "button" at bounding box center [704, 221] width 6 height 8
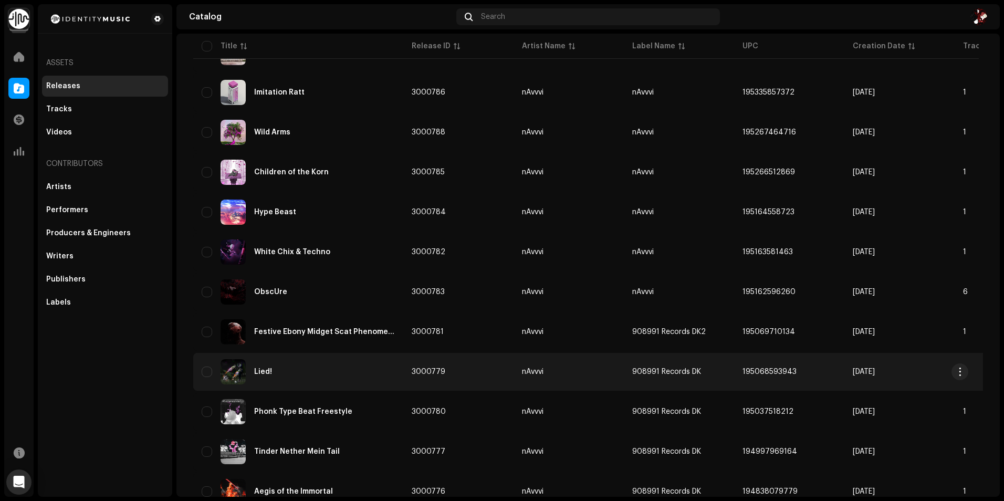
scroll to position [657, 0]
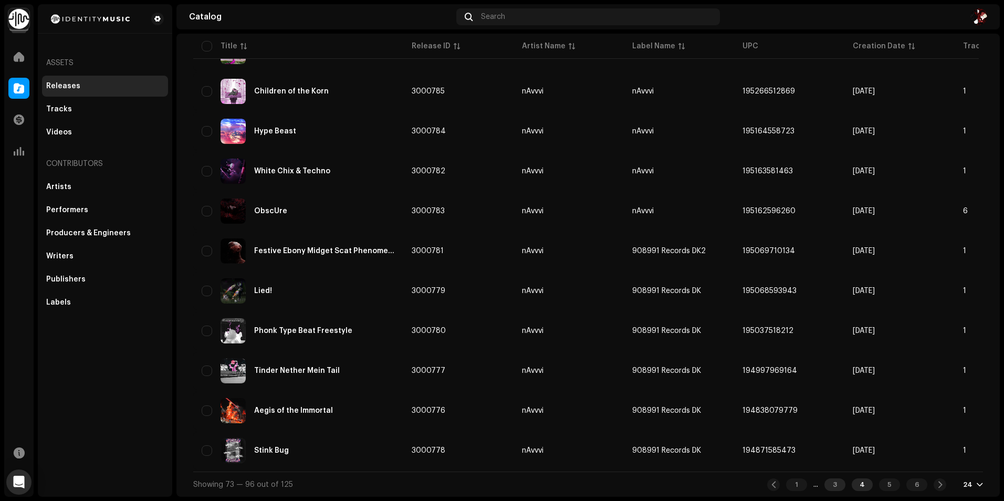
click at [831, 489] on div "3" at bounding box center [834, 484] width 21 height 13
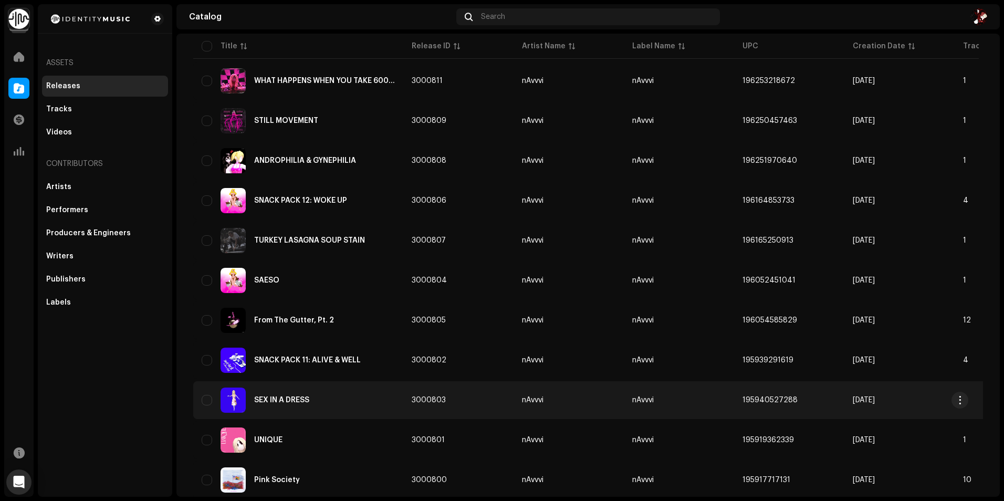
scroll to position [657, 0]
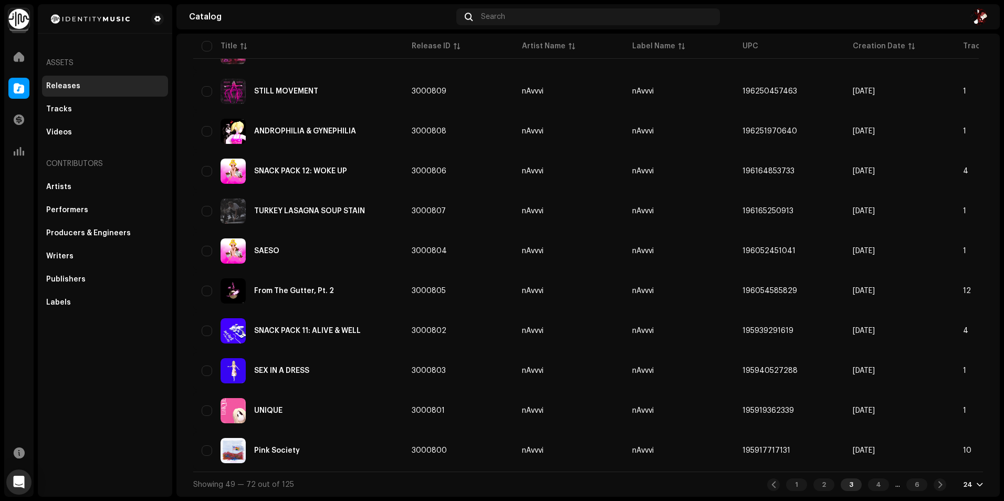
click at [816, 491] on div "Showing 49 — 72 out of 125 1 2 3 4 ... 6 24" at bounding box center [588, 484] width 790 height 25
click at [816, 489] on div "2" at bounding box center [823, 484] width 21 height 13
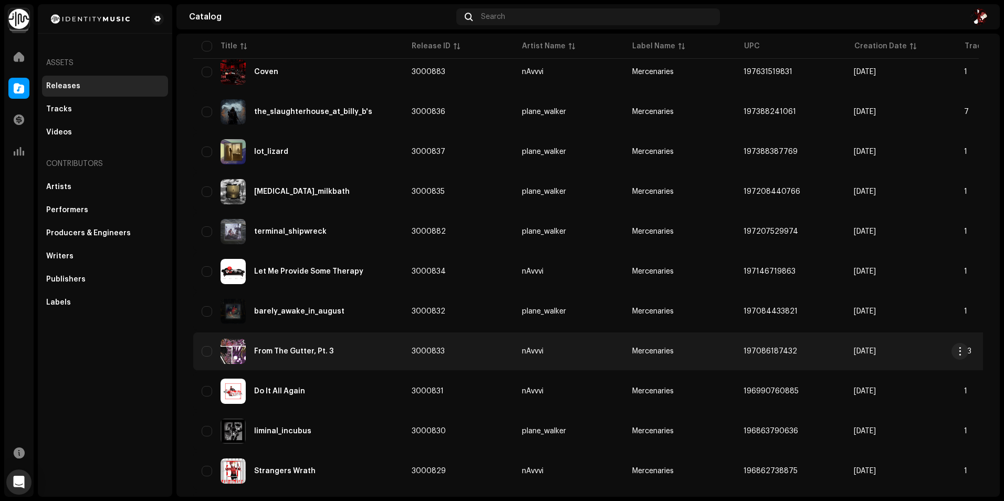
scroll to position [657, 0]
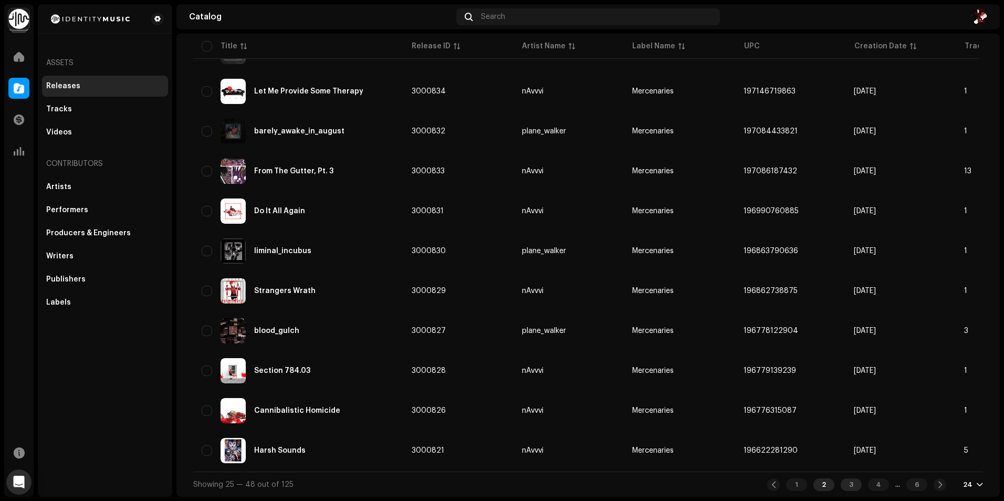
click at [841, 485] on div "3" at bounding box center [851, 484] width 21 height 13
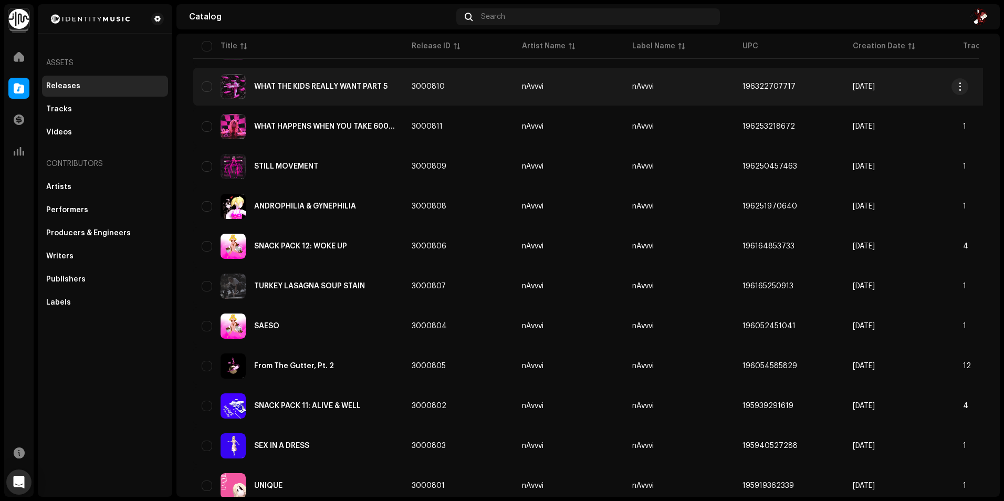
scroll to position [657, 0]
